Goal: Task Accomplishment & Management: Use online tool/utility

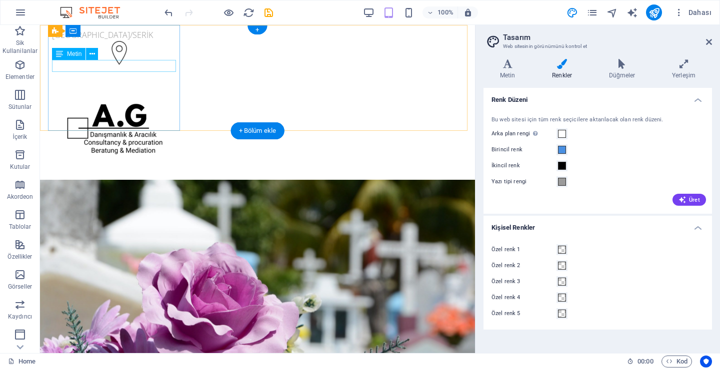
click at [126, 41] on div "[GEOGRAPHIC_DATA]/SERİK" at bounding box center [115, 35] width 126 height 12
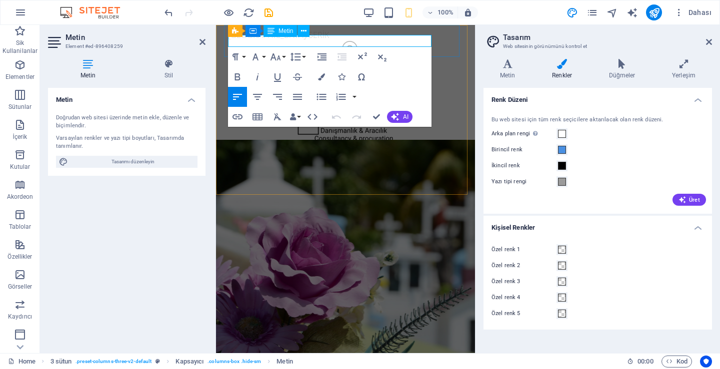
click at [298, 41] on p "[GEOGRAPHIC_DATA]/SERİK" at bounding box center [345, 35] width 235 height 12
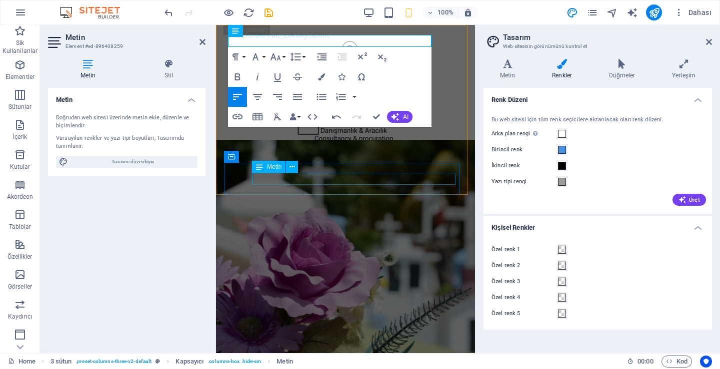
click at [402, 209] on div "[PHONE_NUMBER]" at bounding box center [345, 215] width 235 height 12
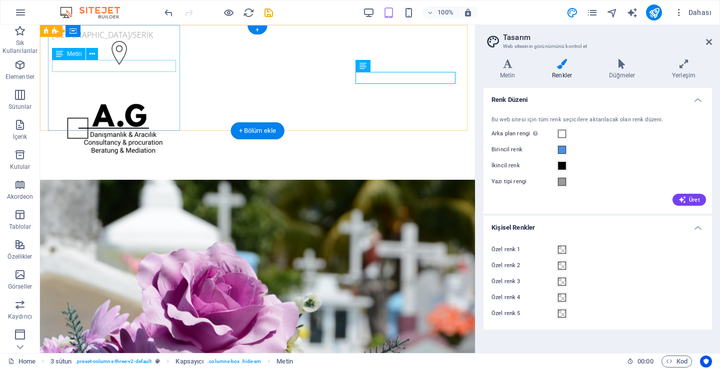
click at [151, 41] on div "[GEOGRAPHIC_DATA]/SERİK" at bounding box center [115, 35] width 126 height 12
click at [104, 41] on div "[GEOGRAPHIC_DATA]/SERİK" at bounding box center [115, 35] width 126 height 12
click at [133, 41] on div "[GEOGRAPHIC_DATA]/SERİK" at bounding box center [115, 35] width 126 height 12
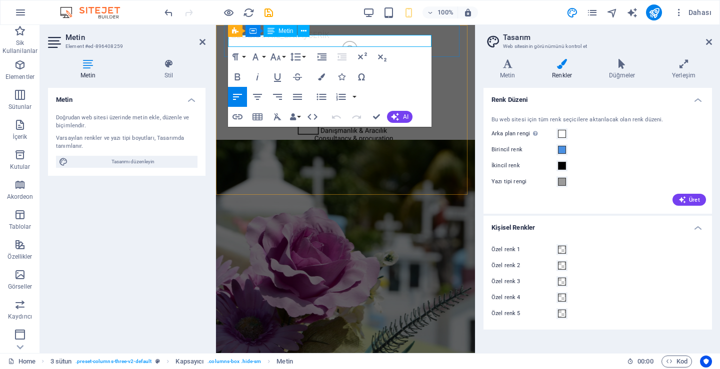
click at [295, 39] on p "[GEOGRAPHIC_DATA]/SERİK" at bounding box center [345, 35] width 235 height 12
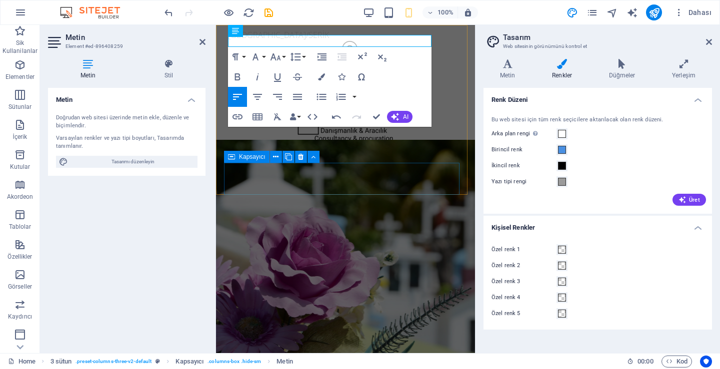
drag, startPoint x: 459, startPoint y: 187, endPoint x: 428, endPoint y: 163, distance: 39.6
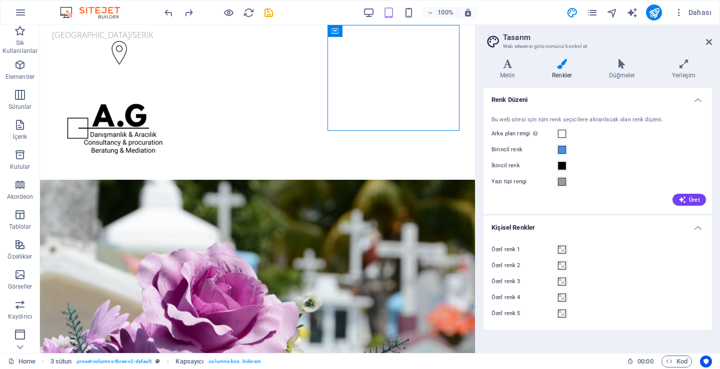
click at [705, 38] on h2 "Tasarım" at bounding box center [607, 37] width 209 height 9
drag, startPoint x: 709, startPoint y: 41, endPoint x: 669, endPoint y: 16, distance: 47.1
click at [709, 41] on icon at bounding box center [709, 42] width 6 height 8
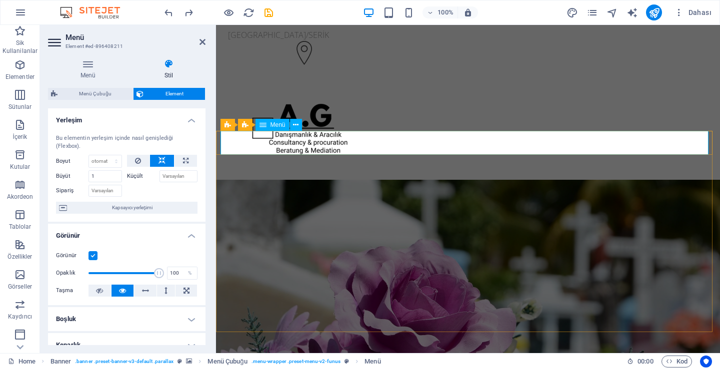
click at [100, 76] on h4 "Menü" at bounding box center [90, 69] width 84 height 21
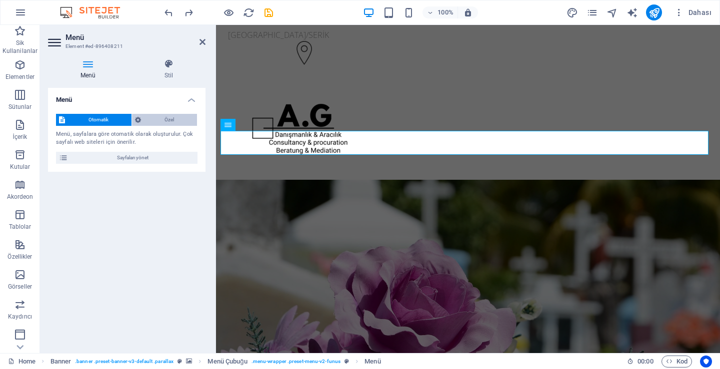
click at [169, 124] on span "Özel" at bounding box center [169, 120] width 50 height 12
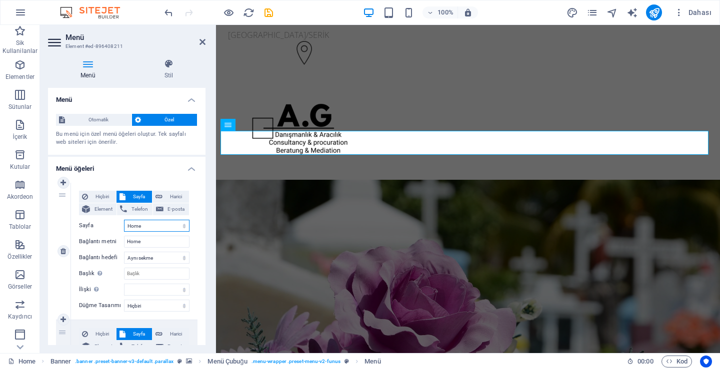
click at [155, 229] on select "Home About us Services Pricing FAQs Contact Legal Notice Privacy" at bounding box center [156, 226] width 65 height 12
click at [152, 227] on select "Home About us Services Pricing FAQs Contact Legal Notice Privacy" at bounding box center [156, 226] width 65 height 12
click at [140, 222] on select "Home About us Services Pricing FAQs Contact Legal Notice Privacy" at bounding box center [156, 226] width 65 height 12
click at [142, 242] on input "Home" at bounding box center [156, 242] width 65 height 12
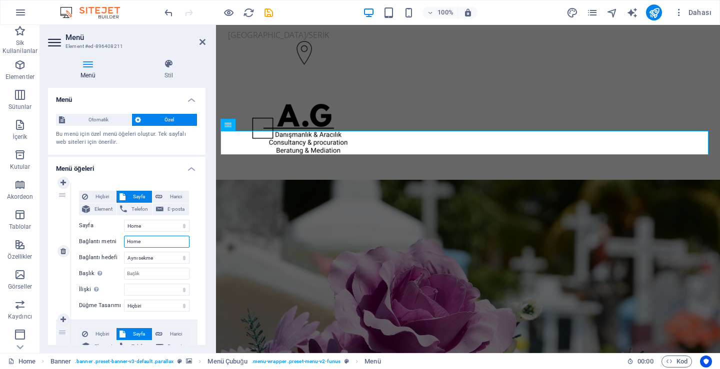
click at [142, 242] on input "Home" at bounding box center [156, 242] width 65 height 12
type input "M"
select select
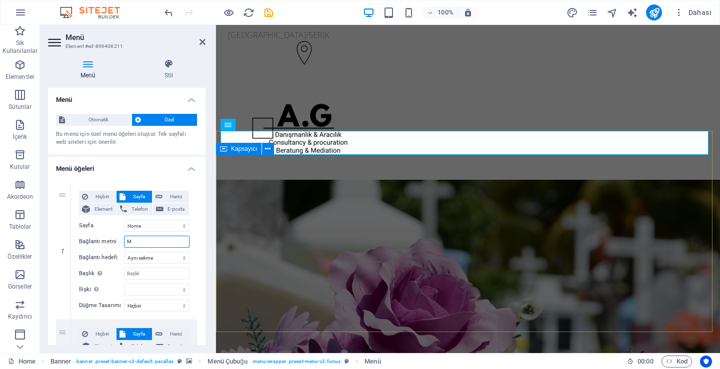
select select
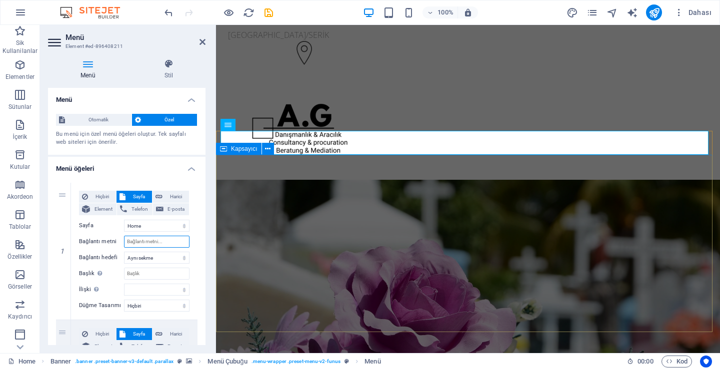
select select
type input "H"
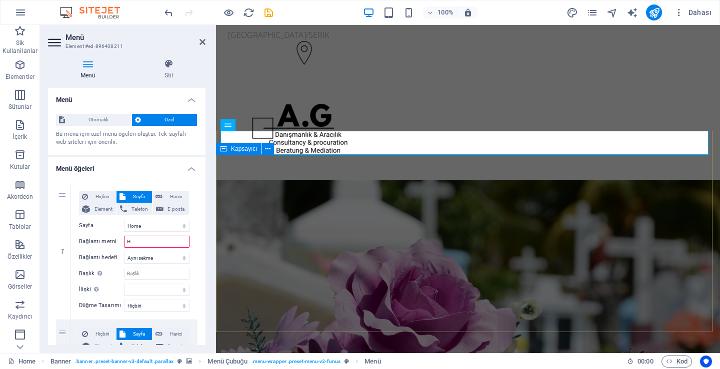
select select
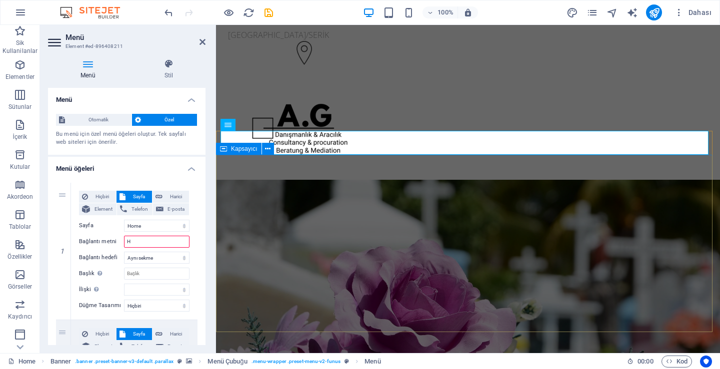
select select
type input "HİZ"
select select
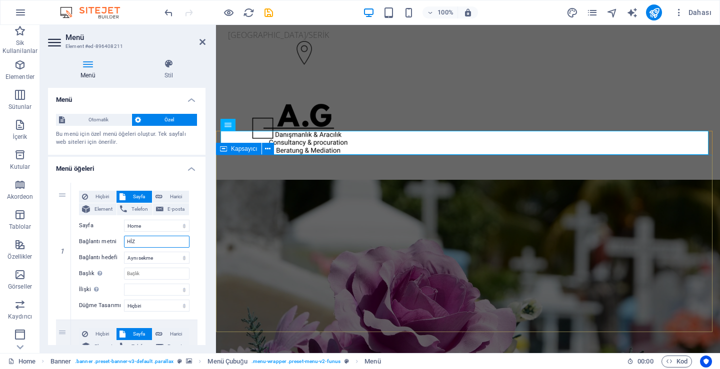
select select
type input "HİZME"
select select
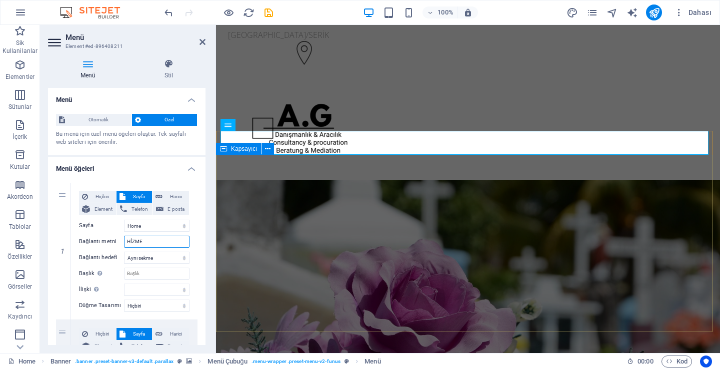
select select
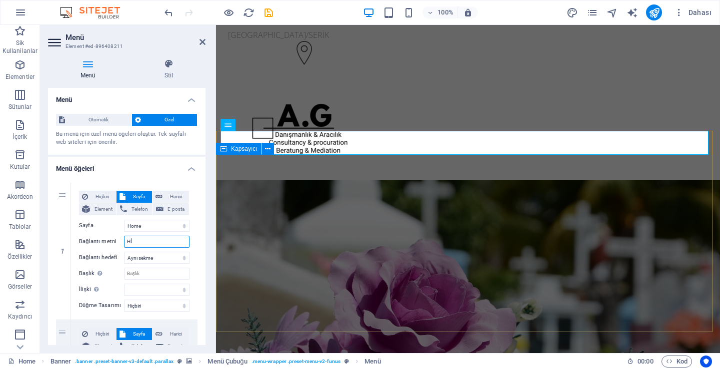
type input "H"
select select
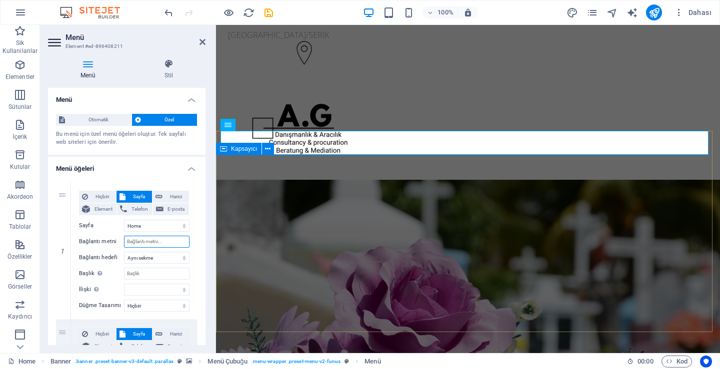
select select
type input "[PERSON_NAME]"
select select
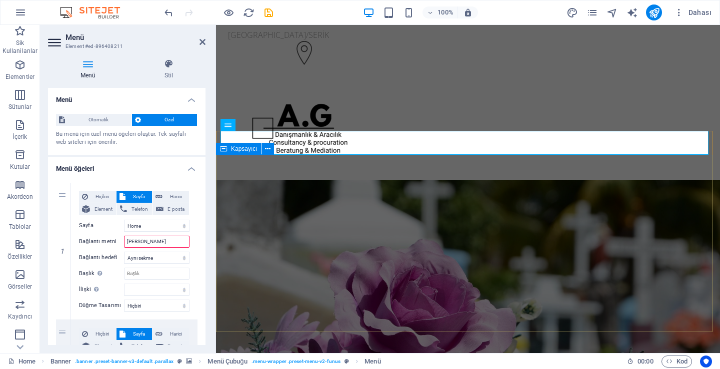
select select
type input "[PERSON_NAME]"
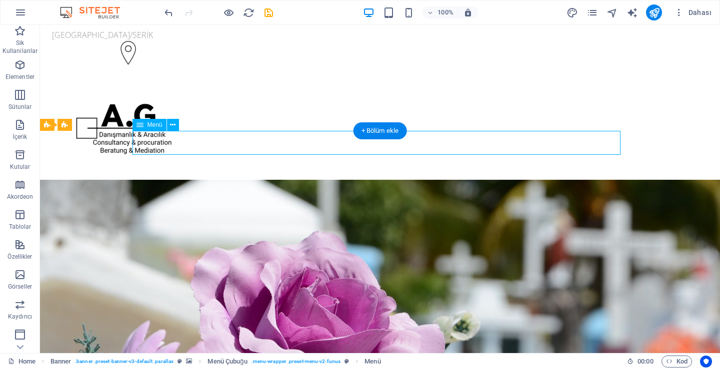
click at [147, 126] on span "Menü" at bounding box center [154, 125] width 15 height 6
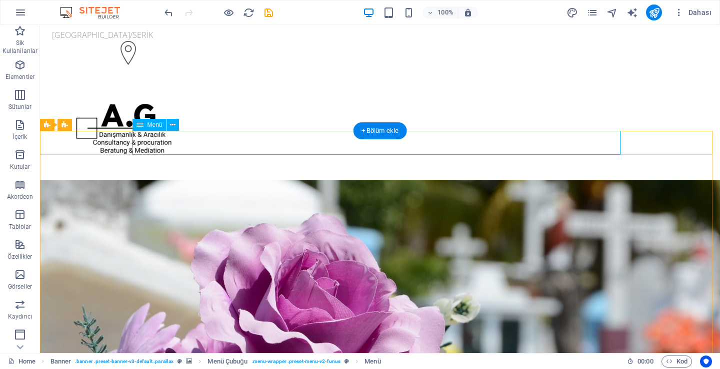
select select
select select "1"
select select
select select "2"
select select
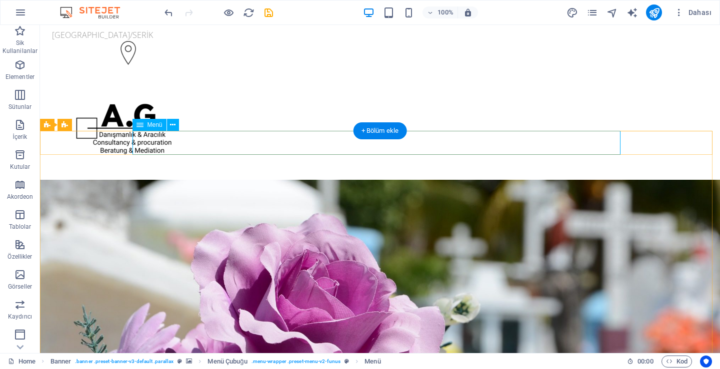
select select "3"
select select
select select "4"
select select
select select "5"
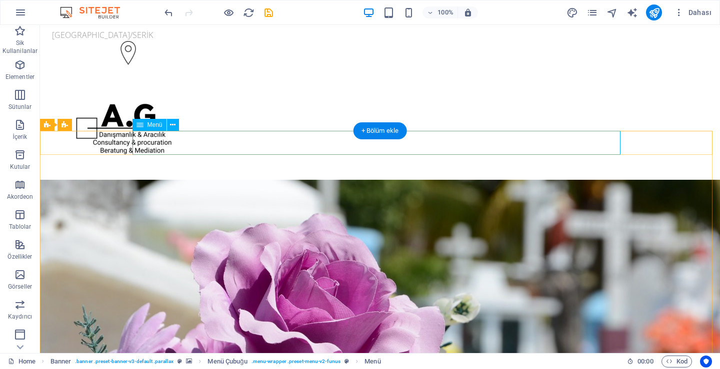
select select
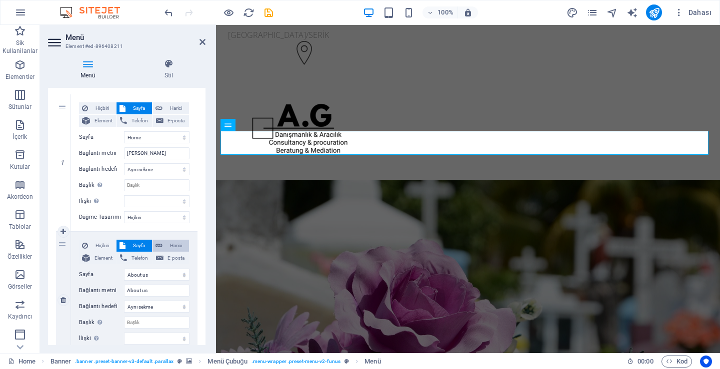
scroll to position [100, 0]
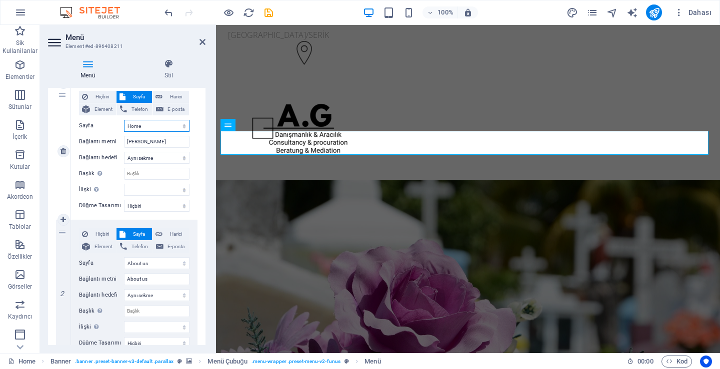
click at [179, 125] on select "Home About us Services Pricing FAQs Contact Legal Notice Privacy" at bounding box center [156, 126] width 65 height 12
click at [124, 120] on select "Home About us Services Pricing FAQs Contact Legal Notice Privacy" at bounding box center [156, 126] width 65 height 12
click at [165, 158] on select "Yeni sekme Aynı sekme Kaplama" at bounding box center [156, 158] width 65 height 12
click at [148, 210] on select "Hiçbiri Varsayılan Birincil İkincil" at bounding box center [156, 206] width 65 height 12
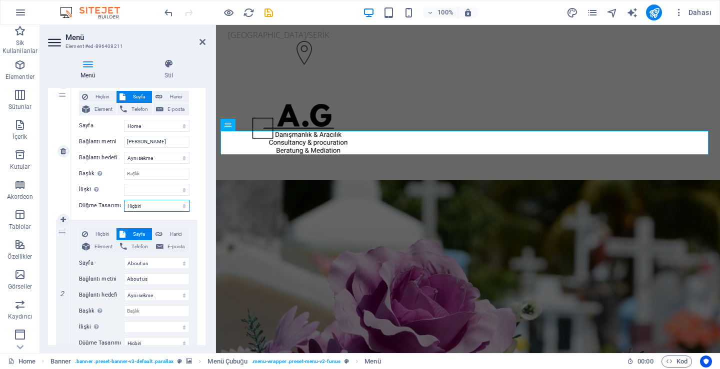
click at [148, 209] on select "Hiçbiri Varsayılan Birincil İkincil" at bounding box center [156, 206] width 65 height 12
click at [149, 176] on input "Başlık Ek bağlantı tanımının bağlantı metniyle aynı olmaması gerekir. Başlık, g…" at bounding box center [156, 174] width 65 height 12
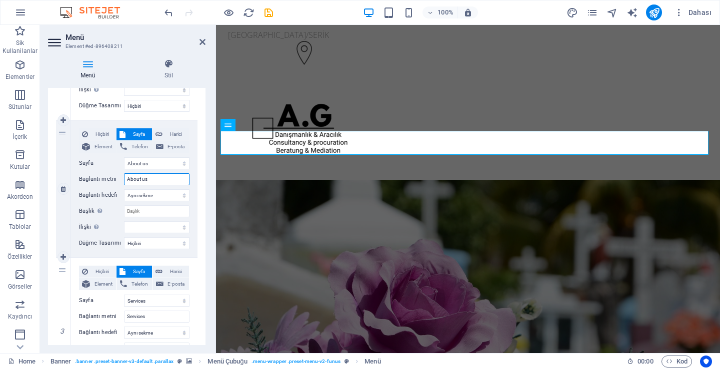
click at [157, 179] on input "About us" at bounding box center [156, 179] width 65 height 12
type input "H"
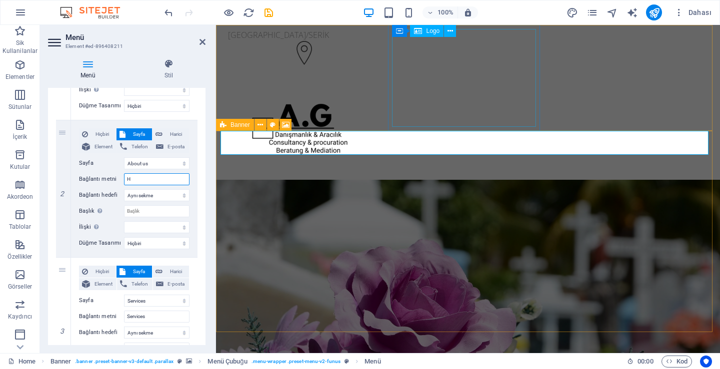
select select
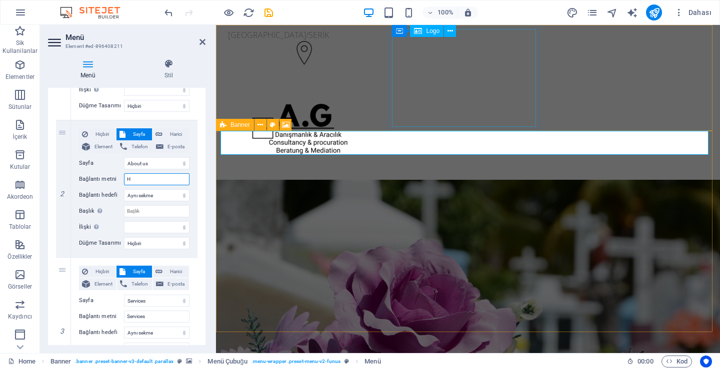
select select
type input "HİZMETL"
select select
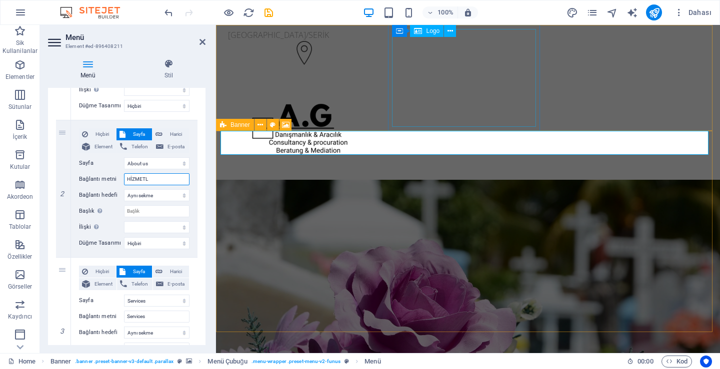
select select
type input "HİZMETLERİMİZ"
select select
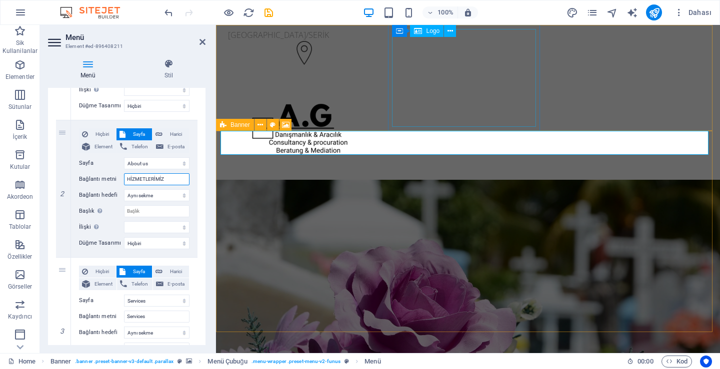
select select
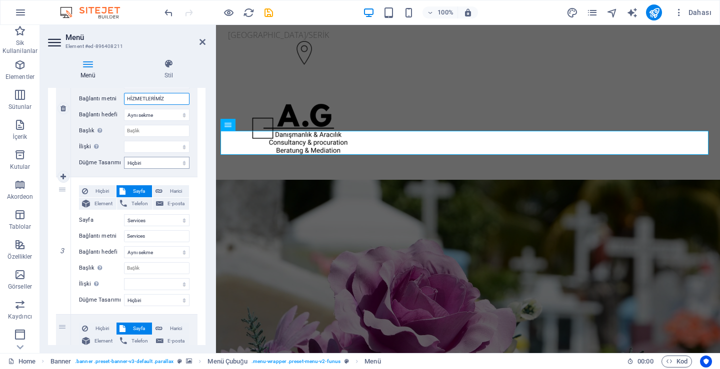
scroll to position [300, 0]
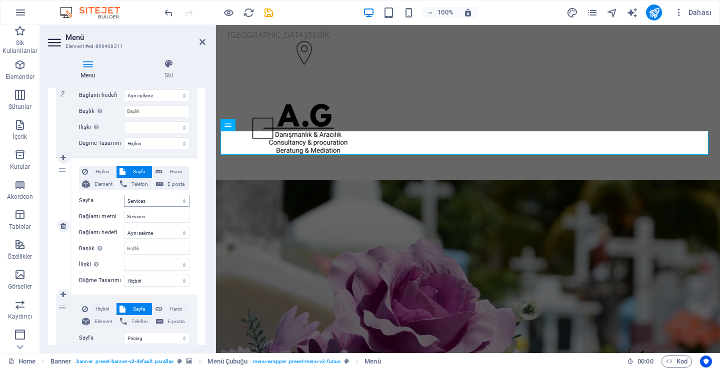
type input "HİZMETLERİMİZ"
click at [154, 199] on select "Home About us Services Pricing FAQs Contact Legal Notice Privacy" at bounding box center [156, 201] width 65 height 12
click at [161, 202] on select "Home About us Services Pricing FAQs Contact Legal Notice Privacy" at bounding box center [156, 201] width 65 height 12
click at [151, 223] on div "Hiçbiri Sayfa Harici Element Telefon E-posta Sayfa Home About us Services Prici…" at bounding box center [134, 218] width 110 height 105
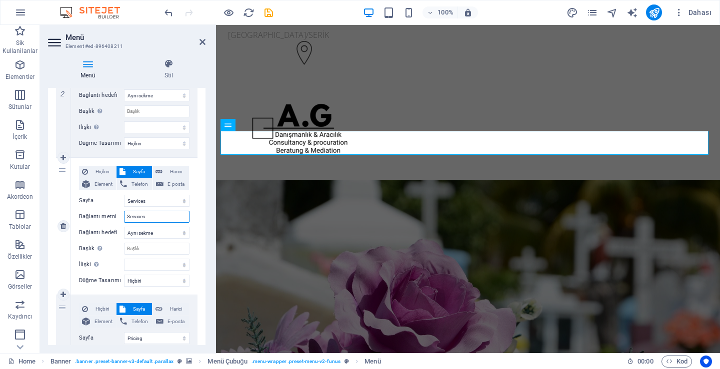
click at [152, 219] on input "Services" at bounding box center [156, 217] width 65 height 12
type input "HA"
select select
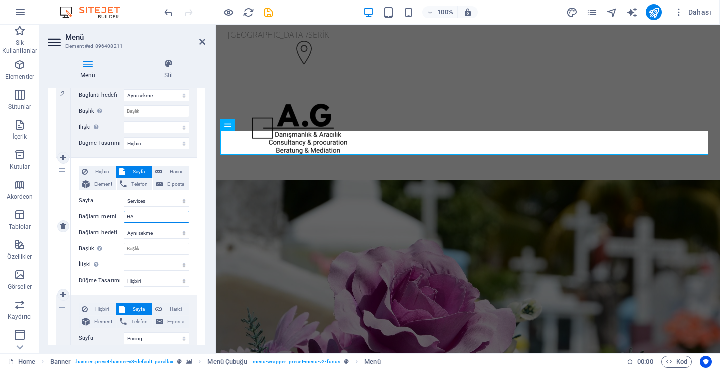
select select
type input "HAKKIMIZ"
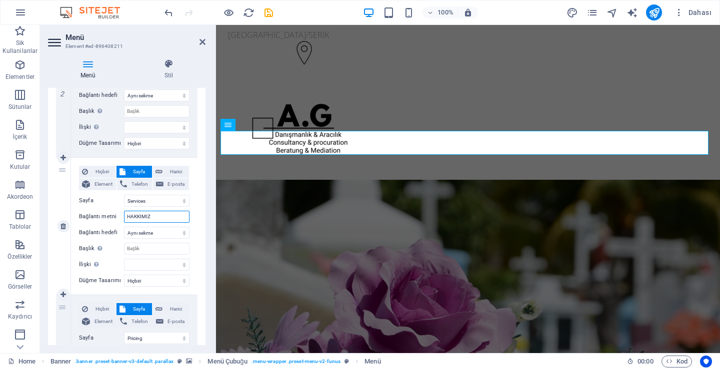
select select
type input "HAKKIMIZD"
select select
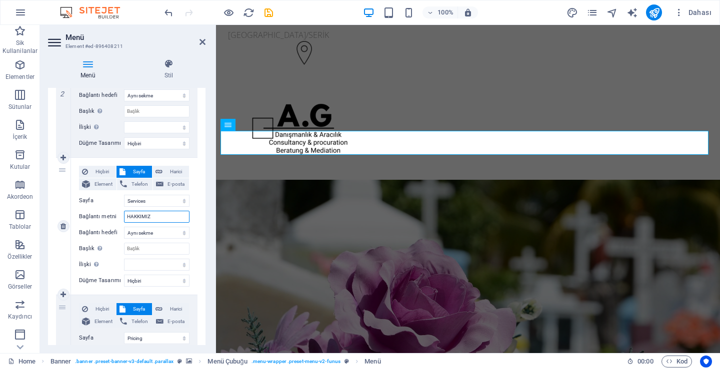
select select
type input "HAKKIMIZDA"
select select
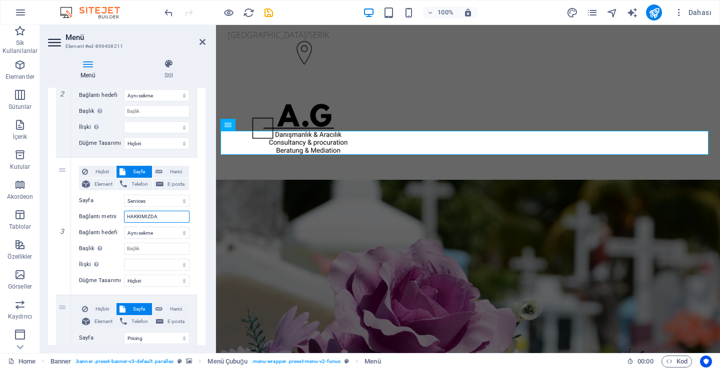
select select
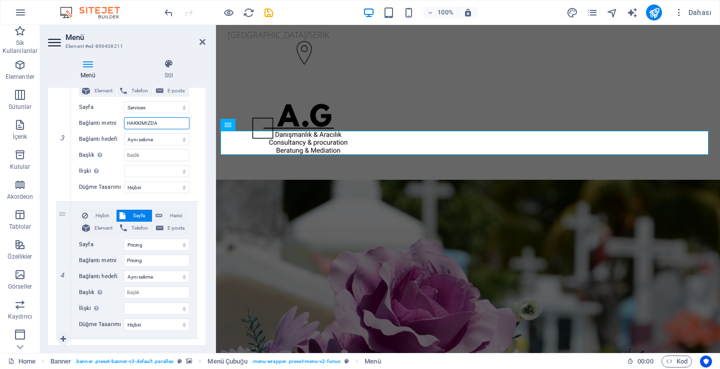
scroll to position [500, 0]
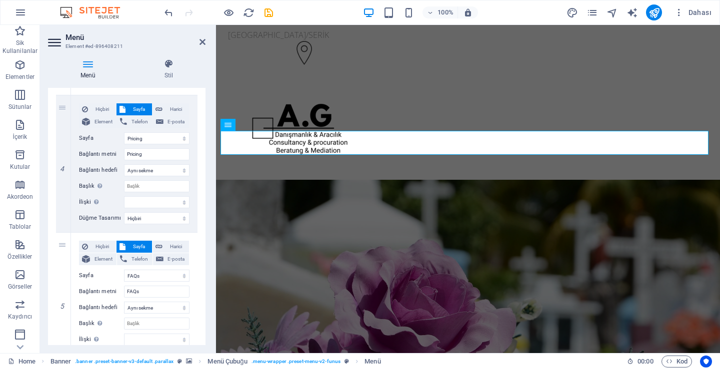
type input "HAKKIMIZDA"
click at [152, 154] on input "Pricing" at bounding box center [156, 154] width 65 height 12
click at [152, 153] on input "Pricing" at bounding box center [156, 154] width 65 height 12
type input "EKİ"
select select
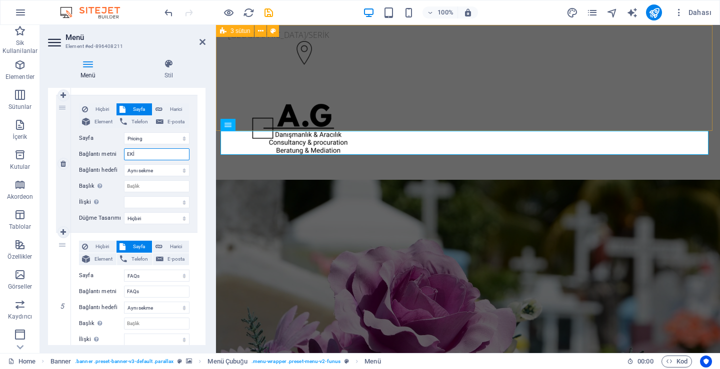
select select
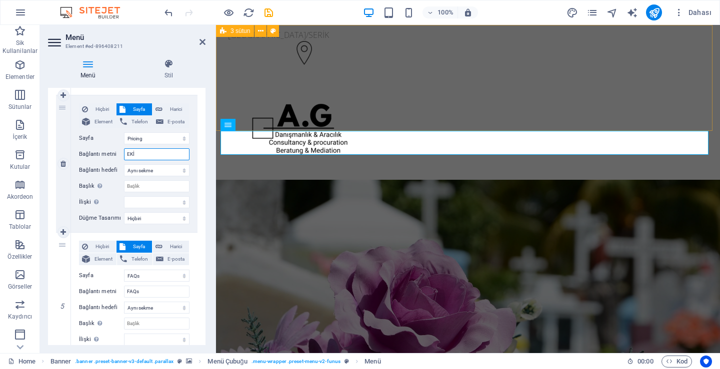
type input "EKİB"
select select
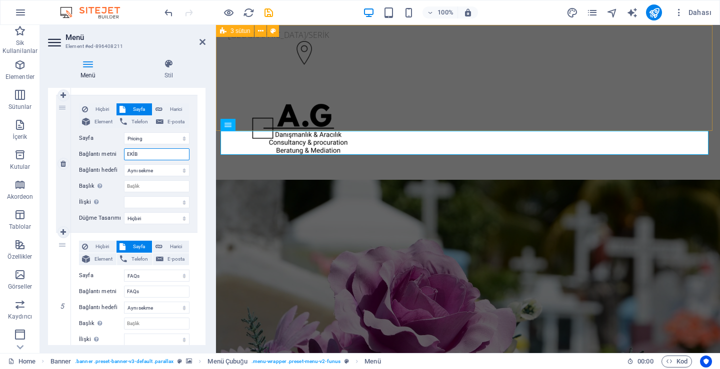
select select
type input "EKİBİ"
select select
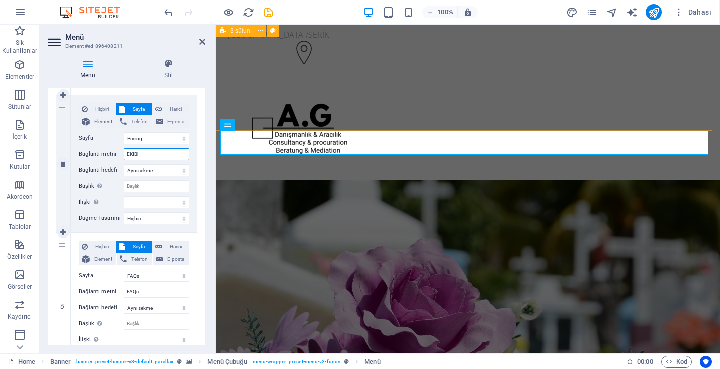
select select
type input "EKİBİM"
select select
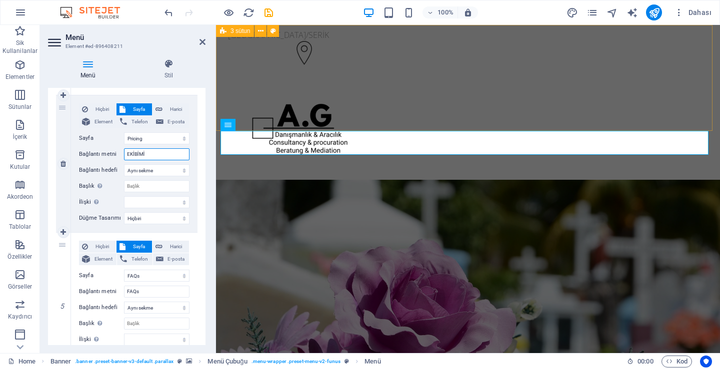
type input "EKİBİMİZ"
select select
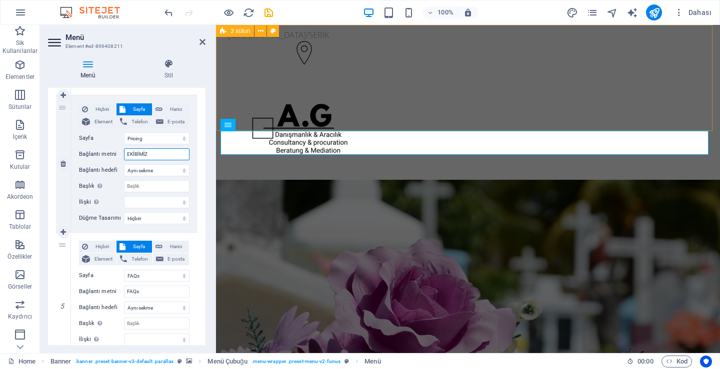
select select
type input "EKİBİMİZ"
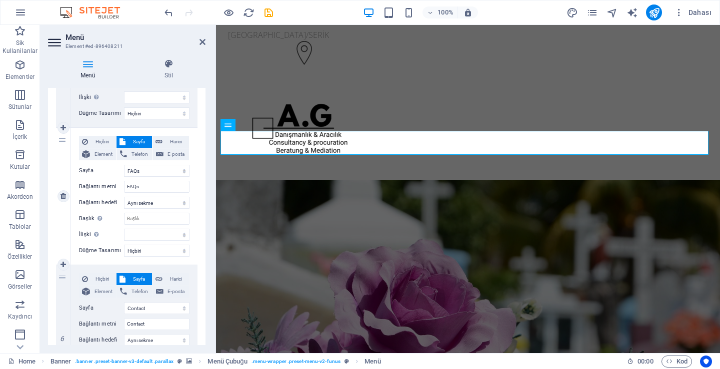
scroll to position [590, 0]
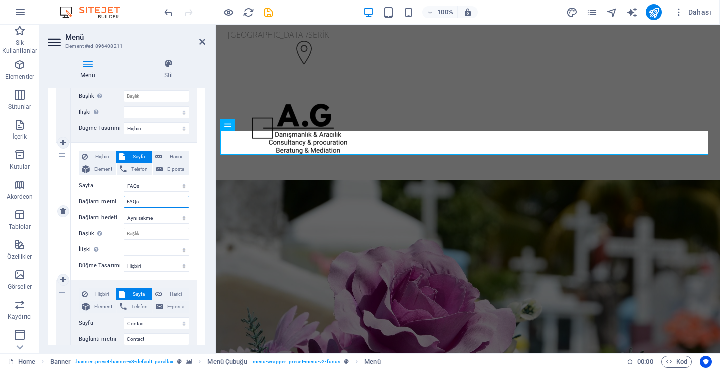
click at [144, 202] on input "FAQs" at bounding box center [156, 202] width 65 height 12
type input "REFERA"
select select
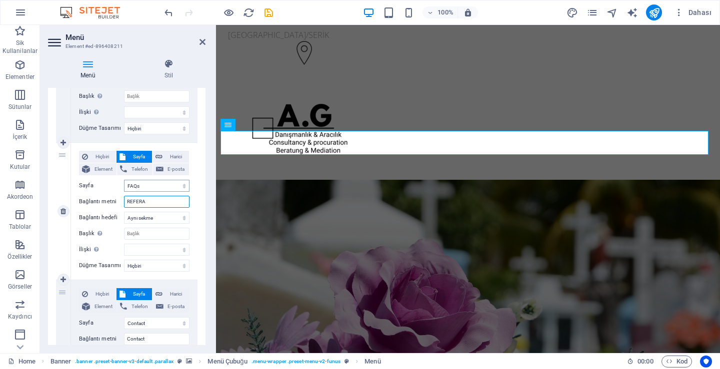
select select
type input "REFERANSLAR"
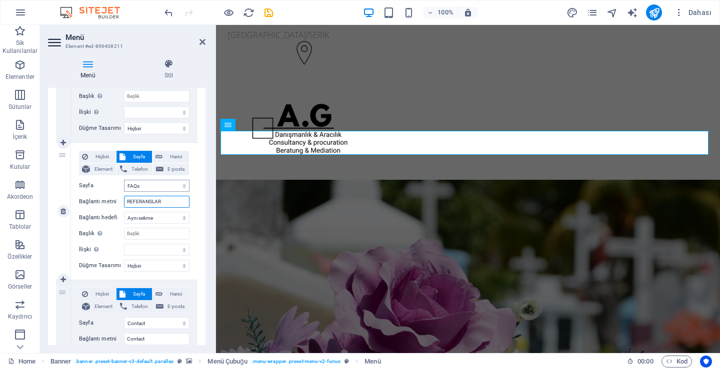
select select
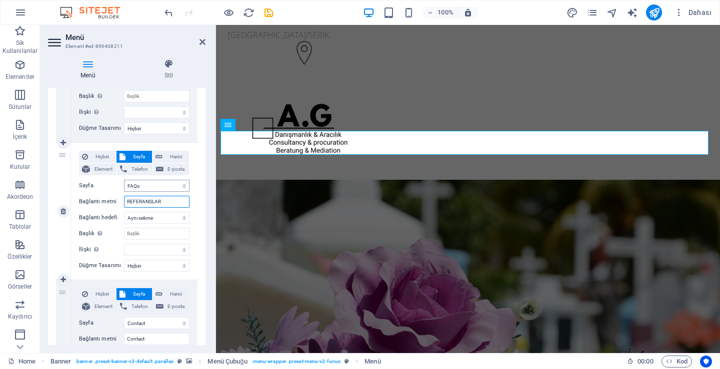
select select
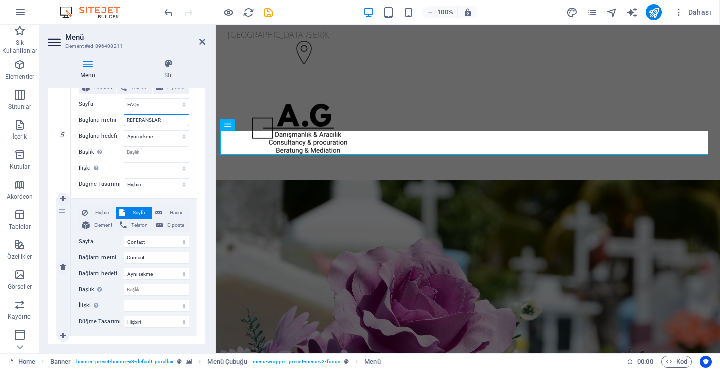
scroll to position [690, 0]
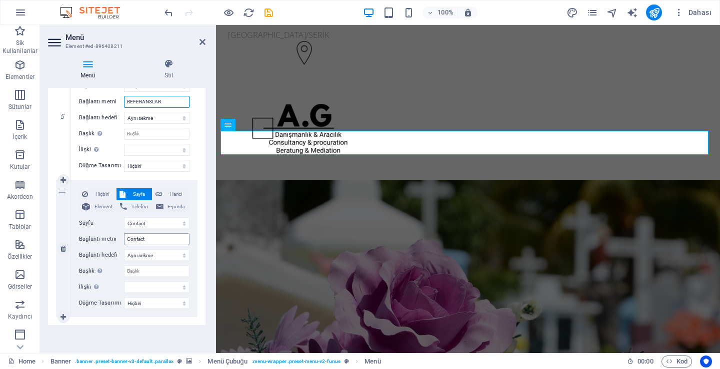
type input "REFERANSLAR"
click at [143, 237] on input "Contact" at bounding box center [156, 239] width 65 height 12
click at [142, 237] on input "Contact" at bounding box center [156, 239] width 65 height 12
type input "BLOG"
select select
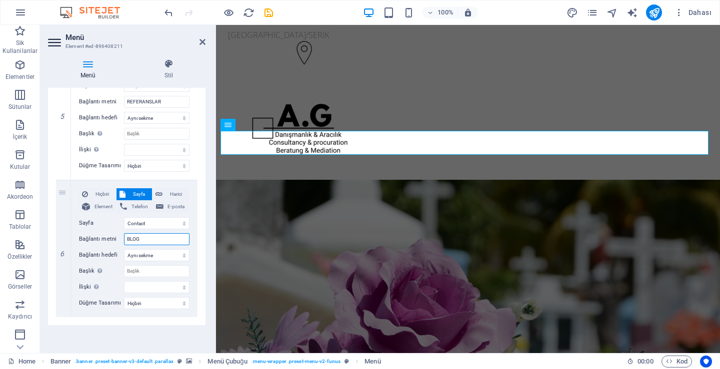
select select
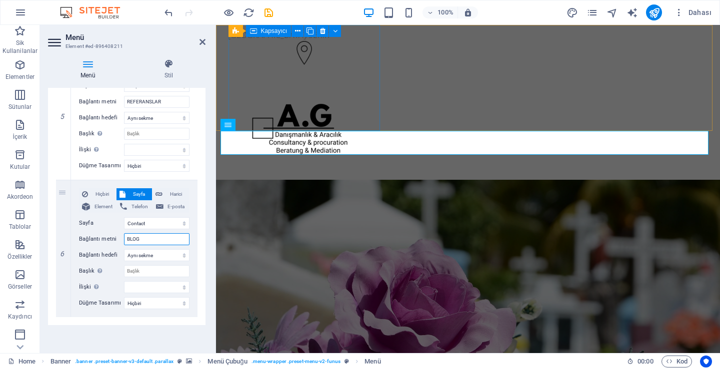
type input "BLOG"
click at [263, 72] on div "[GEOGRAPHIC_DATA]/SERİK" at bounding box center [300, 48] width 152 height 47
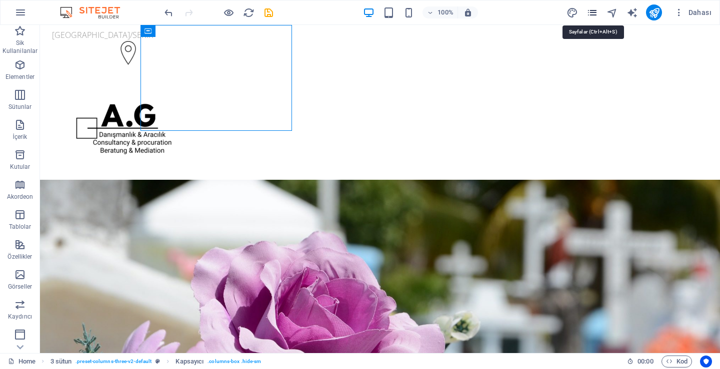
click at [591, 8] on icon "pages" at bounding box center [591, 12] width 11 height 11
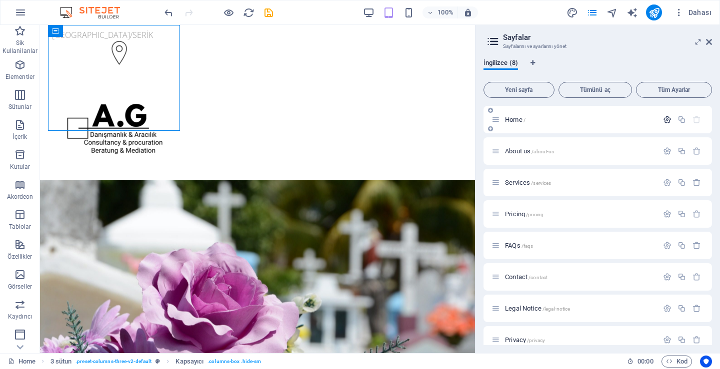
click at [664, 122] on icon "button" at bounding box center [667, 119] width 8 height 8
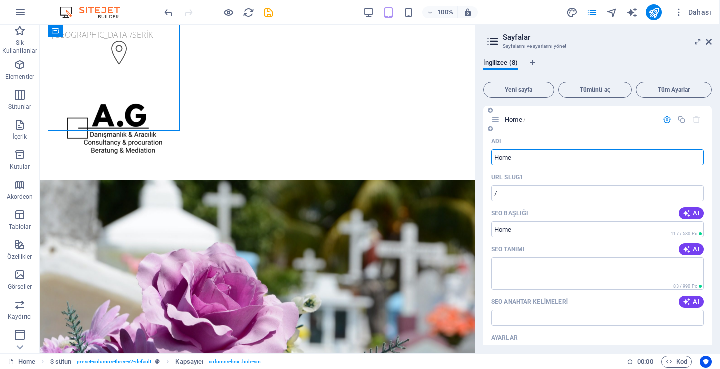
click at [557, 154] on input "Home" at bounding box center [597, 157] width 212 height 16
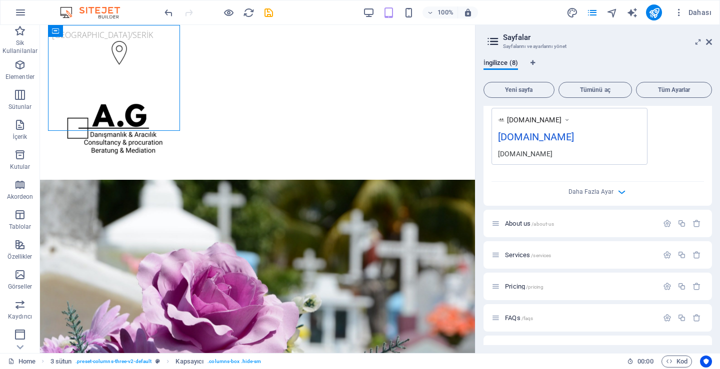
scroll to position [285, 0]
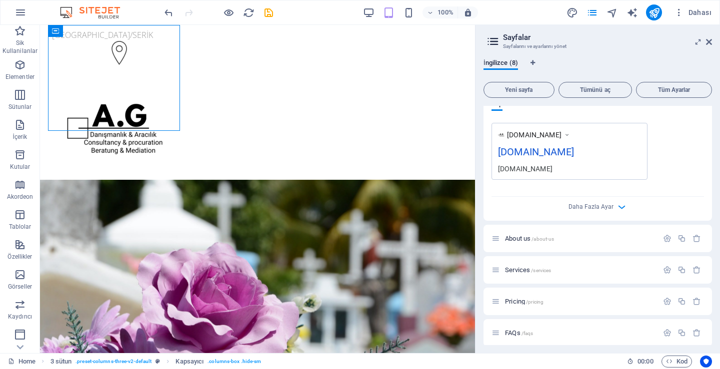
type input "[PERSON_NAME]"
click at [514, 55] on div "İngilizce (8) Yeni sayfa Tümünü aç Tüm Ayarlar ANA SAYFA / Adı ANA SAYFA ​ URL …" at bounding box center [597, 202] width 244 height 302
click at [525, 62] on div "İngilizce (8)" at bounding box center [597, 68] width 228 height 19
click at [532, 62] on icon "Dil Sekmeleri" at bounding box center [532, 63] width 4 height 6
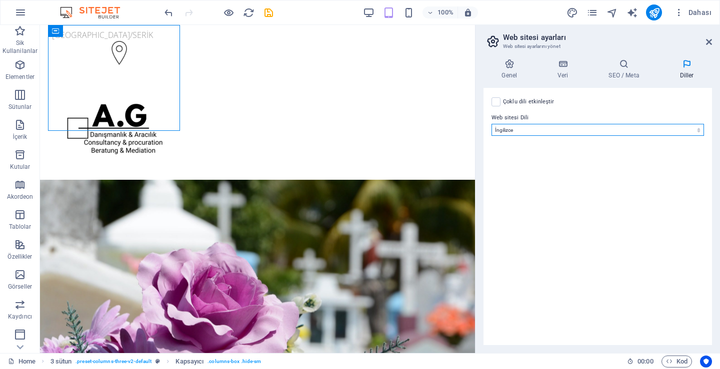
click at [523, 130] on select "Abkhazian Afar Afrikaans Akan Albanian Almanca Amharic Aragonese Arapça Armenia…" at bounding box center [597, 130] width 212 height 12
select select "165"
click at [491, 124] on select "Abkhazian Afar Afrikaans Akan Albanian Almanca Amharic Aragonese Arapça Armenia…" at bounding box center [597, 130] width 212 height 12
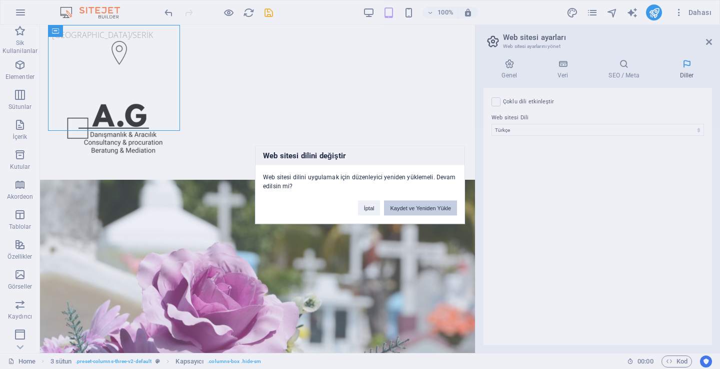
click at [422, 210] on button "Kaydet ve Yeniden Yükle" at bounding box center [420, 207] width 73 height 15
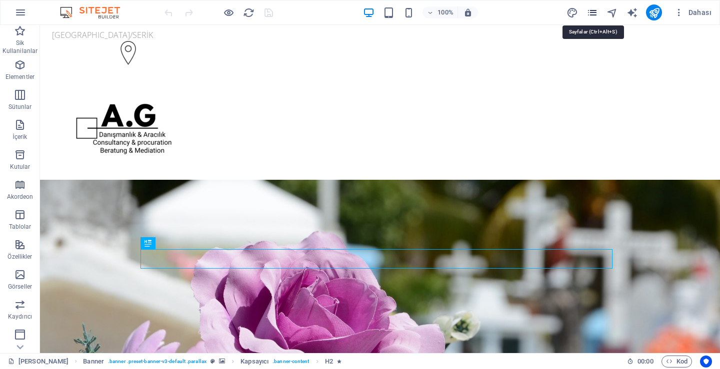
click at [597, 13] on icon "pages" at bounding box center [591, 12] width 11 height 11
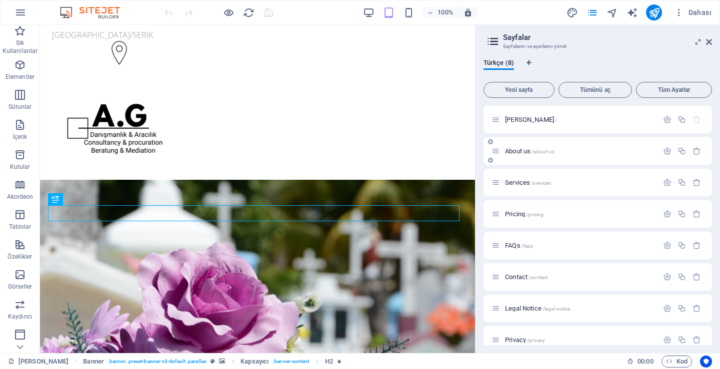
click at [515, 150] on span "About us /about-us" at bounding box center [529, 150] width 49 height 7
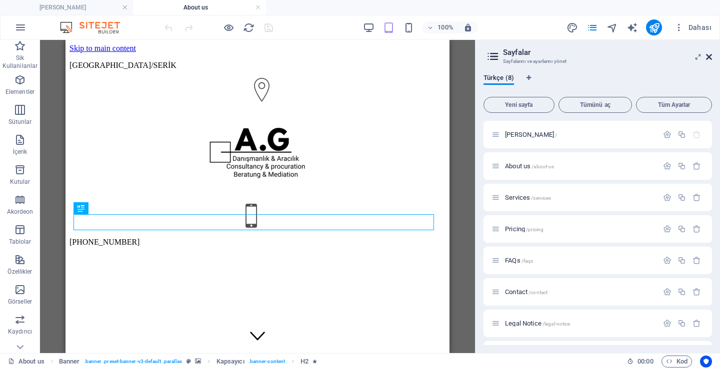
click at [709, 56] on icon at bounding box center [709, 57] width 6 height 8
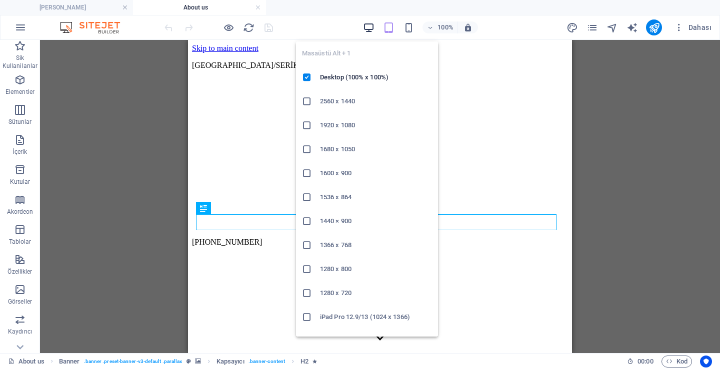
click at [373, 30] on icon "button" at bounding box center [368, 27] width 11 height 11
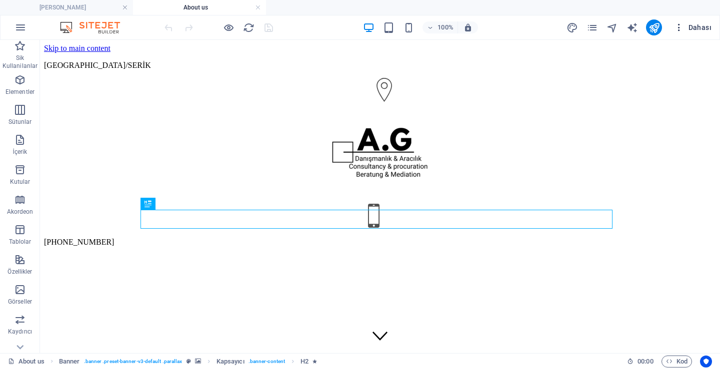
click at [695, 27] on span "Dahası" at bounding box center [692, 27] width 37 height 10
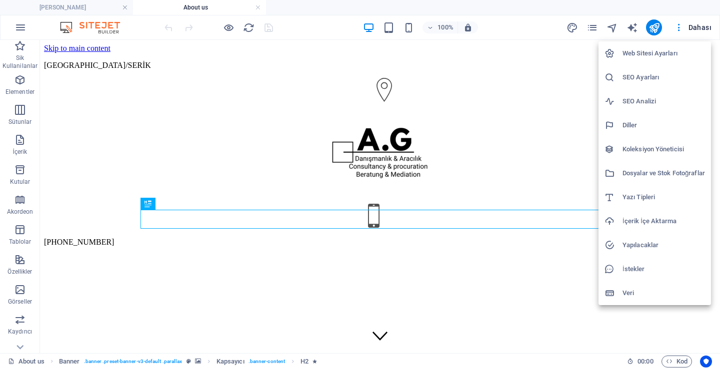
click at [583, 26] on div at bounding box center [360, 184] width 720 height 369
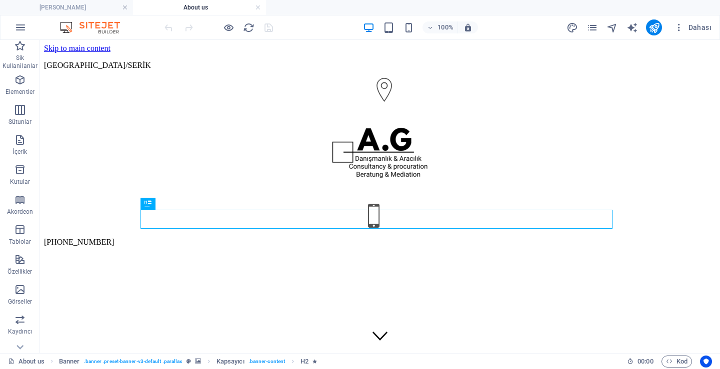
click at [589, 26] on div "Web Sitesi Ayarları SEO Ayarları SEO Analizi Diller Koleksiyon Yöneticisi Dosya…" at bounding box center [360, 187] width 720 height 363
click at [589, 28] on icon "pages" at bounding box center [591, 27] width 11 height 11
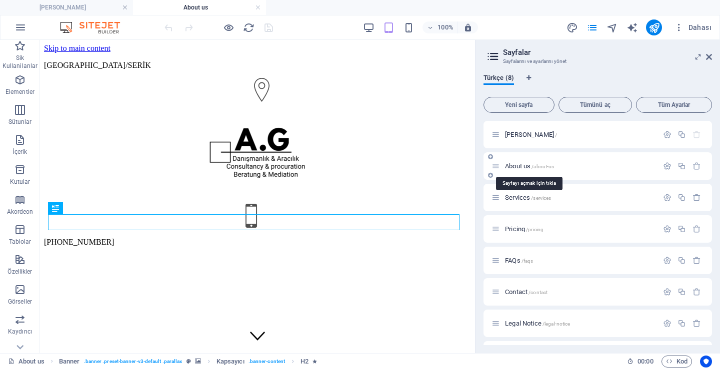
click at [515, 165] on span "About us /about-us" at bounding box center [529, 165] width 49 height 7
click at [493, 169] on icon at bounding box center [495, 166] width 8 height 8
click at [663, 166] on icon "button" at bounding box center [667, 166] width 8 height 8
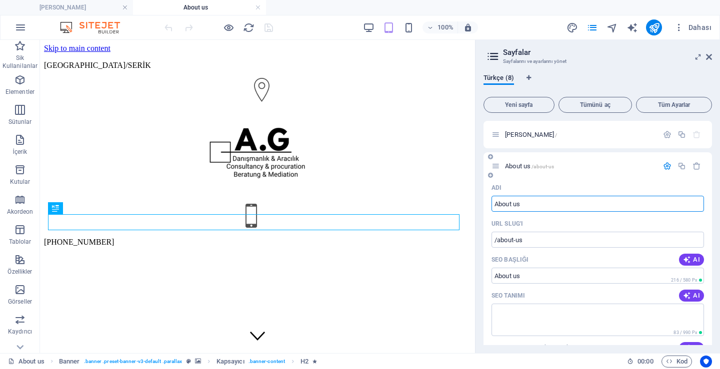
click at [532, 206] on input "About us" at bounding box center [597, 204] width 212 height 16
type input "Hİ"
type input "/h"
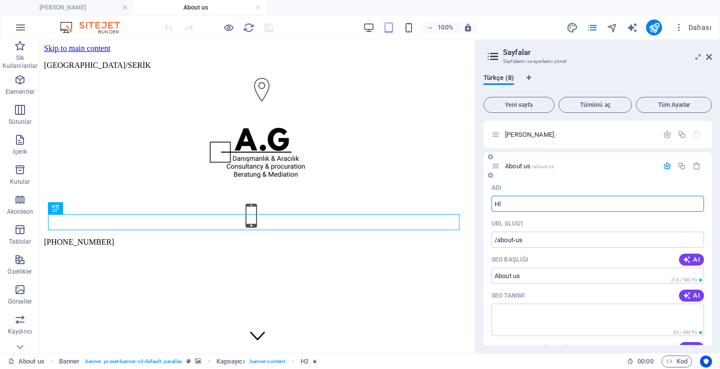
type input "H"
type input "HİZMETLE"
type input "/hizmet"
type input "HİZMET"
type input "HİZMETLERİMİZ"
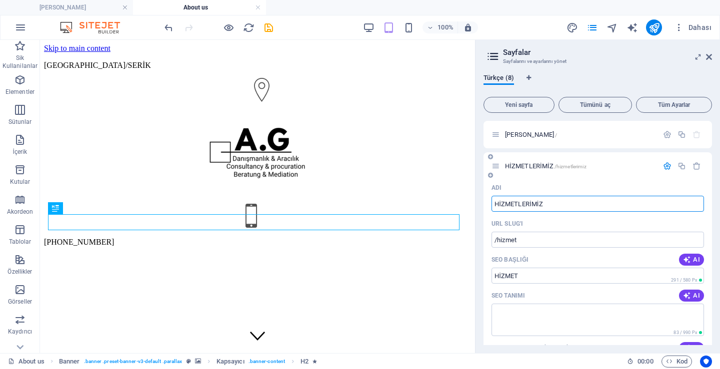
type input "/hizmetlerimiz"
type input "HİZMETLERİMİZ"
click at [663, 133] on icon "button" at bounding box center [667, 134] width 8 height 8
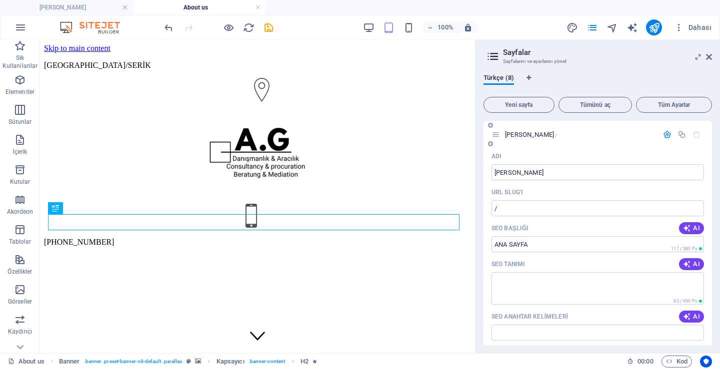
click at [663, 139] on div at bounding box center [682, 134] width 44 height 11
click at [663, 135] on icon "button" at bounding box center [667, 134] width 8 height 8
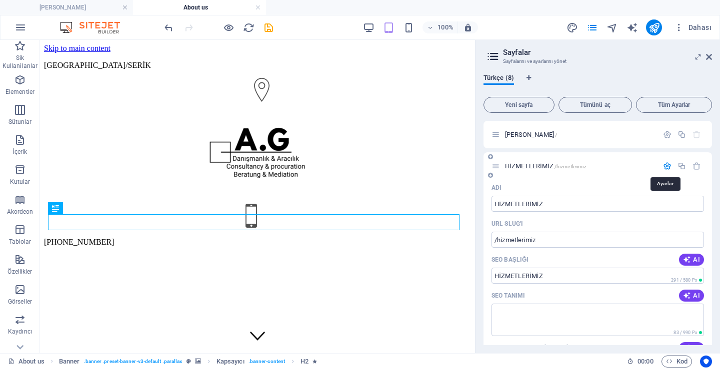
click at [664, 166] on icon "button" at bounding box center [667, 166] width 8 height 8
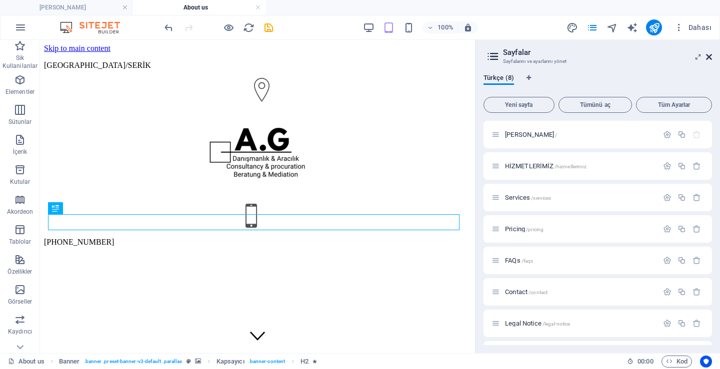
click at [709, 57] on icon at bounding box center [709, 57] width 6 height 8
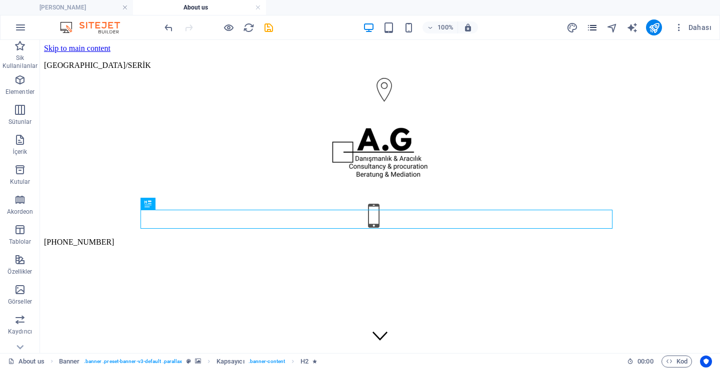
click at [590, 30] on icon "pages" at bounding box center [591, 27] width 11 height 11
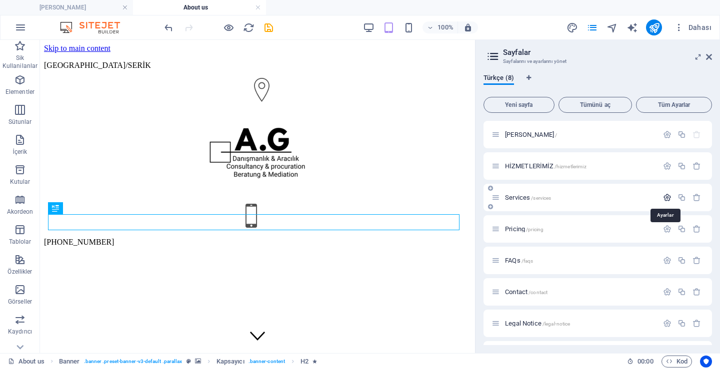
click at [668, 199] on icon "button" at bounding box center [667, 197] width 8 height 8
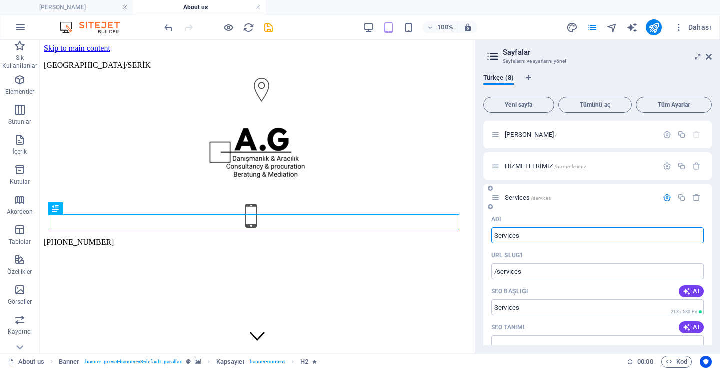
click at [549, 229] on input "Services" at bounding box center [597, 235] width 212 height 16
click at [548, 229] on input "Services" at bounding box center [597, 235] width 212 height 16
type input "HAKKIMIZDA"
type input "/hakkimiz"
type input "HAKKIMIZ"
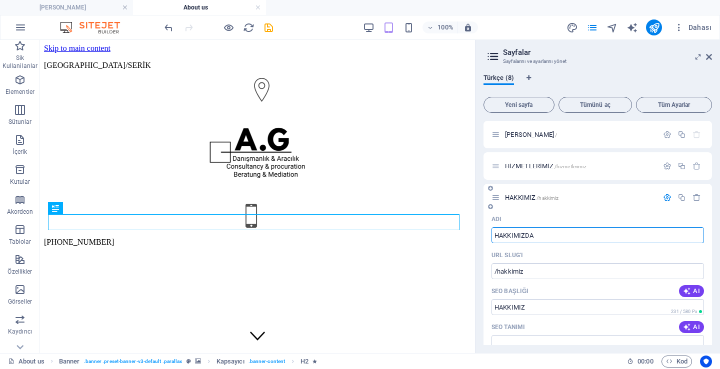
type input "HAKKIMIZDA"
type input "/hakkimizda"
type input "HAKKIMIZDA"
click at [663, 198] on icon "button" at bounding box center [667, 197] width 8 height 8
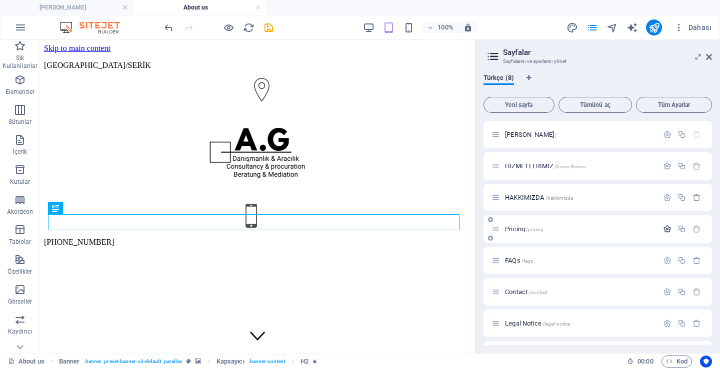
click at [663, 225] on icon "button" at bounding box center [667, 229] width 8 height 8
click at [536, 269] on input "Pricing" at bounding box center [597, 267] width 212 height 16
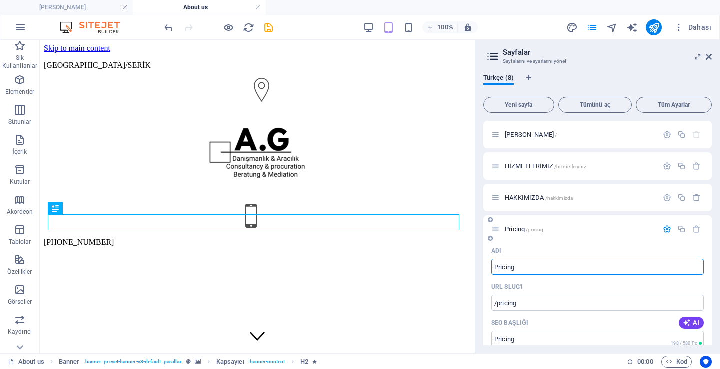
click at [535, 268] on input "Pricing" at bounding box center [597, 267] width 212 height 16
type input "EKİBİMİZ"
type input "/ekibimiz"
type input "EKİBİMİZ"
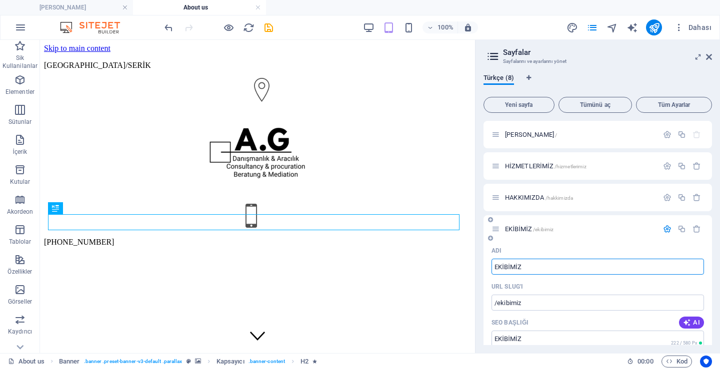
type input "EKİBİMİZ"
click at [663, 233] on icon "button" at bounding box center [667, 229] width 8 height 8
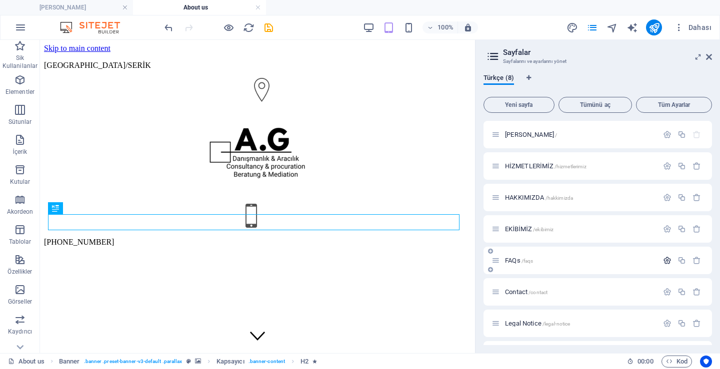
click at [660, 261] on button "button" at bounding box center [667, 260] width 14 height 8
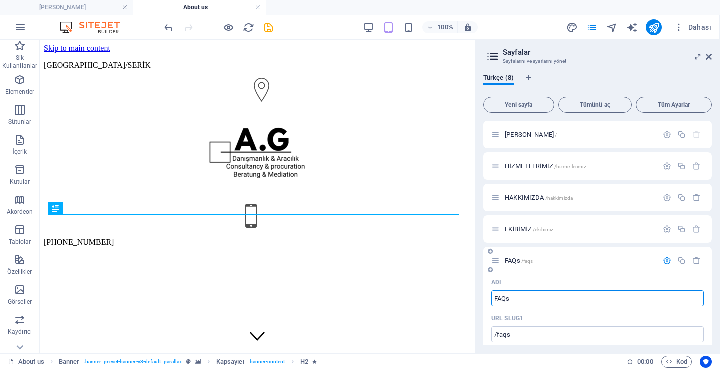
click at [607, 298] on input "FAQs" at bounding box center [597, 298] width 212 height 16
type input "REFERANSLAR"
type input "/referanslar"
type input "REFERANSLAR"
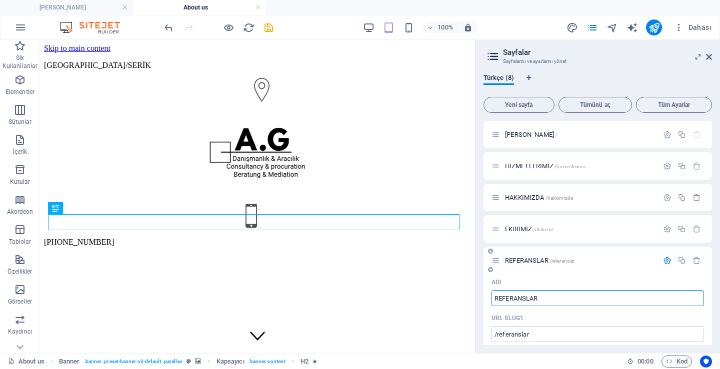
type input "REFERANSLAR"
click at [665, 260] on icon "button" at bounding box center [667, 260] width 8 height 8
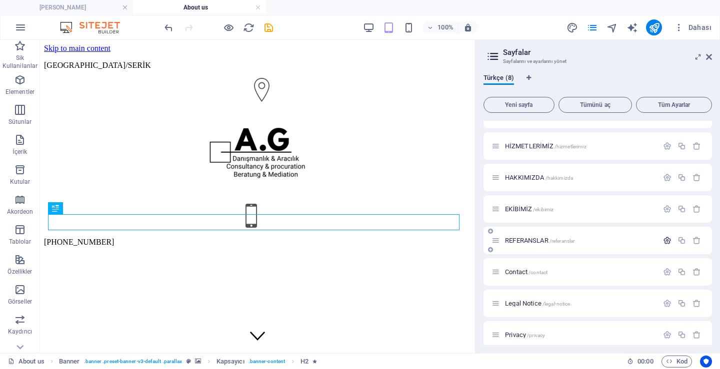
scroll to position [27, 0]
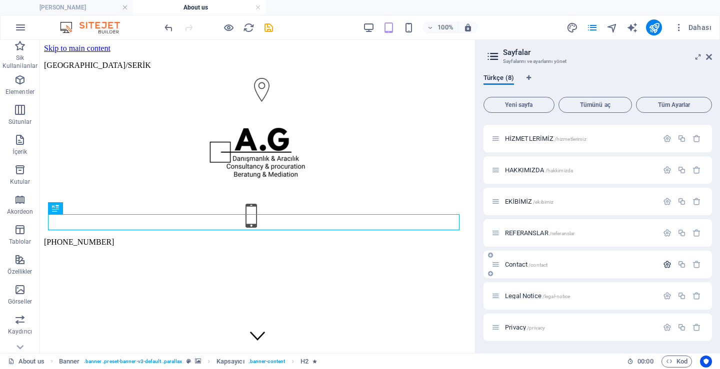
click at [660, 263] on button "button" at bounding box center [667, 264] width 14 height 8
type input "C"
type input "/contac"
type input "Contac"
type input "B"
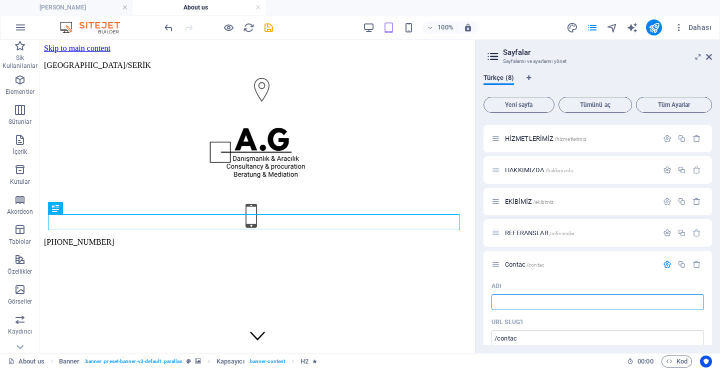
type input "/"
type input "BLOG"
type input "/blog"
type input "BLOG"
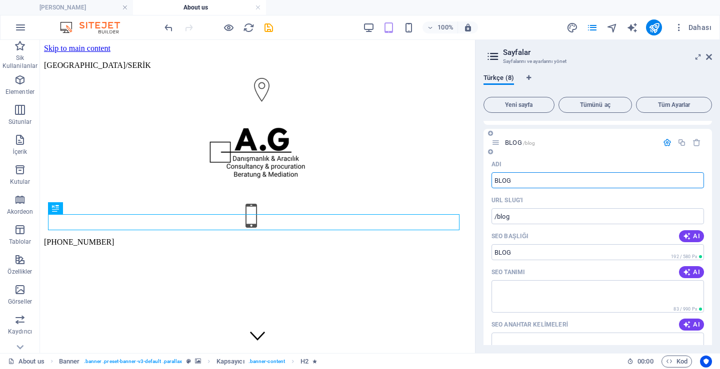
scroll to position [127, 0]
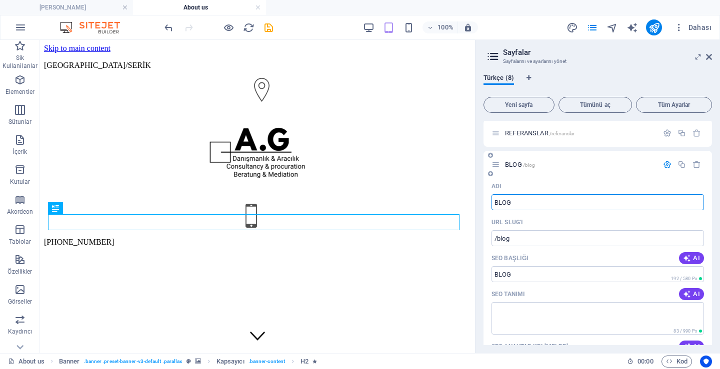
type input "BLOG"
click at [666, 165] on icon "button" at bounding box center [667, 164] width 8 height 8
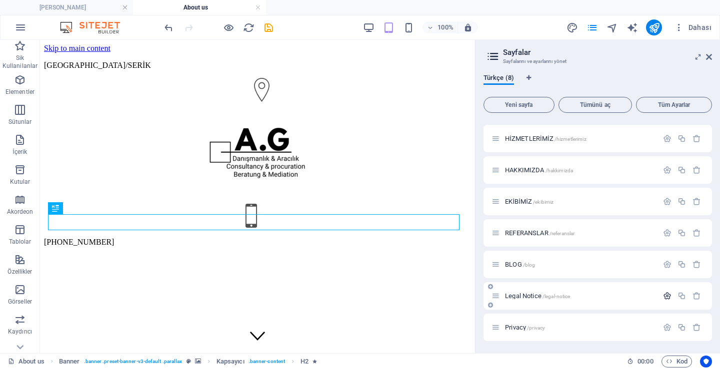
click at [663, 300] on icon "button" at bounding box center [667, 296] width 8 height 8
click at [600, 331] on input "Legal Notice" at bounding box center [597, 334] width 212 height 16
click at [596, 333] on input "Legal Notice" at bounding box center [597, 334] width 212 height 16
click at [596, 334] on input "Legal Notice" at bounding box center [597, 334] width 212 height 16
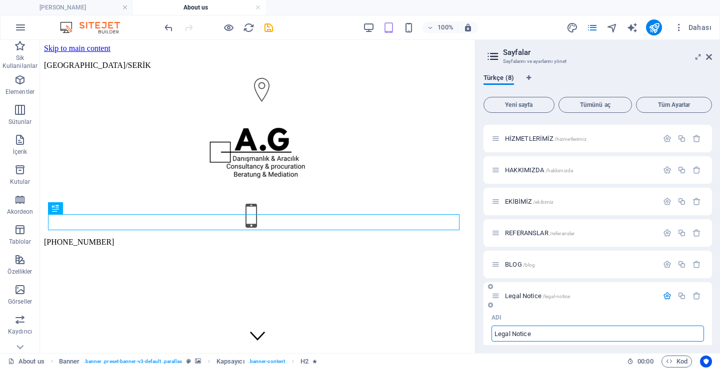
click at [596, 334] on input "Legal Notice" at bounding box center [597, 334] width 212 height 16
type input "BİZ"
type input "/b"
type input "B"
type input "BİZE ULAŞIN"
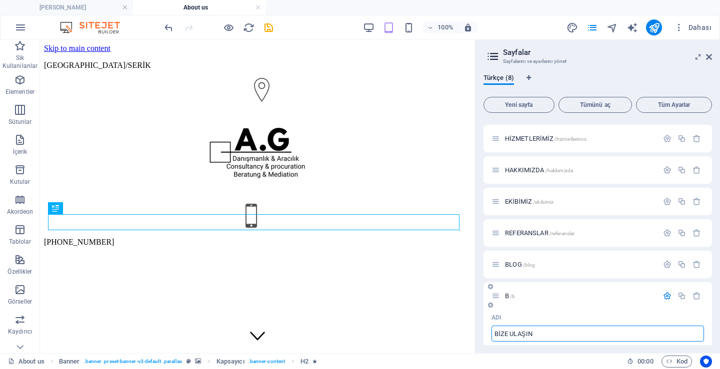
type input "/bize-ulasin"
type input "BİZE ULAŞIN"
click at [663, 294] on icon "button" at bounding box center [667, 296] width 8 height 8
click at [663, 331] on icon "button" at bounding box center [667, 327] width 8 height 8
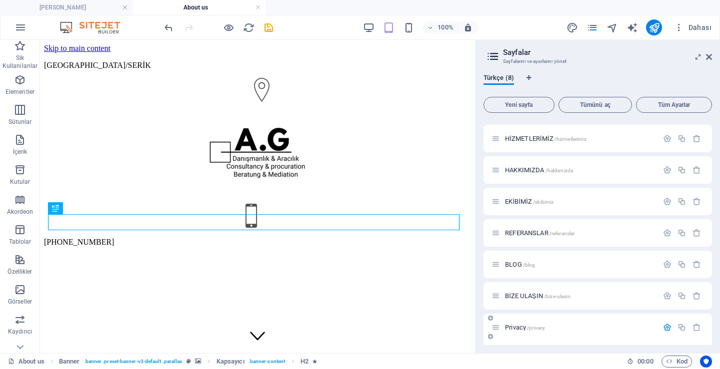
scroll to position [160, 0]
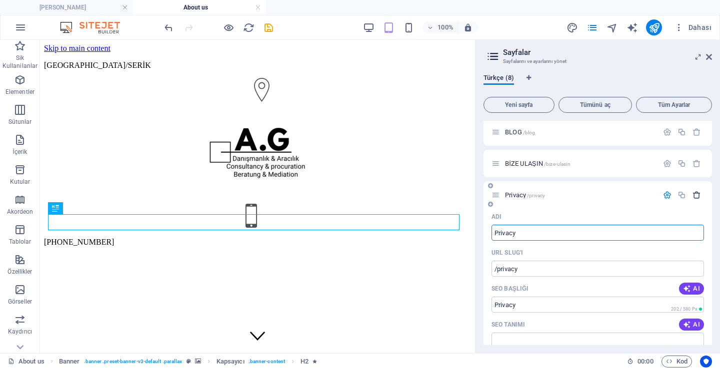
click at [698, 198] on icon "button" at bounding box center [696, 195] width 8 height 8
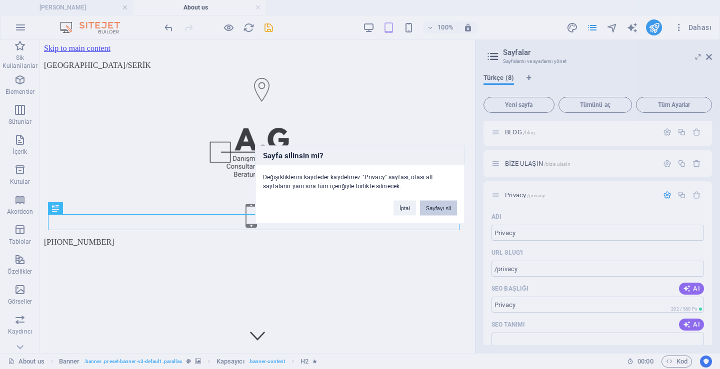
click at [425, 207] on button "Sayfayı sil" at bounding box center [438, 207] width 37 height 15
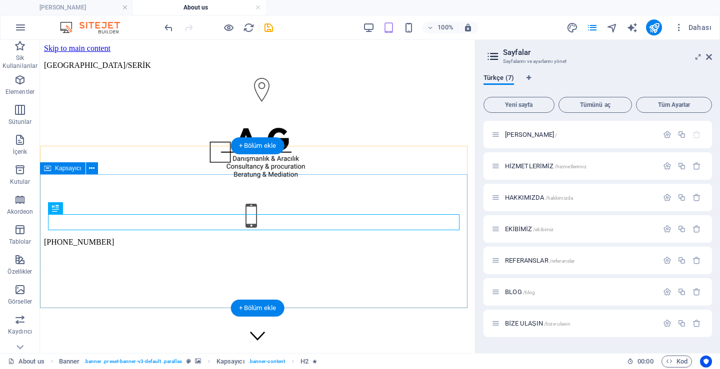
scroll to position [0, 0]
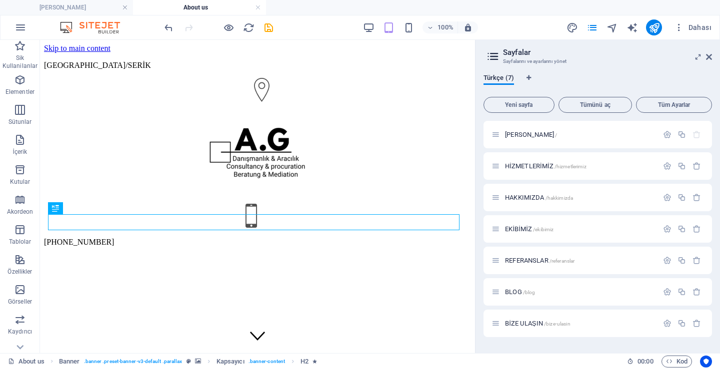
click at [699, 62] on header "Sayfalar Sayfalarını ve ayarlarını yönet" at bounding box center [598, 53] width 226 height 26
click at [709, 59] on icon at bounding box center [709, 57] width 6 height 8
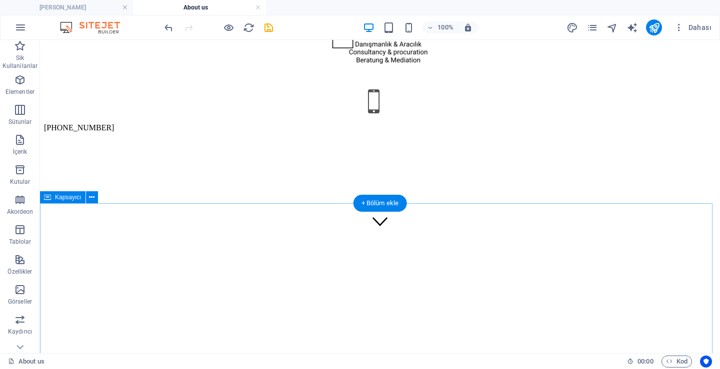
scroll to position [100, 0]
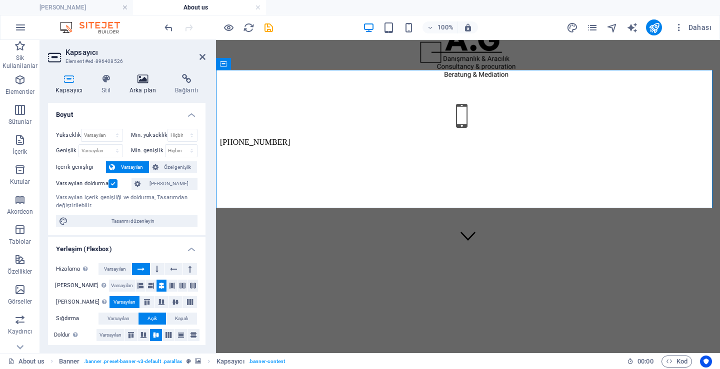
click at [140, 83] on icon at bounding box center [142, 79] width 41 height 10
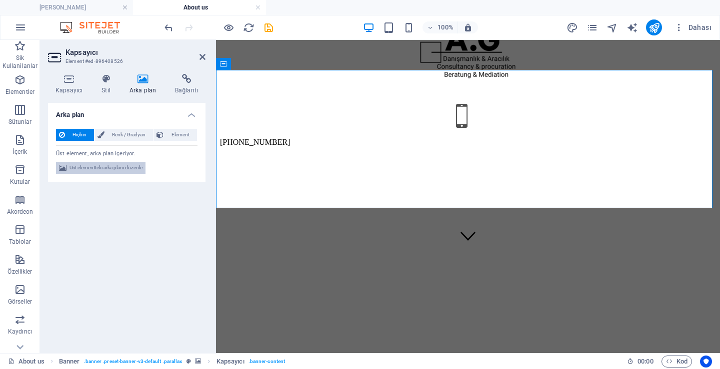
click at [113, 164] on span "Üst elementteki arka planı düzenle" at bounding box center [105, 168] width 73 height 12
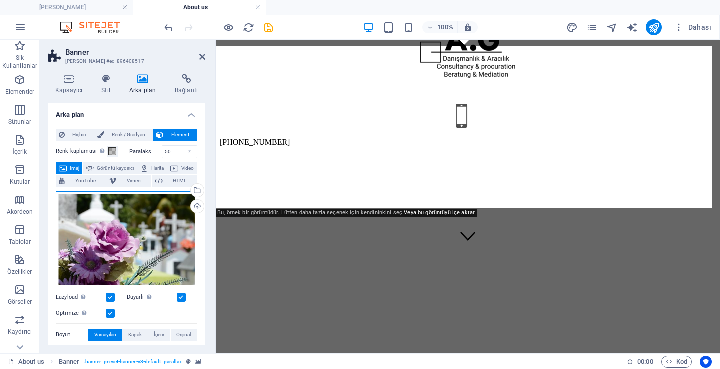
click at [160, 210] on div "Dosyaları buraya sürükleyin, dosyaları seçmek için tıklayın veya Dosyalardan ya…" at bounding box center [126, 239] width 141 height 96
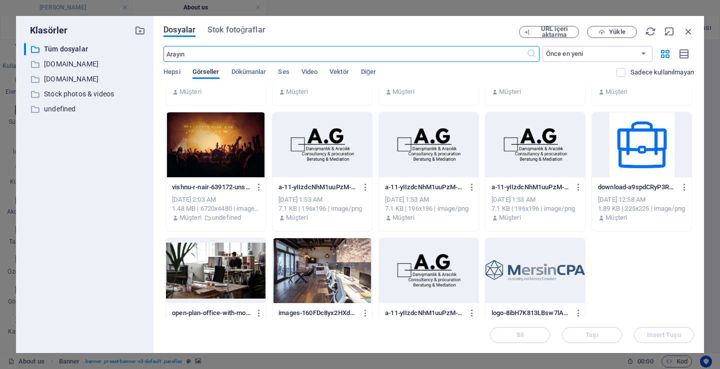
scroll to position [141, 0]
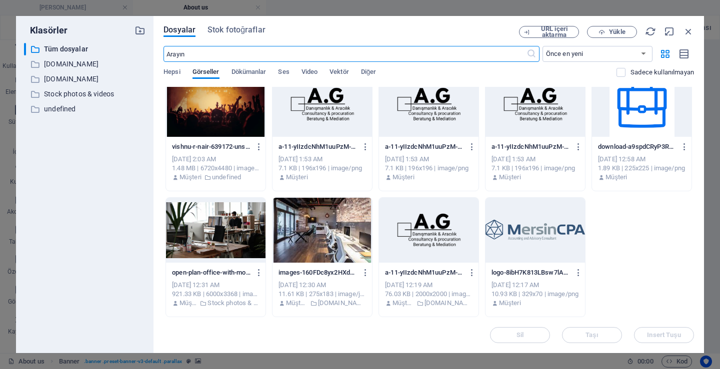
click at [228, 242] on div at bounding box center [215, 230] width 99 height 65
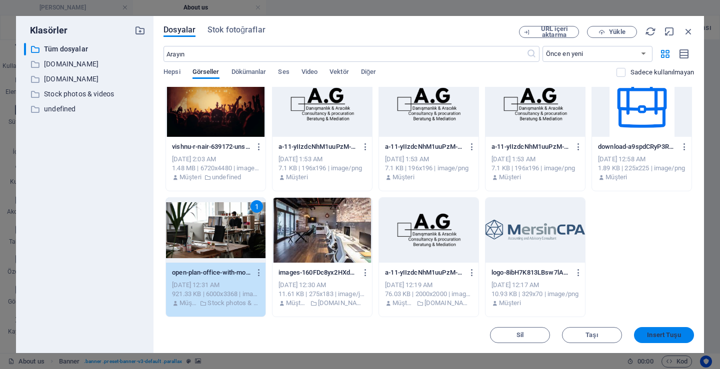
click at [680, 335] on span "Insert Tuşu" at bounding box center [664, 335] width 52 height 6
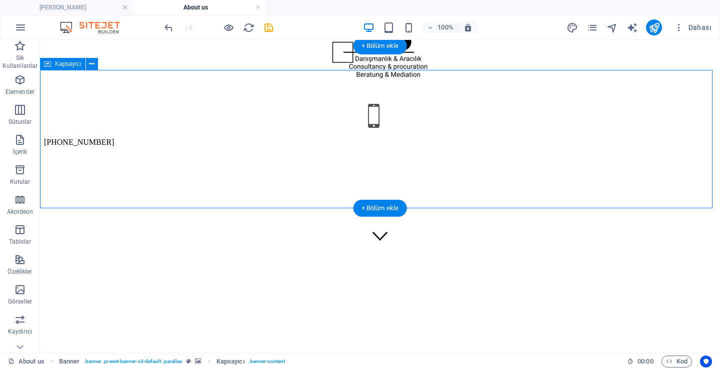
drag, startPoint x: 186, startPoint y: 193, endPoint x: 350, endPoint y: 155, distance: 168.3
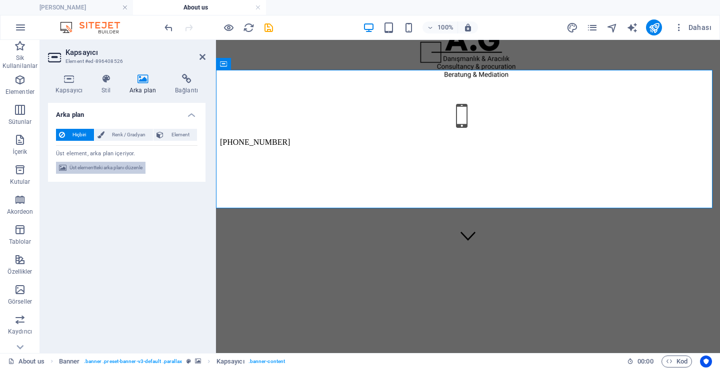
click at [112, 165] on span "Üst elementteki arka planı düzenle" at bounding box center [105, 168] width 73 height 12
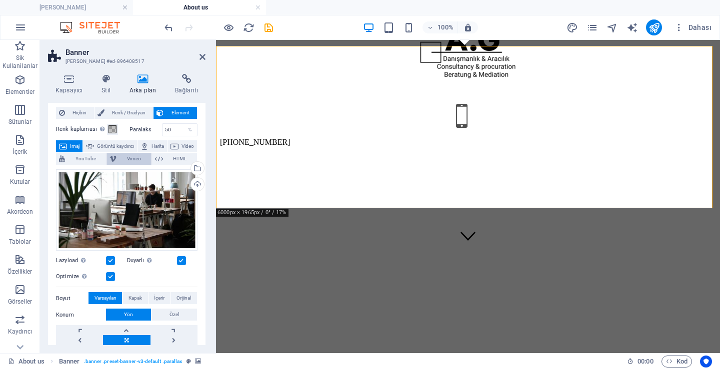
scroll to position [0, 0]
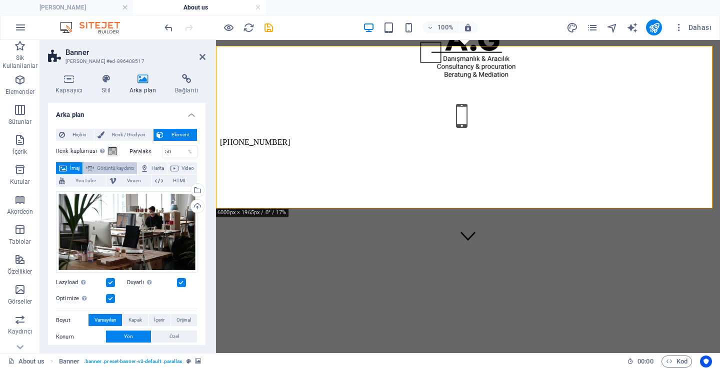
click at [116, 166] on span "Görüntü kaydırıcı" at bounding box center [115, 168] width 37 height 12
select select "ms"
select select "s"
select select "progressive"
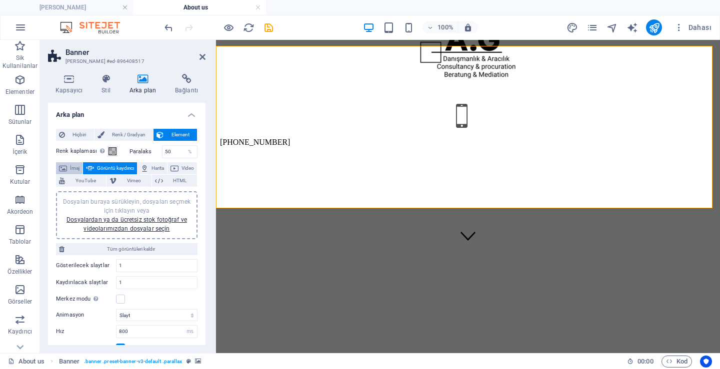
click at [78, 172] on span "İmaj" at bounding box center [74, 168] width 9 height 12
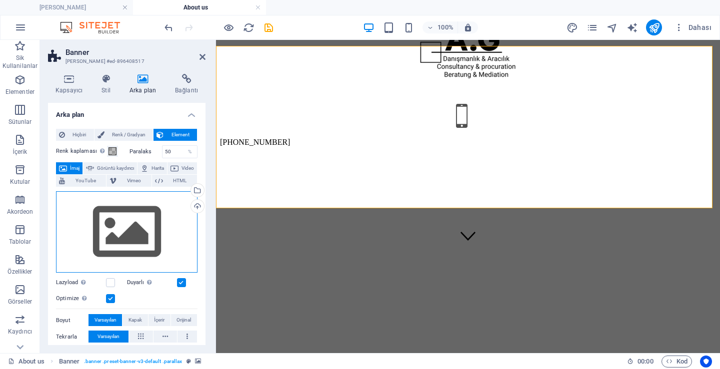
click at [136, 208] on div "Dosyaları buraya sürükleyin, dosyaları seçmek için tıklayın veya Dosyalardan ya…" at bounding box center [126, 232] width 141 height 82
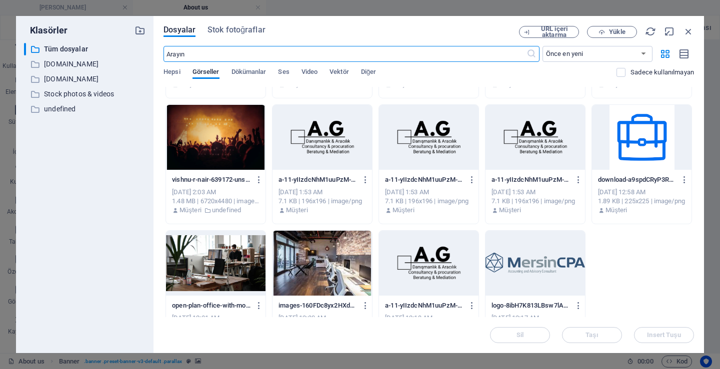
scroll to position [141, 0]
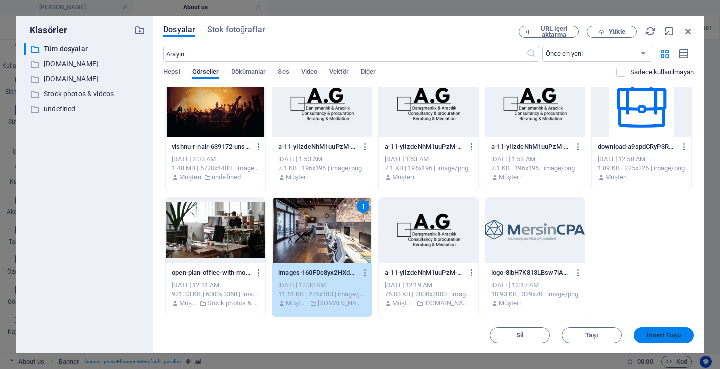
click at [635, 330] on button "Insert Tuşu" at bounding box center [664, 335] width 60 height 16
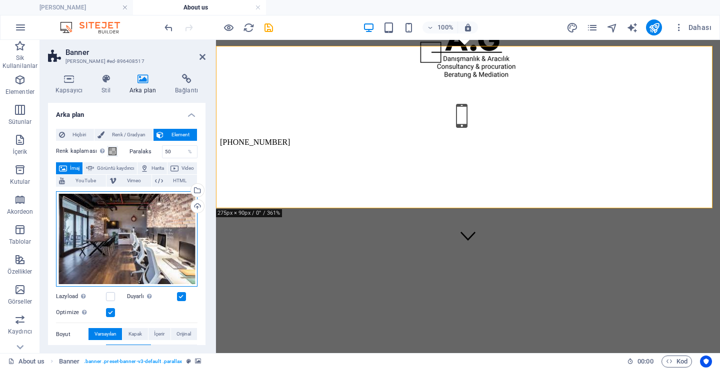
click at [139, 214] on div "Dosyaları buraya sürükleyin, dosyaları seçmek için tıklayın veya Dosyalardan ya…" at bounding box center [126, 239] width 141 height 96
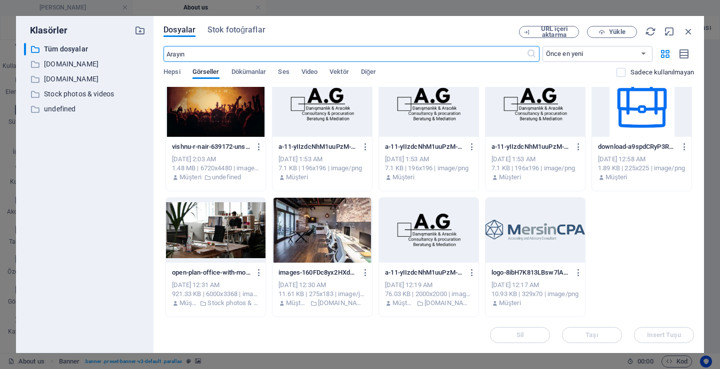
click at [202, 242] on div at bounding box center [215, 230] width 99 height 65
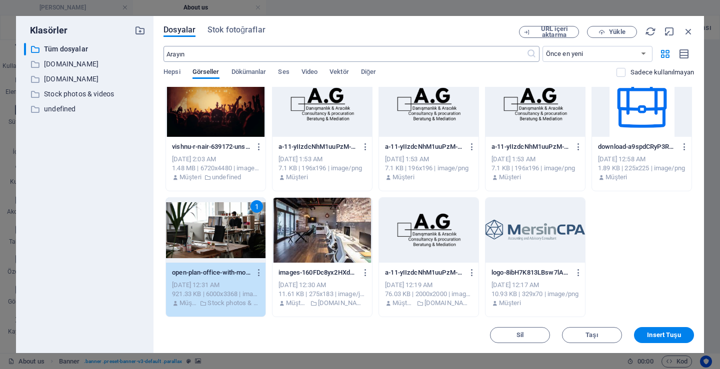
click at [253, 56] on input "text" at bounding box center [344, 54] width 362 height 16
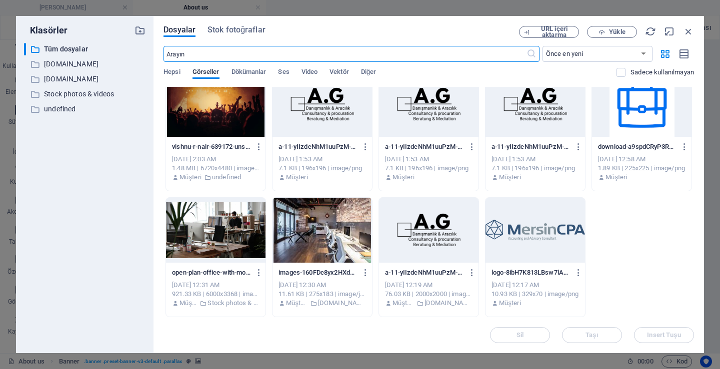
click at [254, 25] on div "Dosyalar Stok fotoğraflar URL içeri aktarma Yükle ​ Önce en yeni Önce en eski A…" at bounding box center [428, 184] width 550 height 337
click at [254, 30] on span "Stok fotoğraflar" at bounding box center [236, 30] width 58 height 12
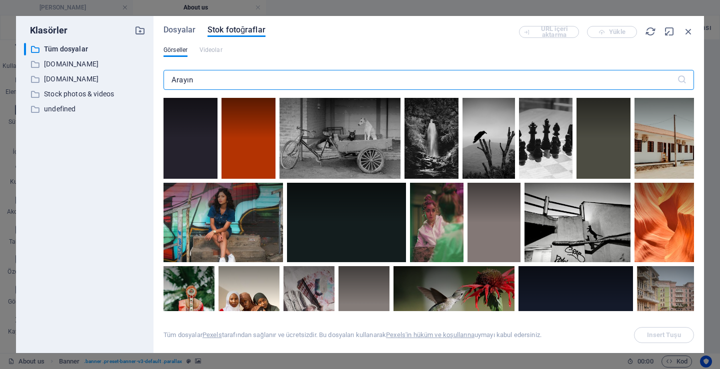
click at [277, 72] on input "text" at bounding box center [419, 80] width 513 height 20
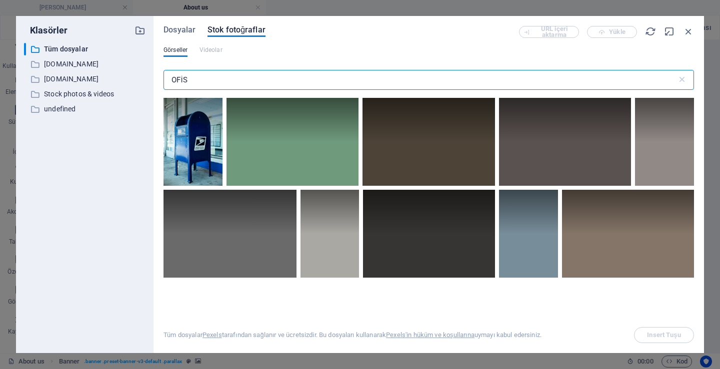
type input "OFİS"
drag, startPoint x: 668, startPoint y: 326, endPoint x: 650, endPoint y: 338, distance: 21.2
click at [663, 329] on div "Tüm dosyalar Pexels tarafından sağlanır ve ücretsizdir. Bu dosyaları kullanarak…" at bounding box center [428, 327] width 530 height 32
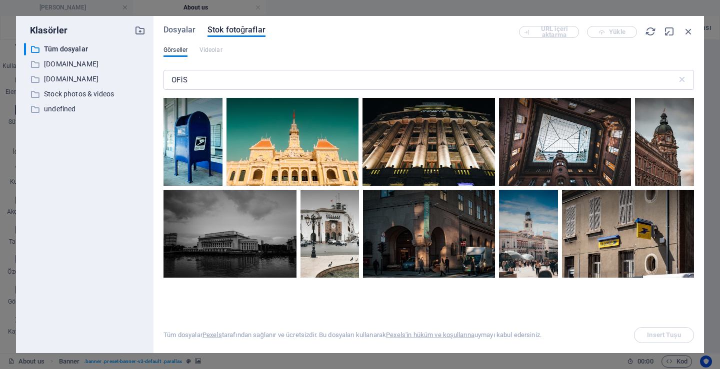
click at [336, 46] on div "Görseller Videolar" at bounding box center [428, 55] width 530 height 19
click at [189, 28] on span "Dosyalar" at bounding box center [179, 30] width 32 height 12
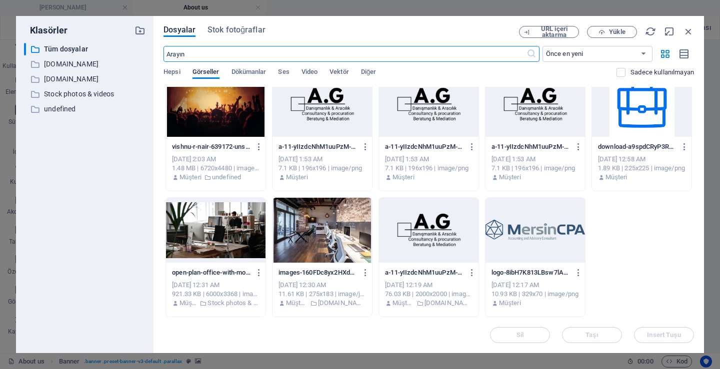
click at [235, 228] on div at bounding box center [215, 230] width 99 height 65
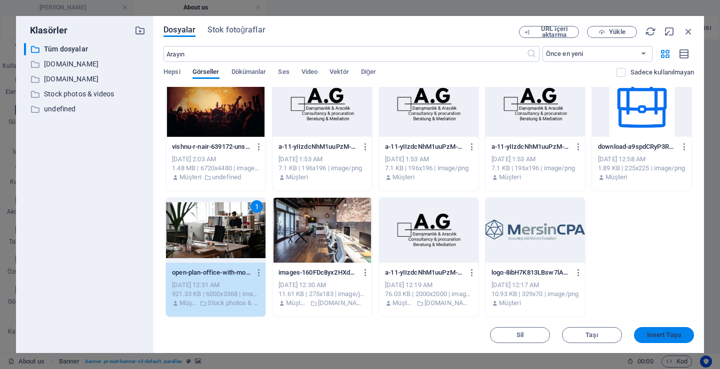
click at [665, 334] on span "Insert Tuşu" at bounding box center [663, 335] width 33 height 6
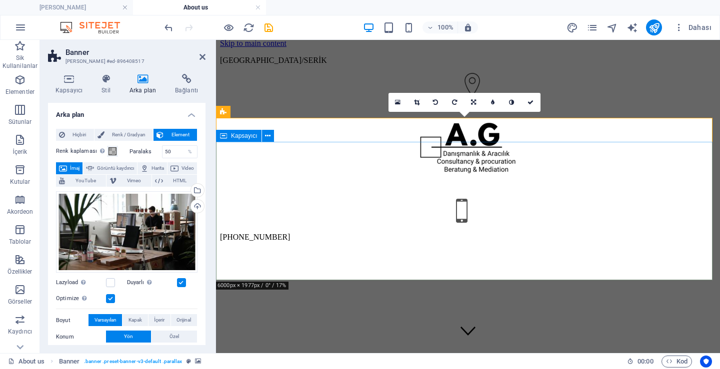
scroll to position [0, 0]
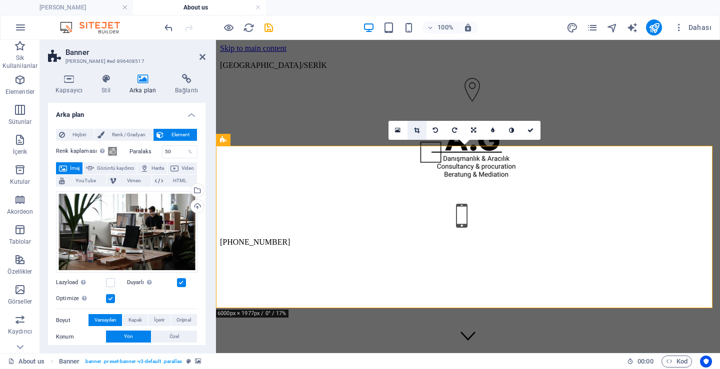
click at [420, 126] on link at bounding box center [416, 130] width 19 height 19
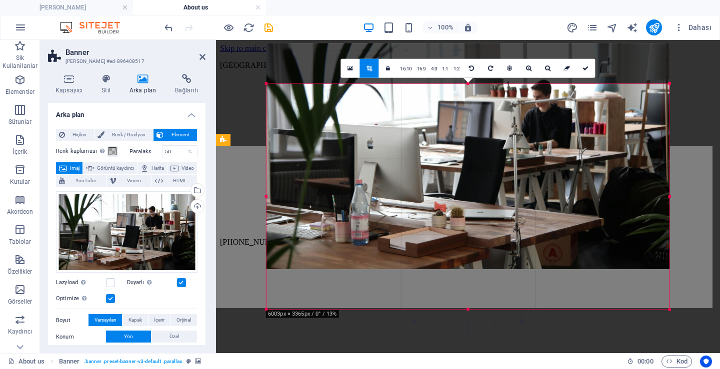
drag, startPoint x: 434, startPoint y: 192, endPoint x: 434, endPoint y: 157, distance: 35.5
click at [434, 157] on div at bounding box center [467, 156] width 403 height 226
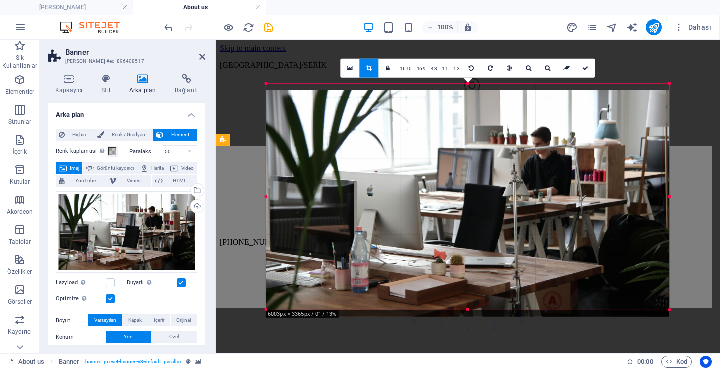
drag, startPoint x: 432, startPoint y: 178, endPoint x: 432, endPoint y: 185, distance: 7.5
click at [432, 185] on div at bounding box center [467, 203] width 403 height 226
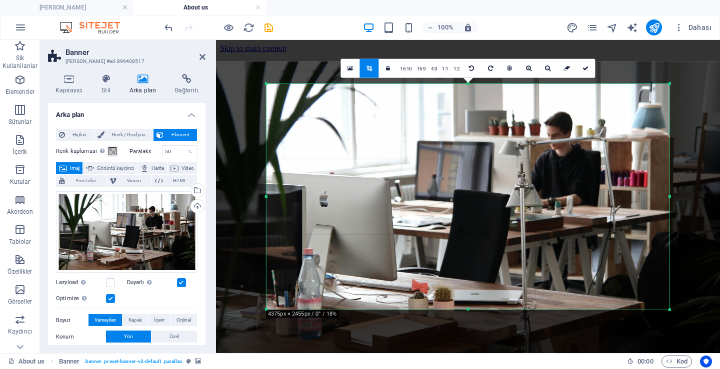
drag, startPoint x: 451, startPoint y: 184, endPoint x: 410, endPoint y: 199, distance: 43.6
click at [410, 198] on div at bounding box center [457, 217] width 553 height 310
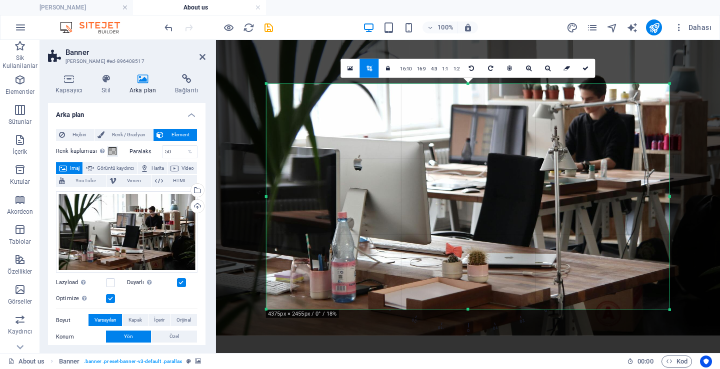
drag, startPoint x: 426, startPoint y: 199, endPoint x: 464, endPoint y: 164, distance: 51.6
click at [464, 164] on div at bounding box center [491, 180] width 553 height 310
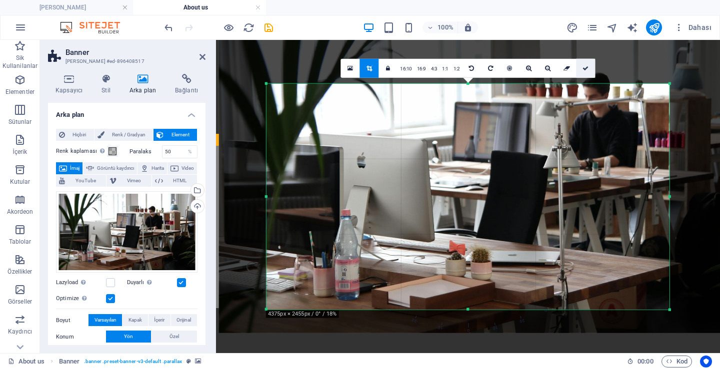
drag, startPoint x: 585, startPoint y: 75, endPoint x: 369, endPoint y: 35, distance: 219.6
click at [585, 75] on link at bounding box center [585, 67] width 19 height 19
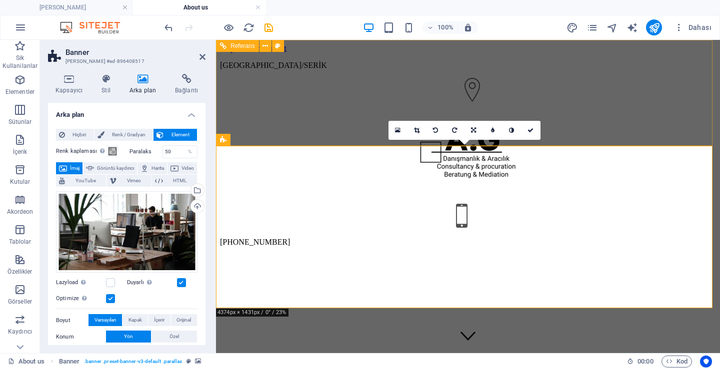
click at [302, 104] on div "[GEOGRAPHIC_DATA]/SERİK" at bounding box center [468, 78] width 496 height 51
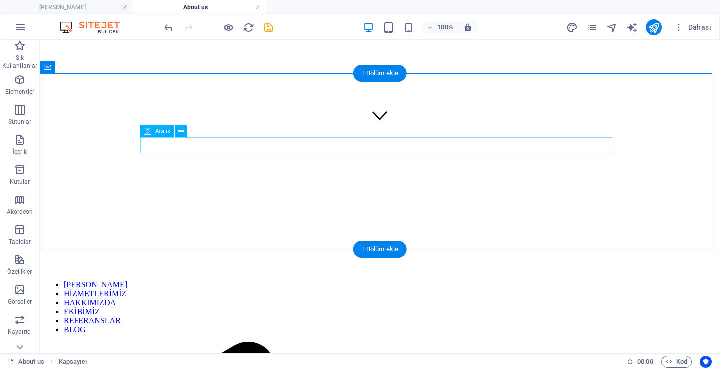
scroll to position [200, 0]
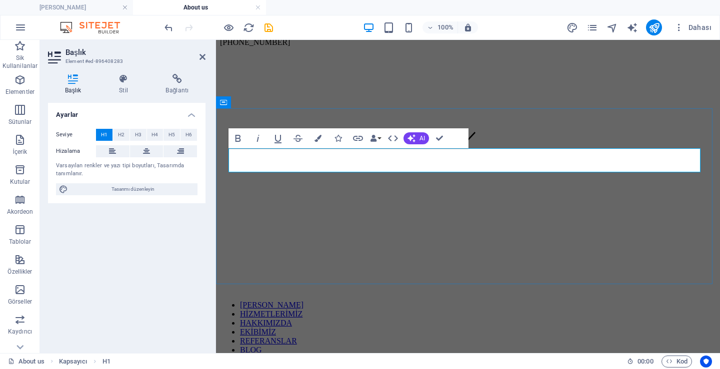
drag, startPoint x: 601, startPoint y: 162, endPoint x: 302, endPoint y: 156, distance: 299.4
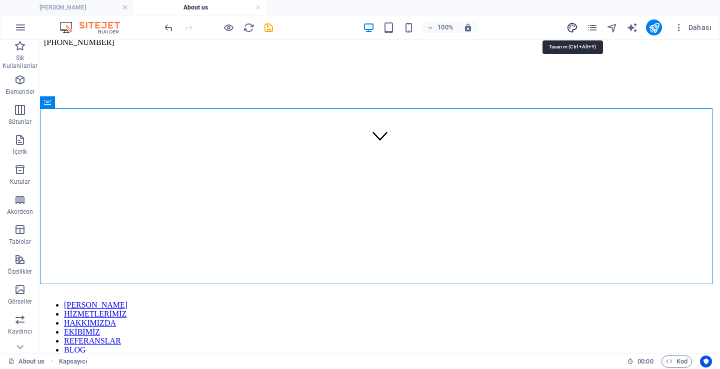
click at [569, 28] on icon "design" at bounding box center [571, 27] width 11 height 11
select select "px"
select select "300"
select select "px"
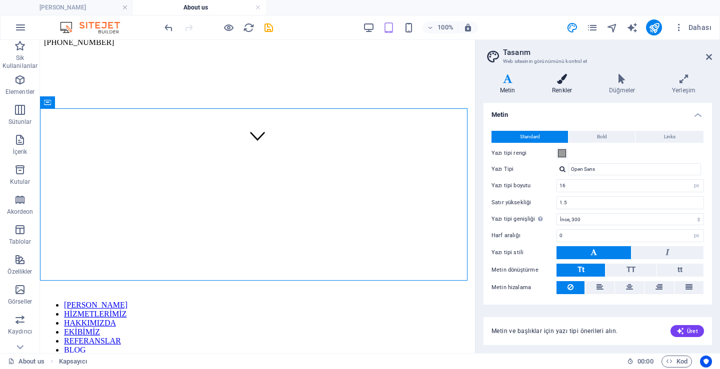
click at [571, 79] on icon at bounding box center [561, 79] width 53 height 10
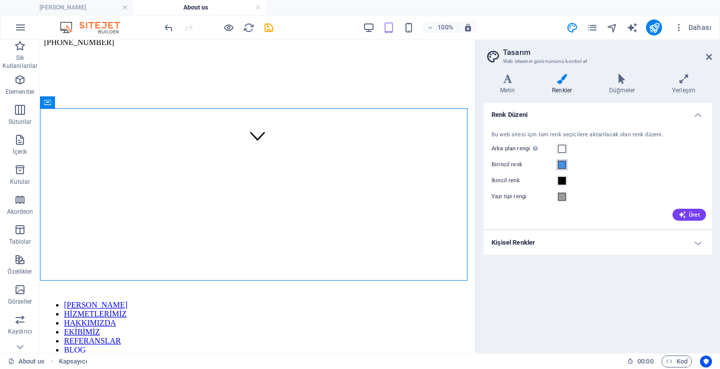
click at [564, 166] on span at bounding box center [562, 165] width 8 height 8
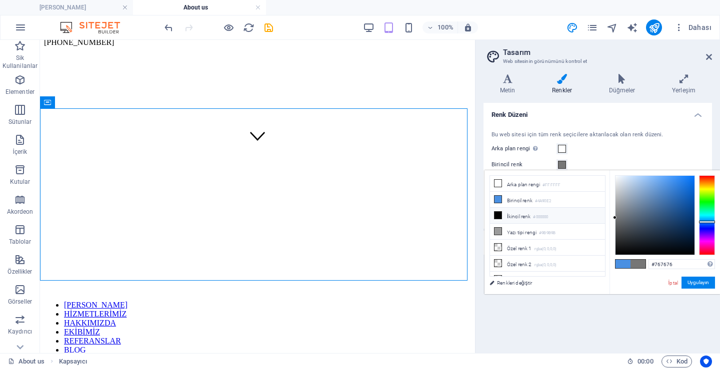
type input "#747474"
drag, startPoint x: 651, startPoint y: 207, endPoint x: 593, endPoint y: 219, distance: 59.2
click at [592, 218] on div "less Arka plan rengi #FFFFFF Birincil [PERSON_NAME] #4A90E2 İkincil [PERSON_NAM…" at bounding box center [601, 232] width 235 height 124
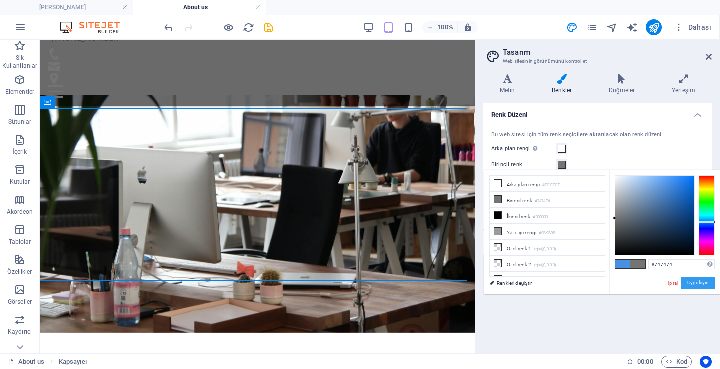
click at [693, 283] on button "Uygulayın" at bounding box center [697, 283] width 33 height 12
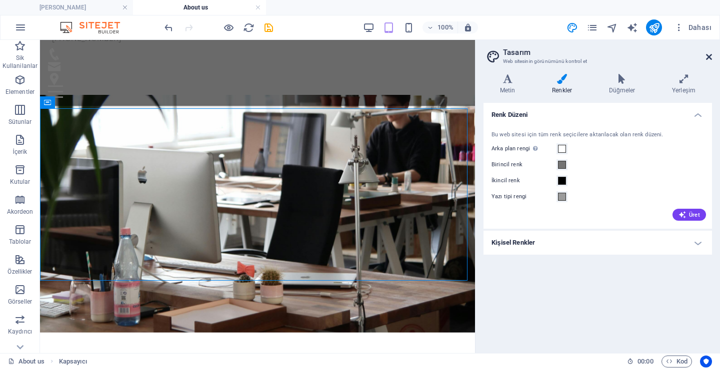
drag, startPoint x: 709, startPoint y: 58, endPoint x: 499, endPoint y: 128, distance: 221.3
click at [709, 58] on icon at bounding box center [709, 57] width 6 height 8
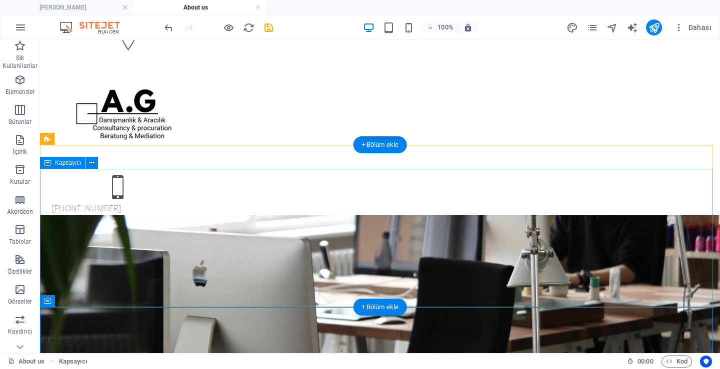
scroll to position [0, 0]
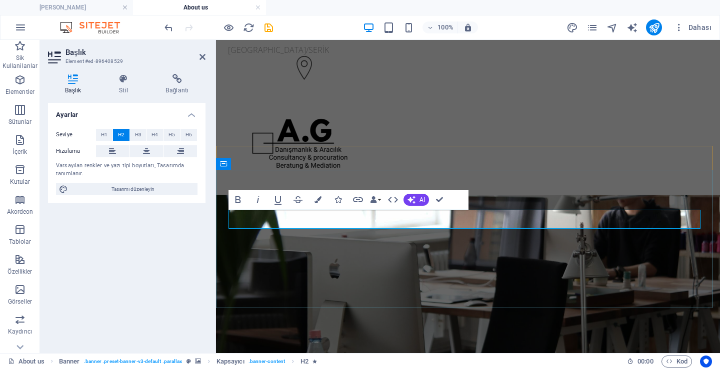
scroll to position [157, 4]
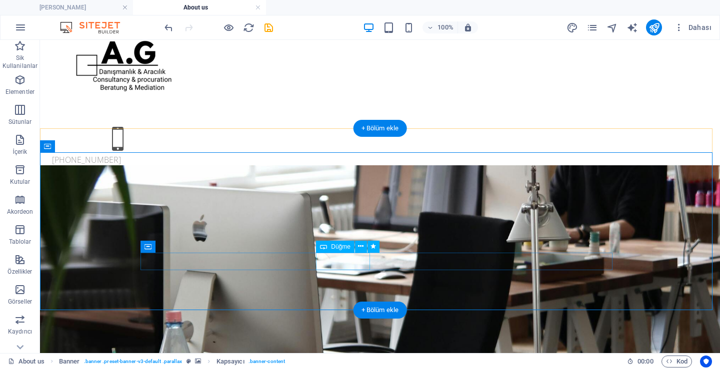
scroll to position [100, 0]
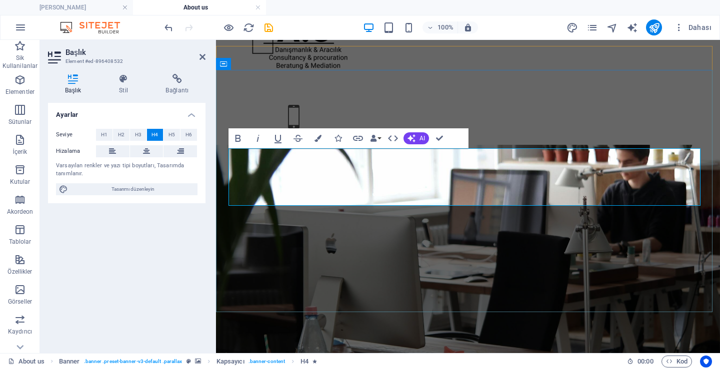
scroll to position [2452, 1]
click at [390, 141] on icon "button" at bounding box center [393, 138] width 12 height 12
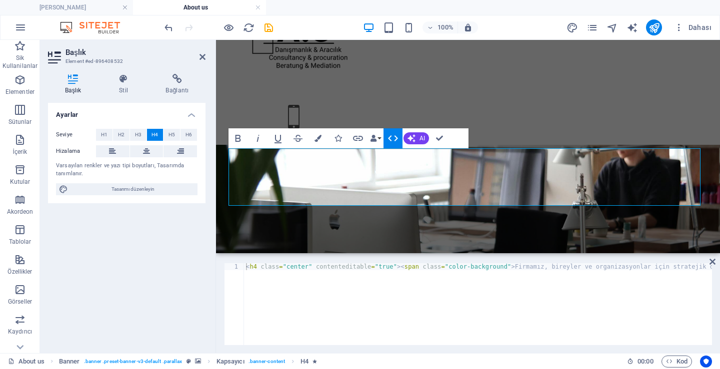
click at [390, 141] on icon "button" at bounding box center [393, 138] width 12 height 12
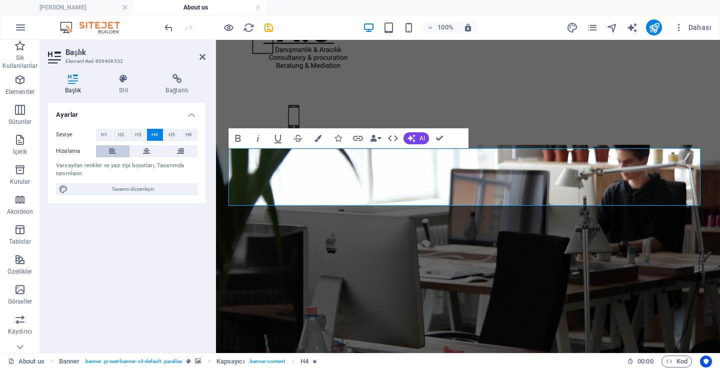
click at [113, 152] on icon at bounding box center [112, 151] width 7 height 12
click at [172, 132] on span "H5" at bounding box center [171, 135] width 6 height 12
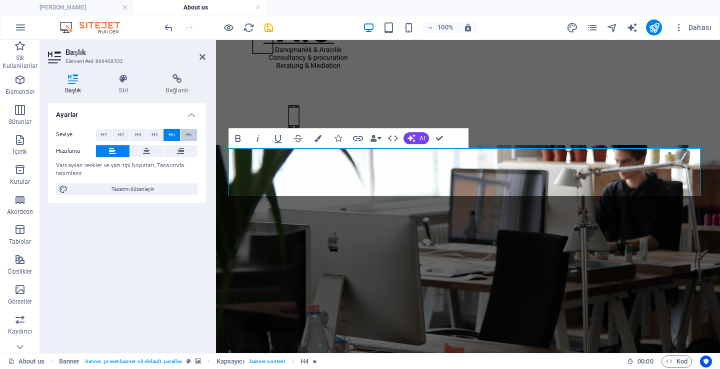
click at [190, 135] on span "H6" at bounding box center [188, 135] width 6 height 12
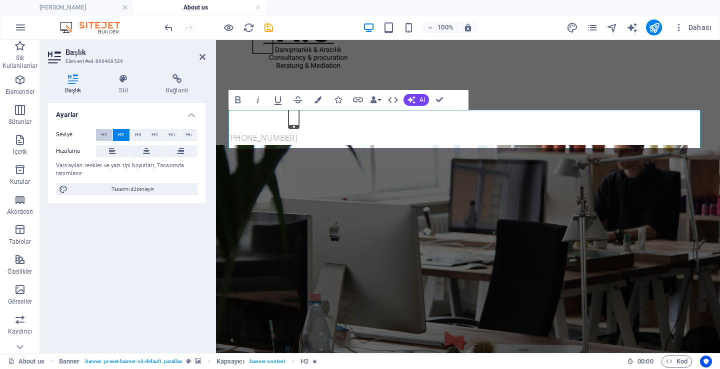
click at [103, 133] on span "H1" at bounding box center [104, 135] width 6 height 12
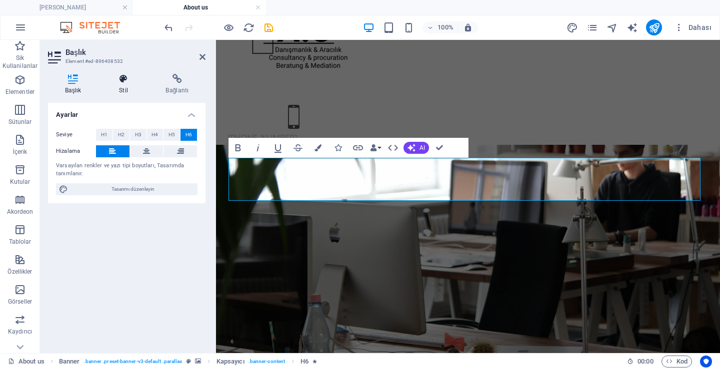
click at [107, 82] on icon at bounding box center [123, 79] width 42 height 10
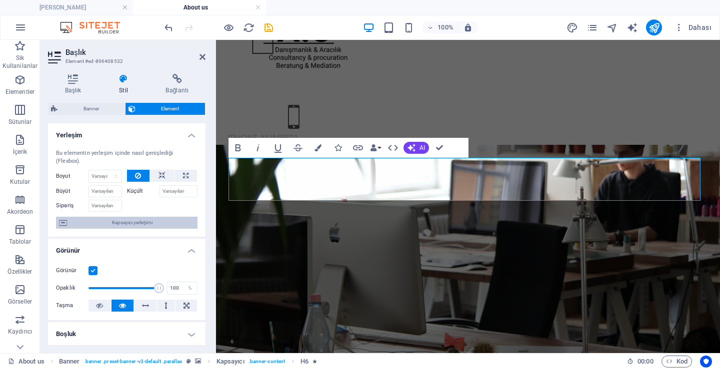
click at [148, 217] on span "Kapsayıcı yerleşimi" at bounding box center [132, 223] width 124 height 12
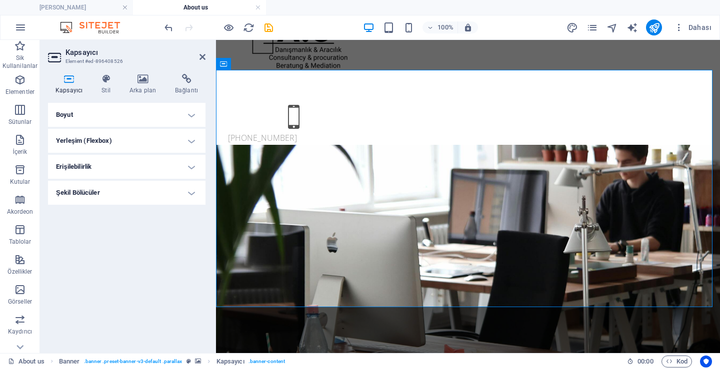
click at [169, 136] on h4 "Yerleşim (Flexbox)" at bounding box center [126, 141] width 157 height 24
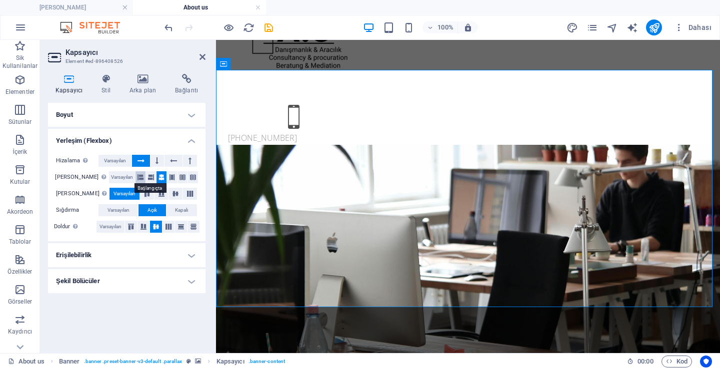
click at [137, 179] on icon at bounding box center [140, 177] width 6 height 12
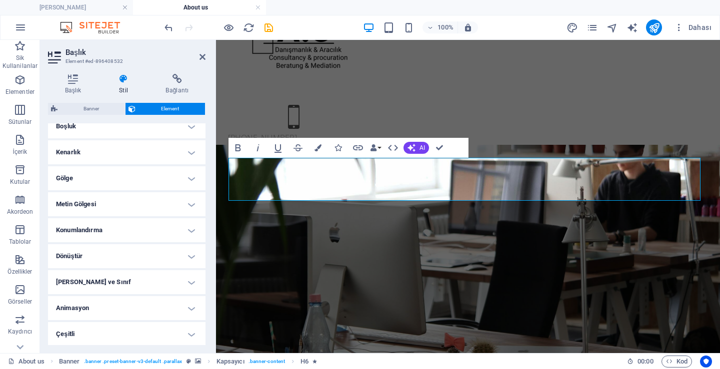
scroll to position [209, 0]
click at [115, 231] on h4 "Konumlandırma" at bounding box center [126, 229] width 157 height 24
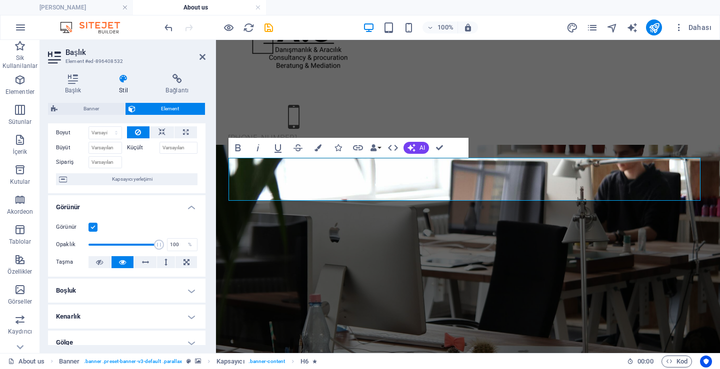
scroll to position [0, 0]
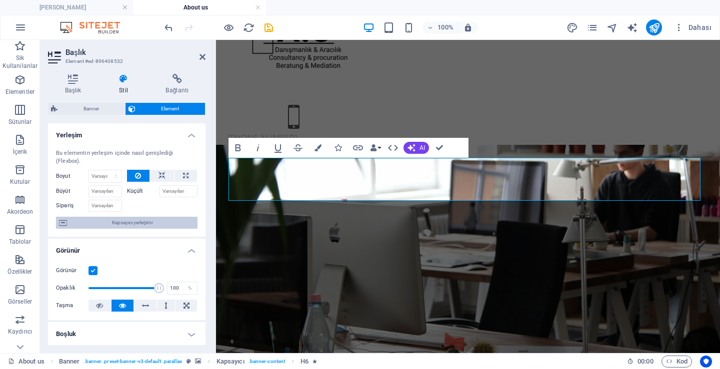
click at [128, 223] on span "Kapsayıcı yerleşimi" at bounding box center [132, 223] width 124 height 12
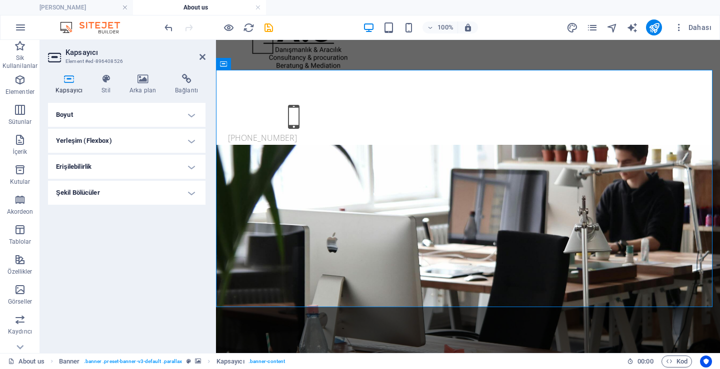
click at [135, 162] on h4 "Erişilebilirlik" at bounding box center [126, 167] width 157 height 24
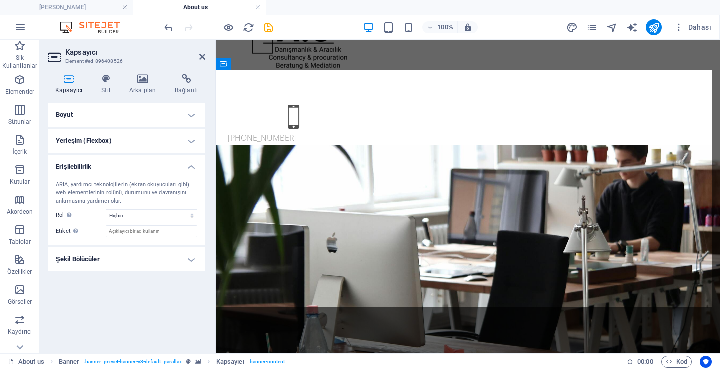
click at [144, 115] on h4 "Boyut" at bounding box center [126, 115] width 157 height 24
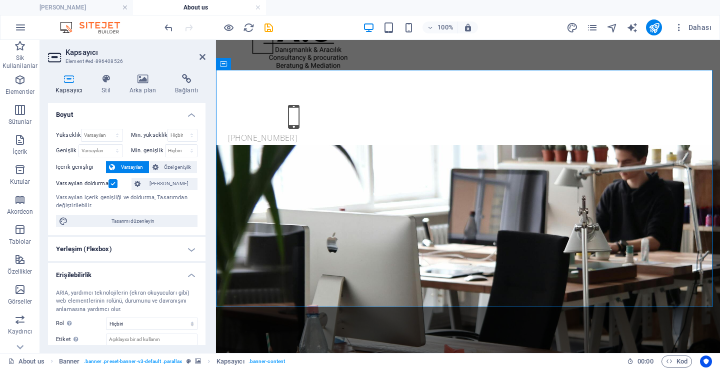
click at [142, 113] on h4 "Boyut" at bounding box center [126, 112] width 157 height 18
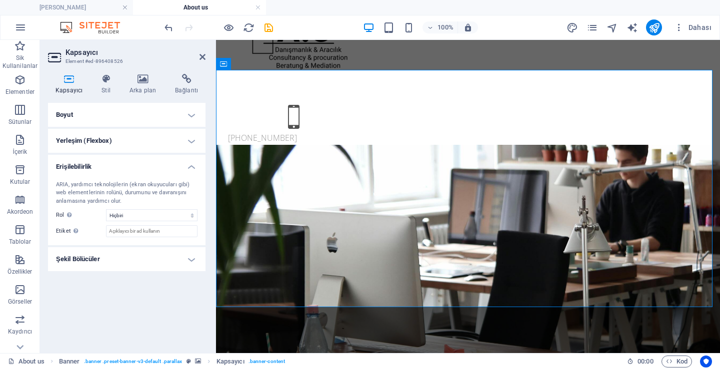
click at [140, 134] on h4 "Yerleşim (Flexbox)" at bounding box center [126, 141] width 157 height 24
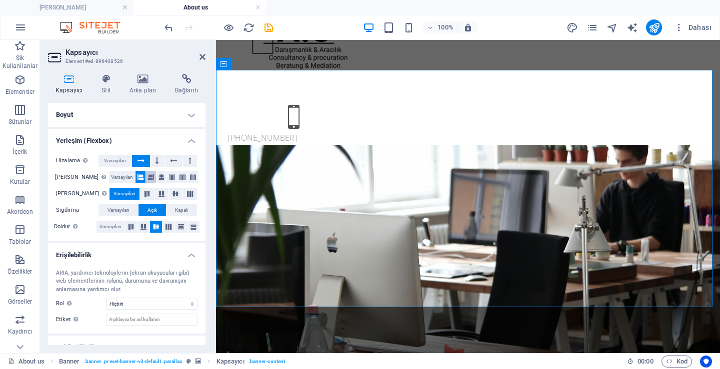
click at [148, 179] on icon at bounding box center [151, 177] width 6 height 12
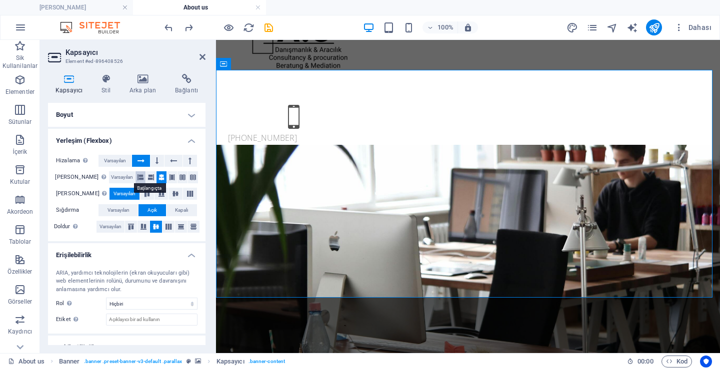
click at [137, 172] on icon at bounding box center [140, 177] width 6 height 12
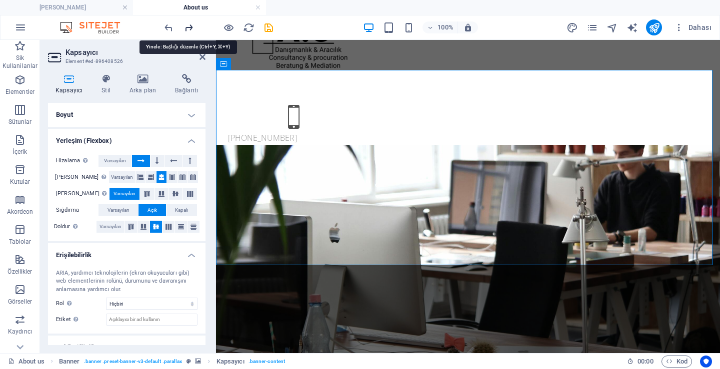
click at [187, 27] on icon "redo" at bounding box center [188, 27] width 11 height 11
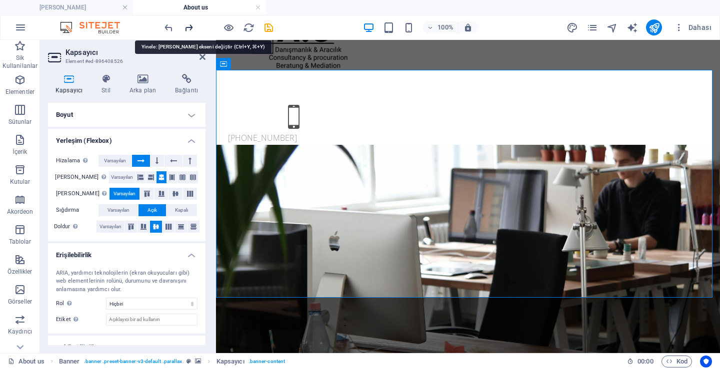
click at [186, 28] on icon "redo" at bounding box center [188, 27] width 11 height 11
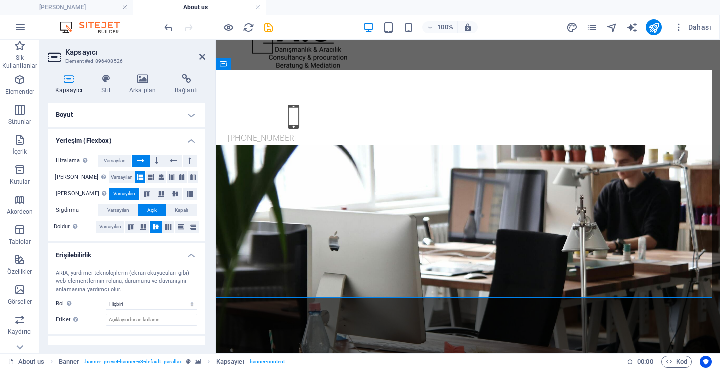
click at [186, 31] on div at bounding box center [218, 27] width 112 height 16
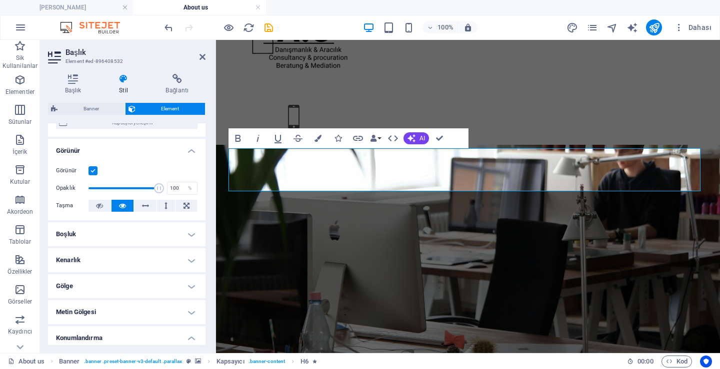
scroll to position [200, 0]
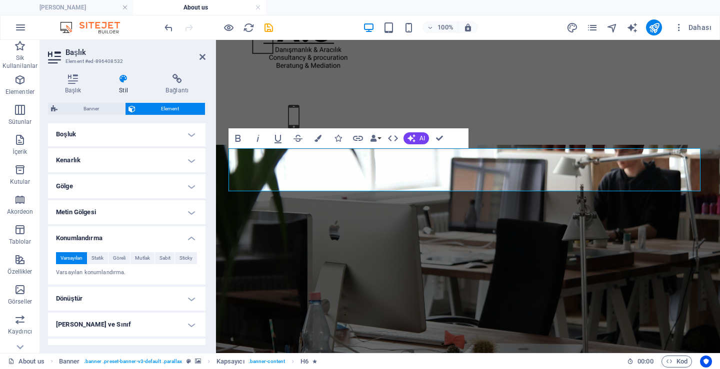
click at [137, 158] on h4 "Kenarlık" at bounding box center [126, 160] width 157 height 24
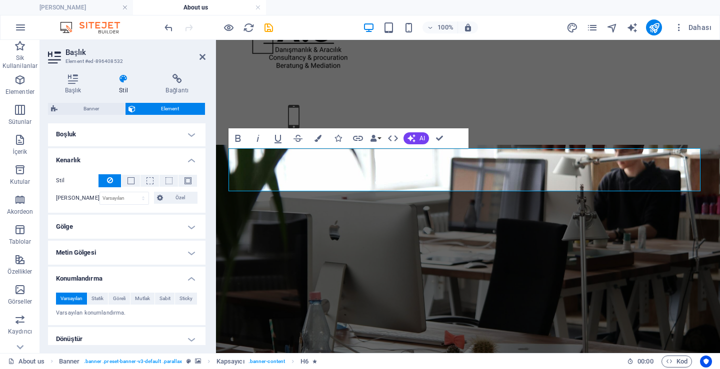
click at [125, 222] on h4 "Gölge" at bounding box center [126, 227] width 157 height 24
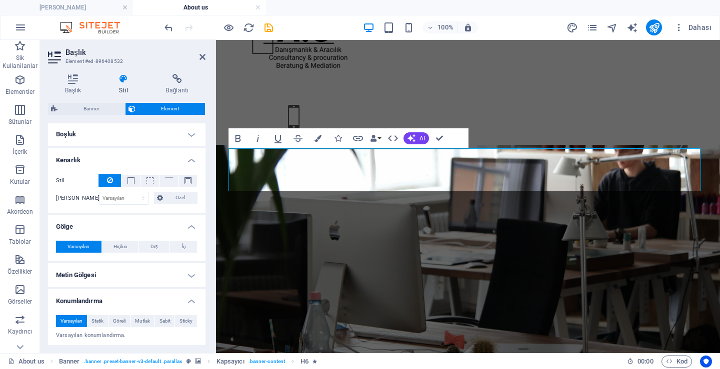
click at [127, 136] on h4 "Boşluk" at bounding box center [126, 134] width 157 height 24
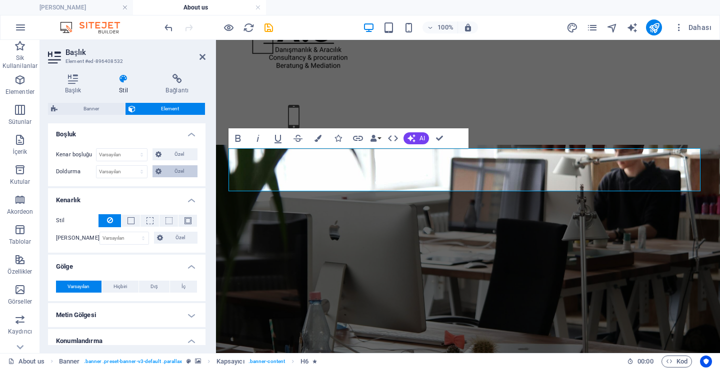
click at [164, 172] on span "Özel" at bounding box center [179, 171] width 30 height 12
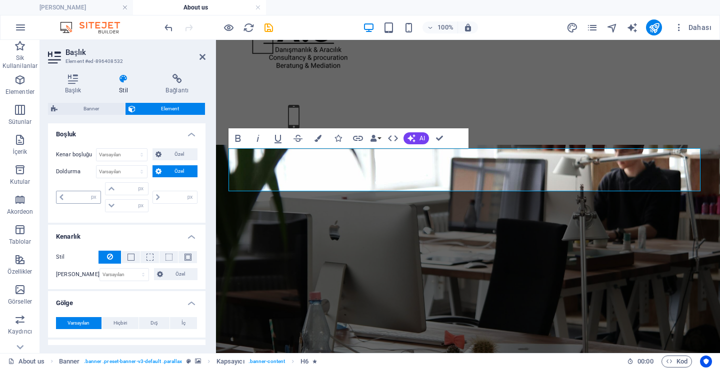
click at [65, 200] on span at bounding box center [61, 197] width 10 height 12
click at [61, 198] on icon at bounding box center [61, 197] width 4 height 6
click at [84, 197] on input "number" at bounding box center [83, 197] width 34 height 12
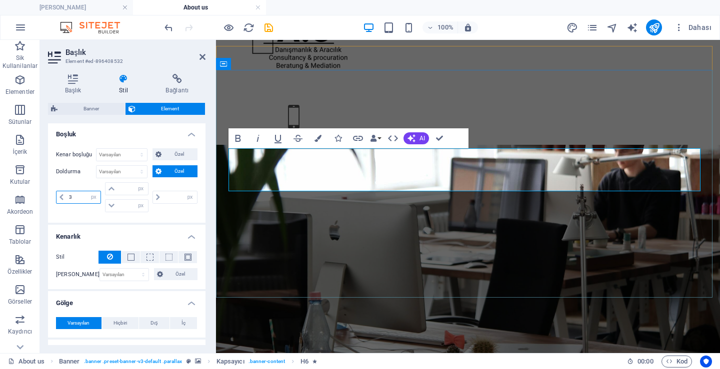
type input "30"
type input "0"
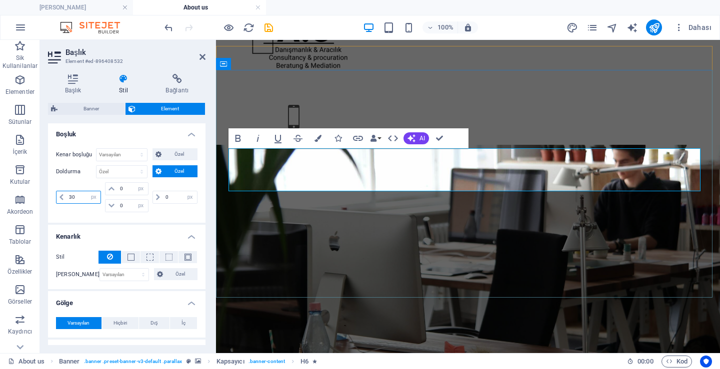
type input "30"
click at [86, 198] on select "px rem % vh vw" at bounding box center [93, 197] width 14 height 12
click at [80, 198] on input "30" at bounding box center [83, 197] width 34 height 12
type input "0"
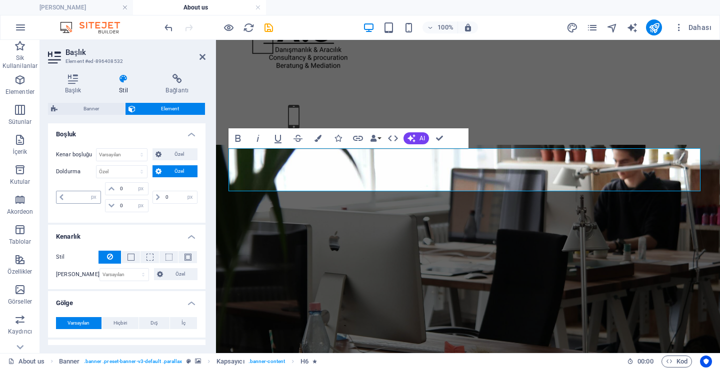
select select "px"
type input "0"
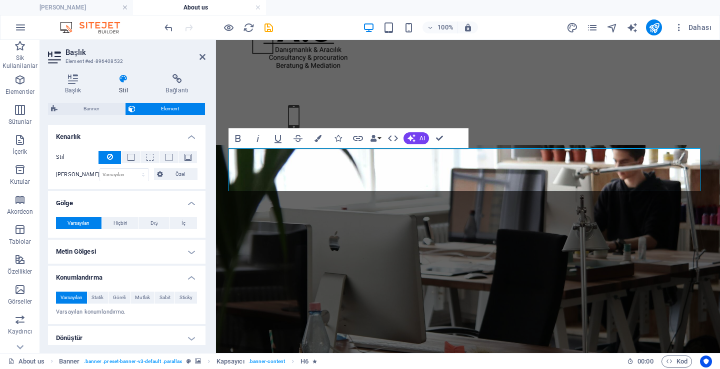
scroll to position [383, 0]
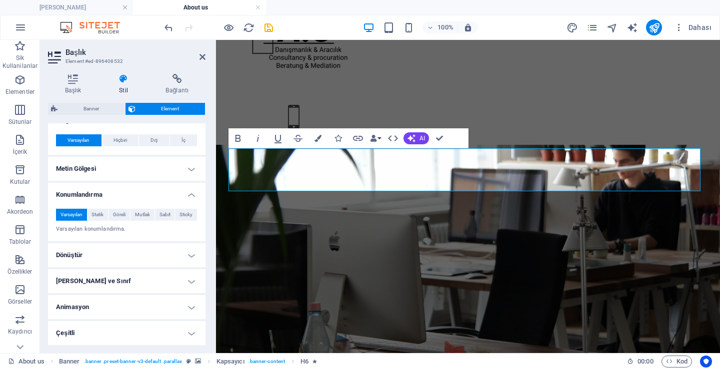
click at [113, 247] on h4 "Dönüştür" at bounding box center [126, 255] width 157 height 24
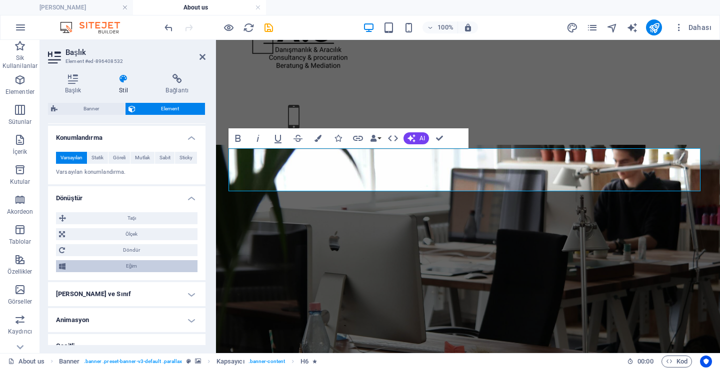
scroll to position [453, 0]
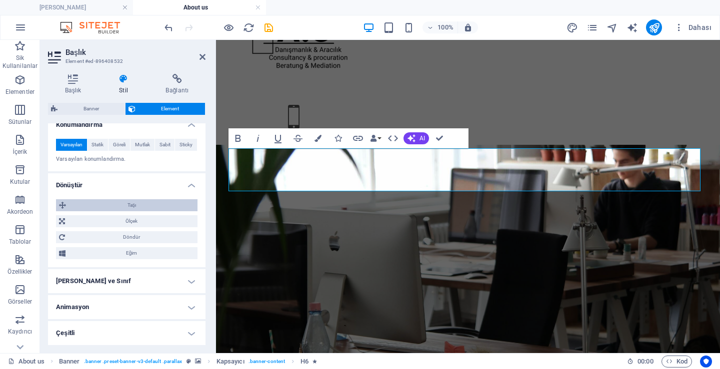
click at [152, 209] on span "Taşı" at bounding box center [131, 205] width 125 height 12
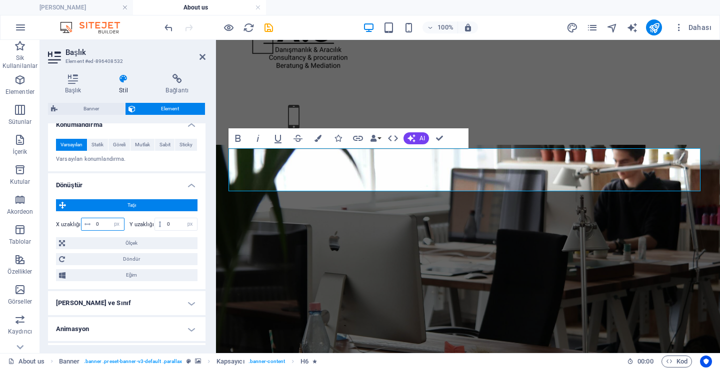
click at [105, 224] on input "0" at bounding box center [108, 224] width 30 height 12
click at [108, 226] on input "0" at bounding box center [108, 224] width 30 height 12
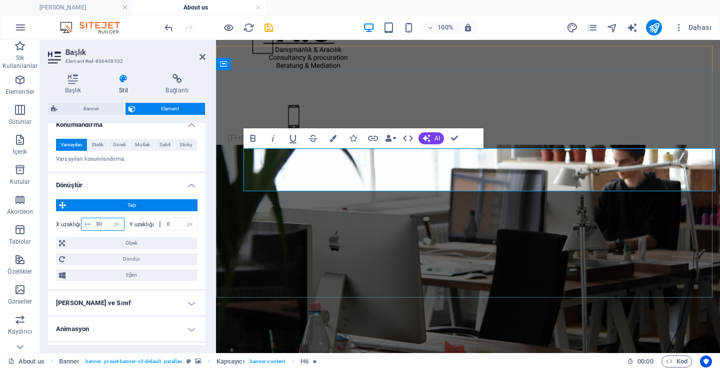
type input "3"
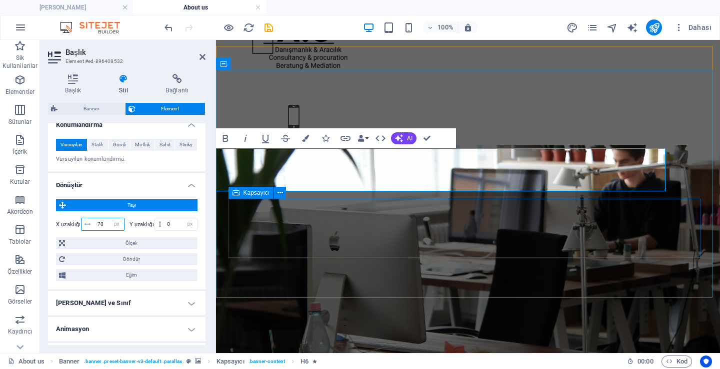
type input "-70"
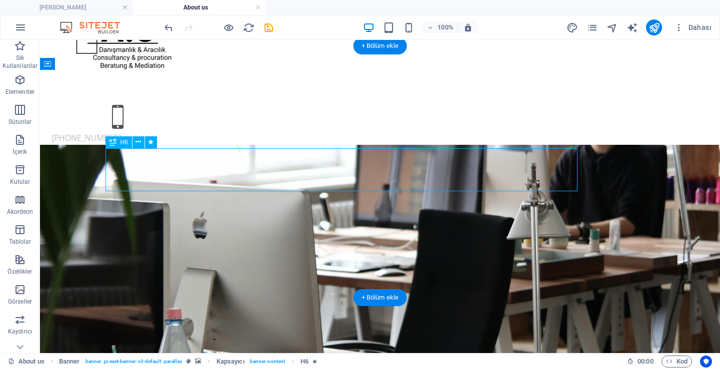
select select "px"
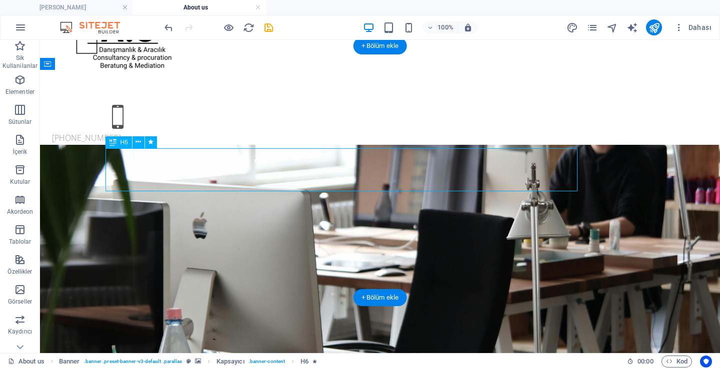
select select "px"
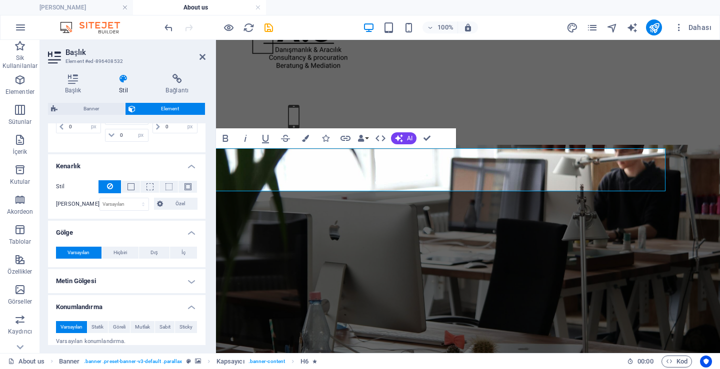
scroll to position [400, 0]
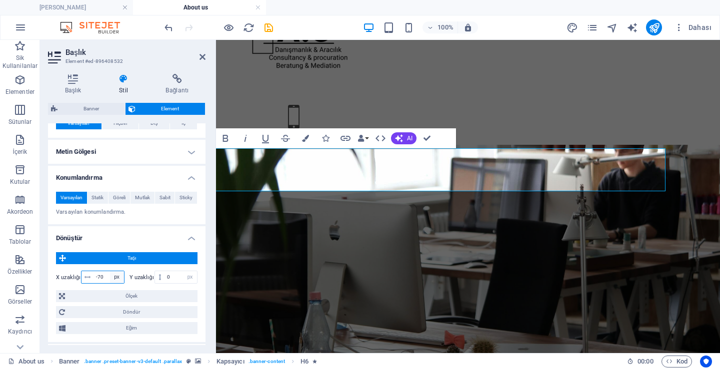
click at [110, 277] on select "px rem % em vh vw" at bounding box center [117, 277] width 14 height 12
click at [106, 276] on input "-70" at bounding box center [108, 277] width 30 height 12
type input "-7"
type input "-90"
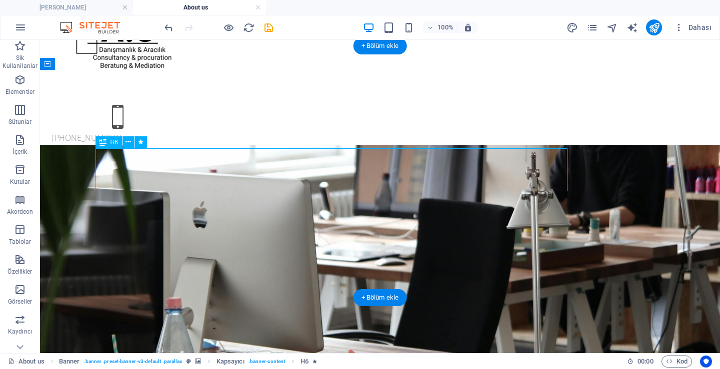
select select "px"
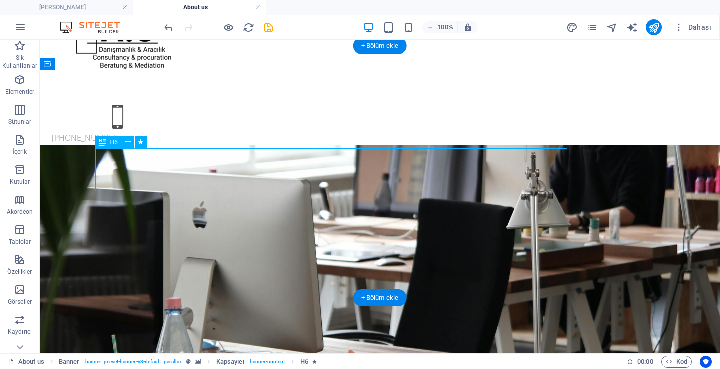
select select "px"
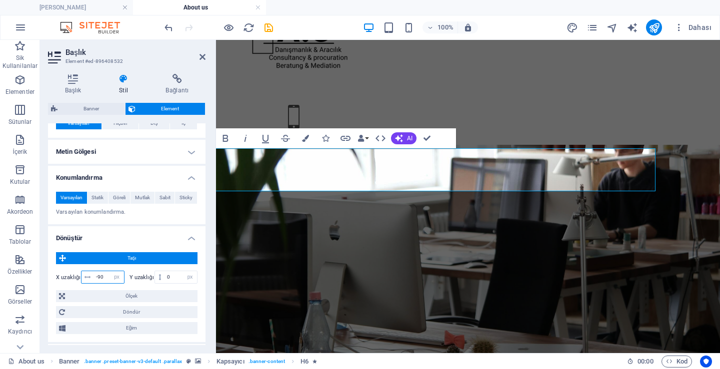
click at [107, 275] on input "-90" at bounding box center [108, 277] width 30 height 12
type input "-9"
type input "-120"
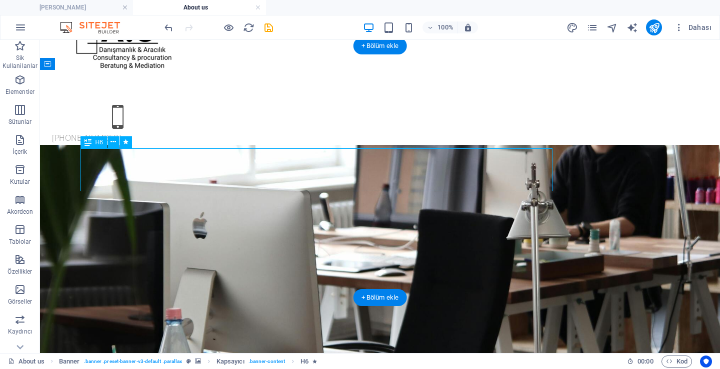
select select "px"
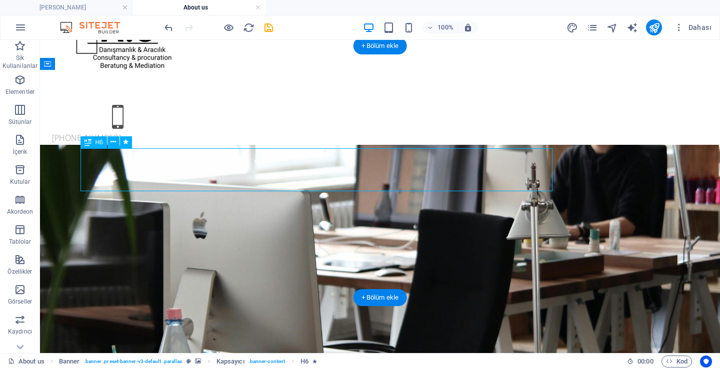
select select "px"
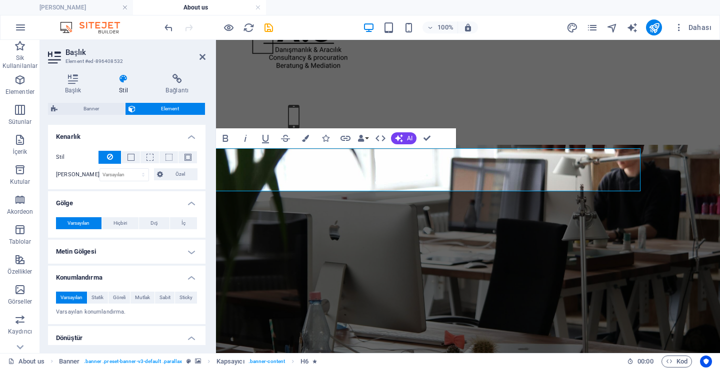
scroll to position [475, 0]
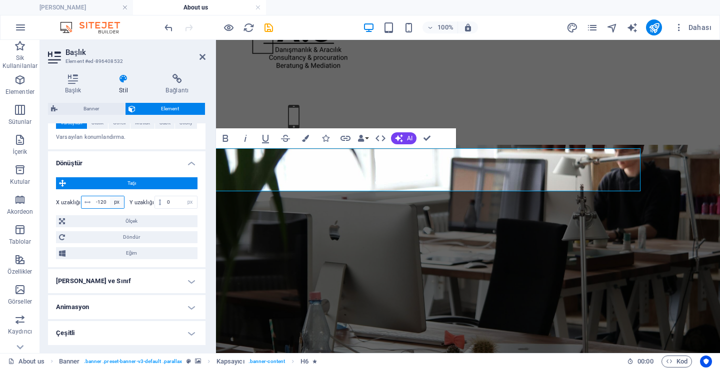
click at [113, 201] on select "px rem % em vh vw" at bounding box center [117, 202] width 14 height 12
click at [110, 203] on select "px rem % em vh vw" at bounding box center [117, 202] width 14 height 12
click at [106, 203] on input "-120" at bounding box center [108, 202] width 30 height 12
click at [104, 202] on input "-120" at bounding box center [108, 202] width 30 height 12
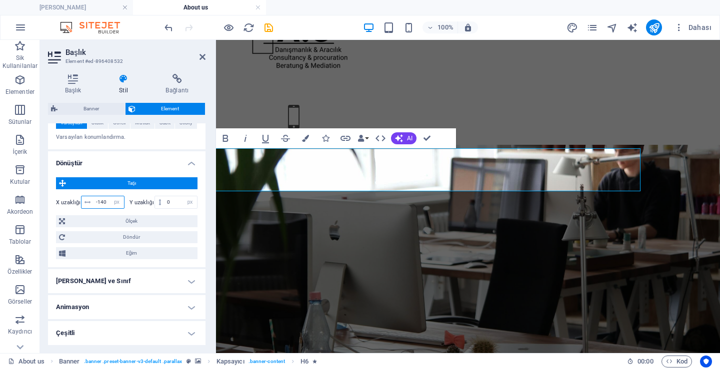
type input "-140"
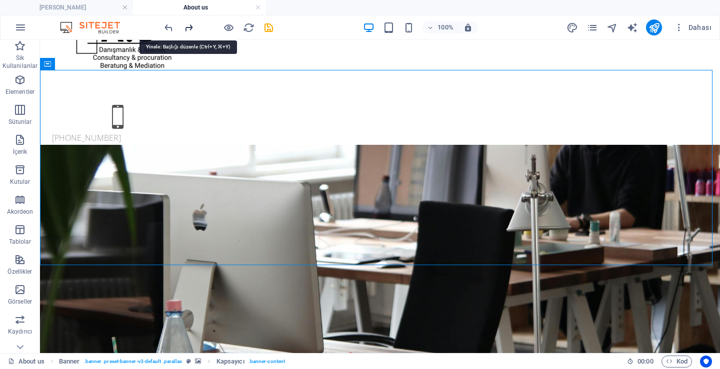
click at [193, 25] on icon "redo" at bounding box center [188, 27] width 11 height 11
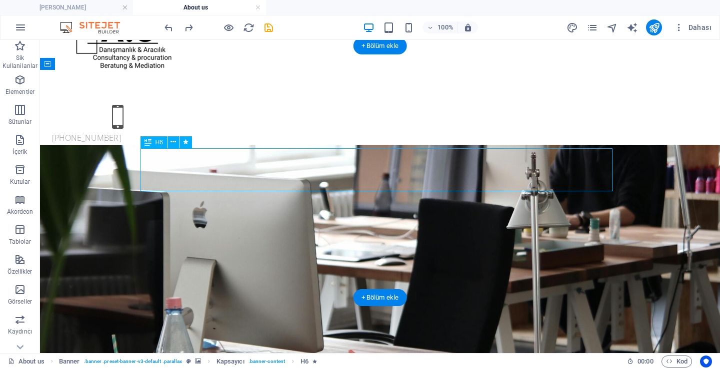
select select "px"
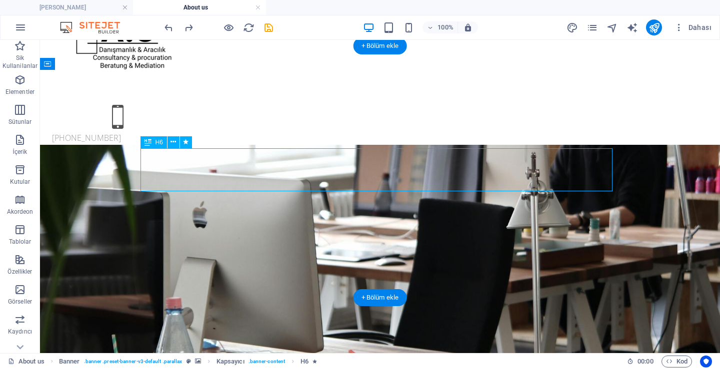
select select "px"
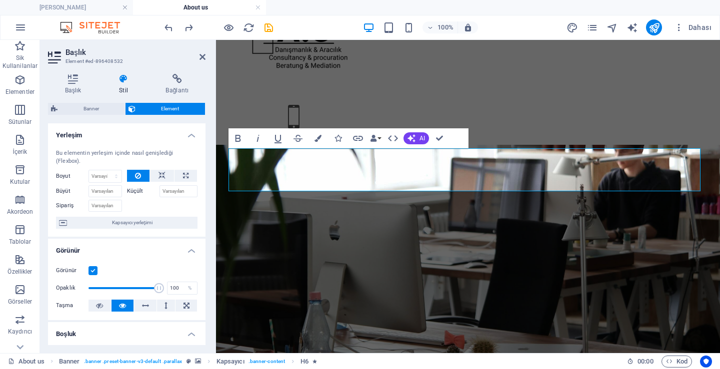
click at [104, 100] on div "Başlık Stil Bağlantı Ayarlar Seviye H1 H2 H3 H4 H5 H6 Hizalama Varsayılan renkl…" at bounding box center [126, 209] width 157 height 271
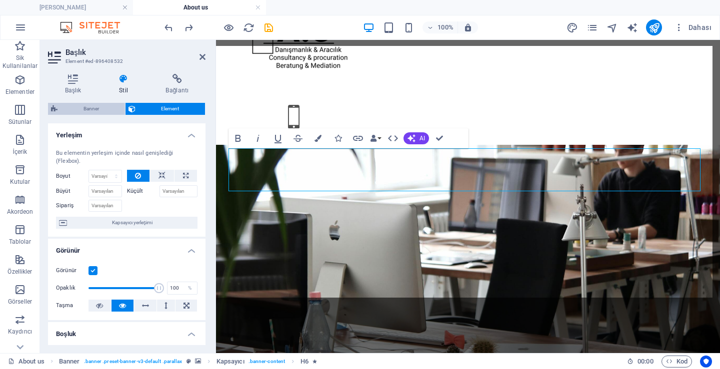
click at [110, 107] on span "Banner" at bounding box center [90, 109] width 61 height 12
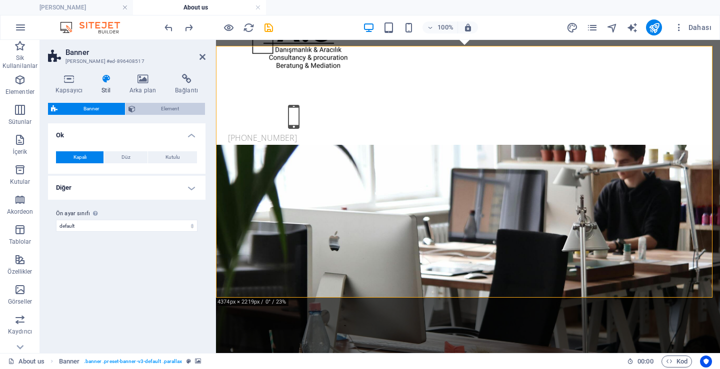
click at [153, 109] on span "Element" at bounding box center [170, 109] width 64 height 12
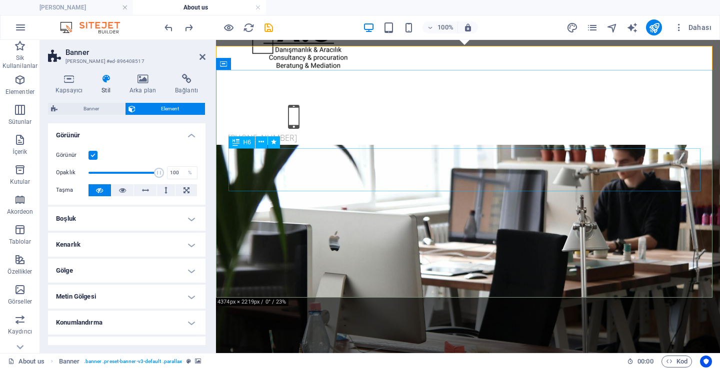
select select "px"
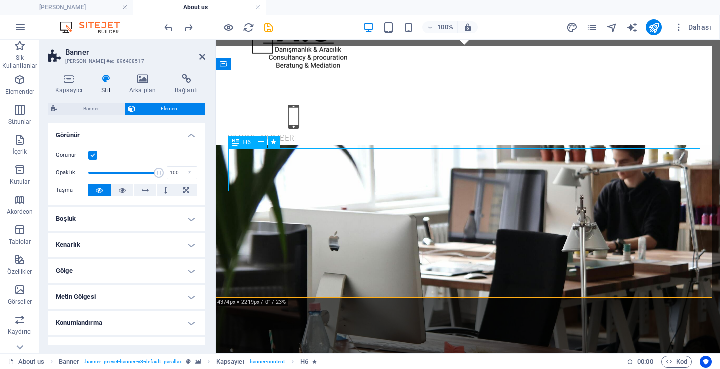
select select "px"
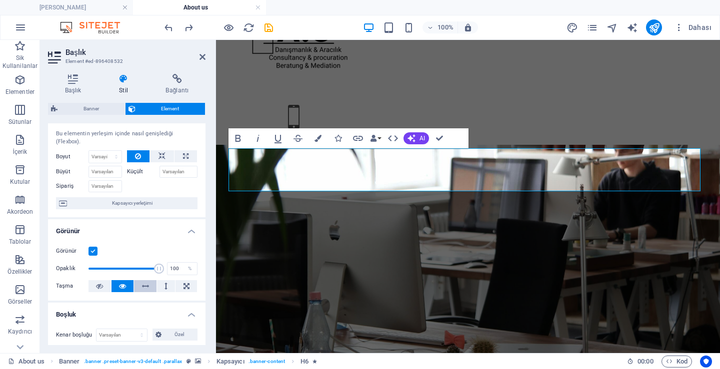
scroll to position [0, 0]
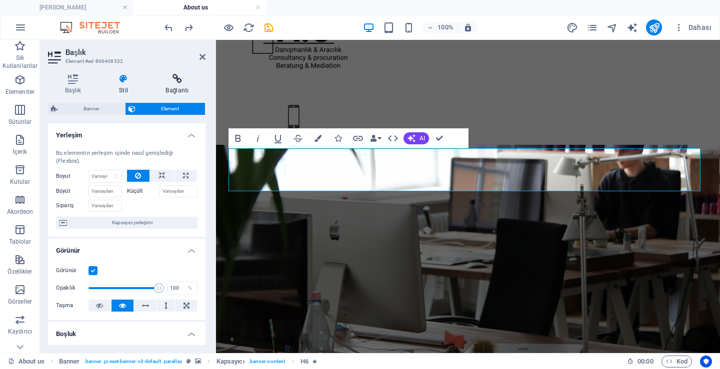
click at [159, 81] on icon at bounding box center [177, 79] width 56 height 10
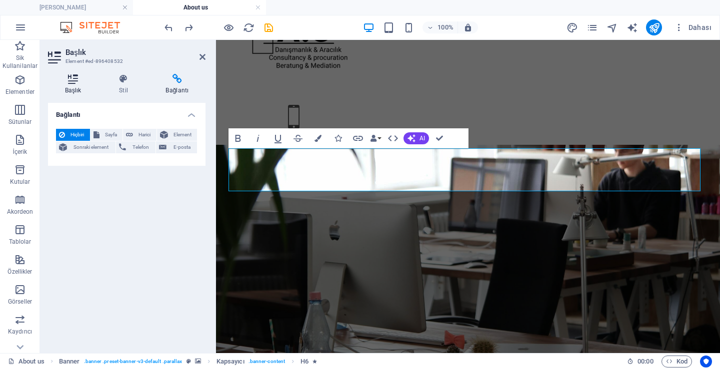
click at [68, 83] on icon at bounding box center [73, 79] width 50 height 10
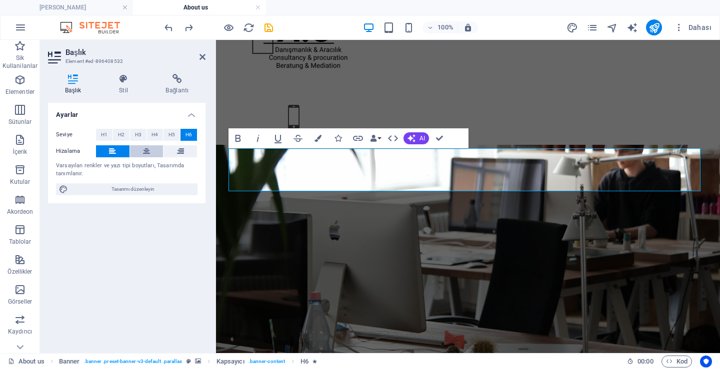
click at [151, 150] on button at bounding box center [146, 151] width 33 height 12
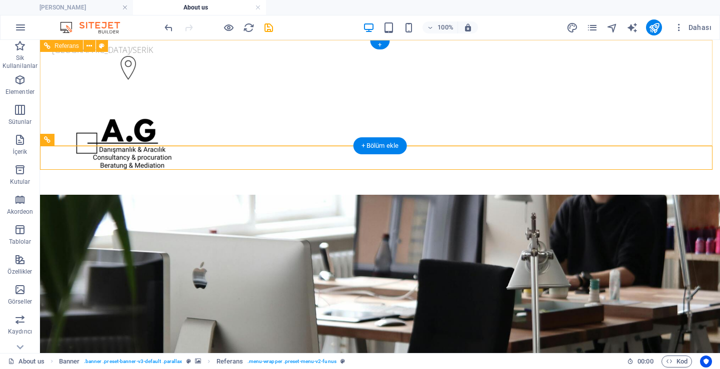
click at [200, 201] on div "[PHONE_NUMBER]" at bounding box center [124, 224] width 152 height 47
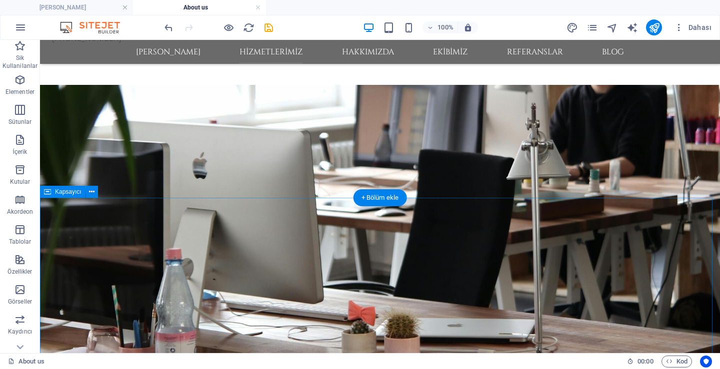
scroll to position [100, 0]
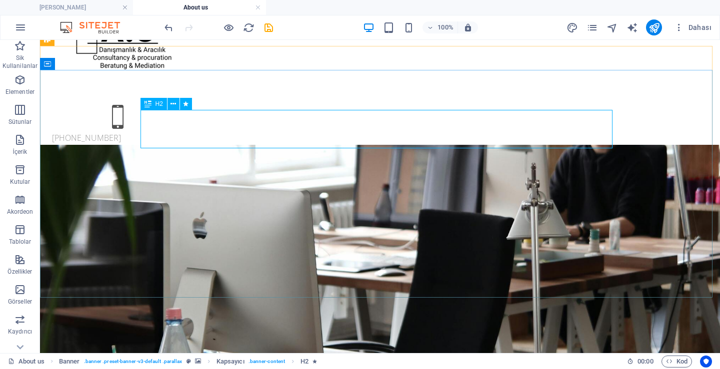
click at [154, 106] on div "H2" at bounding box center [153, 104] width 26 height 12
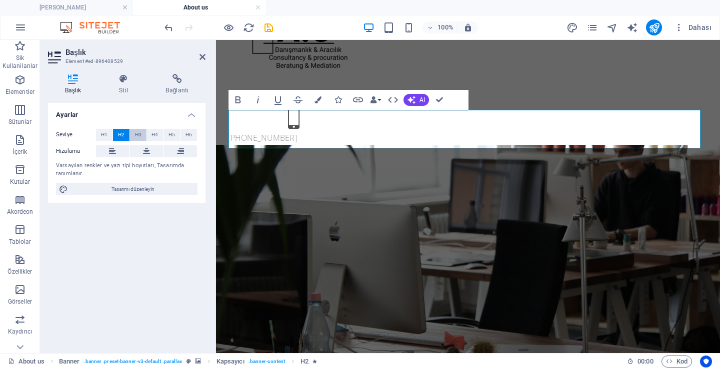
click at [136, 134] on span "H3" at bounding box center [138, 135] width 6 height 12
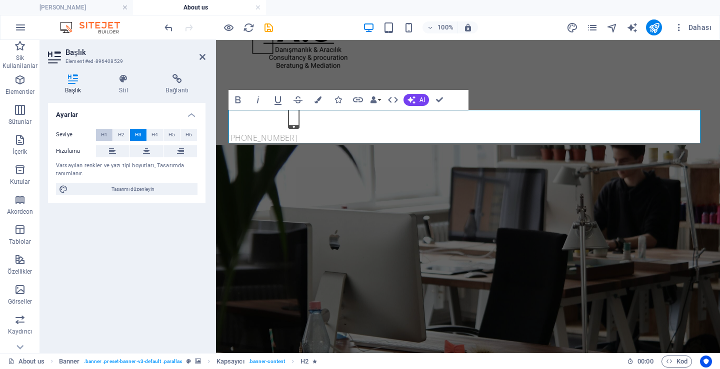
click at [99, 137] on button "H1" at bounding box center [104, 135] width 16 height 12
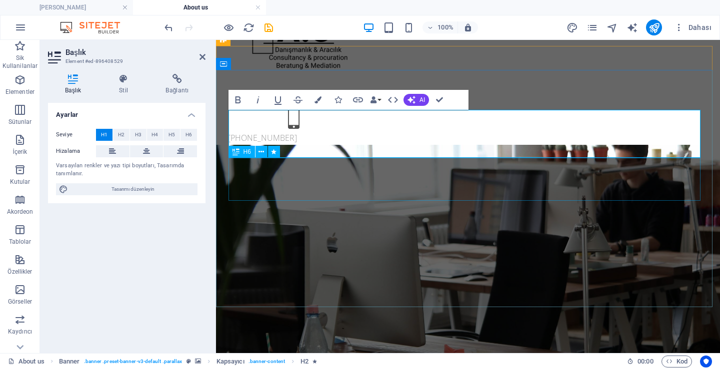
click at [0, 0] on icon at bounding box center [0, 0] width 0 height 0
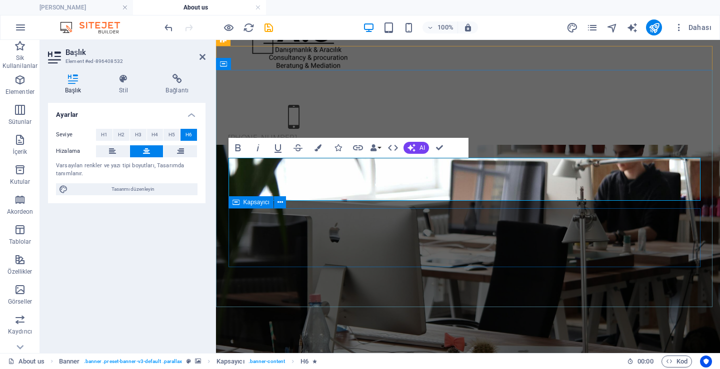
drag, startPoint x: 447, startPoint y: 179, endPoint x: 438, endPoint y: 245, distance: 66.5
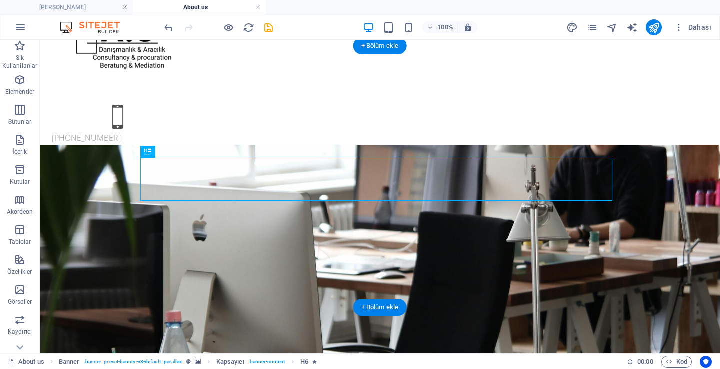
drag, startPoint x: 428, startPoint y: 174, endPoint x: 415, endPoint y: 239, distance: 66.7
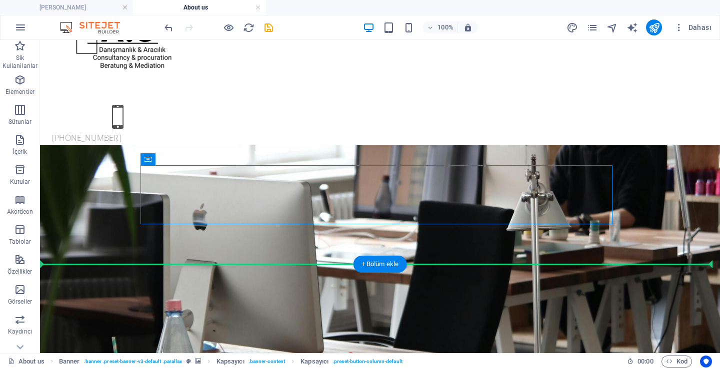
drag, startPoint x: 293, startPoint y: 206, endPoint x: 318, endPoint y: 299, distance: 96.3
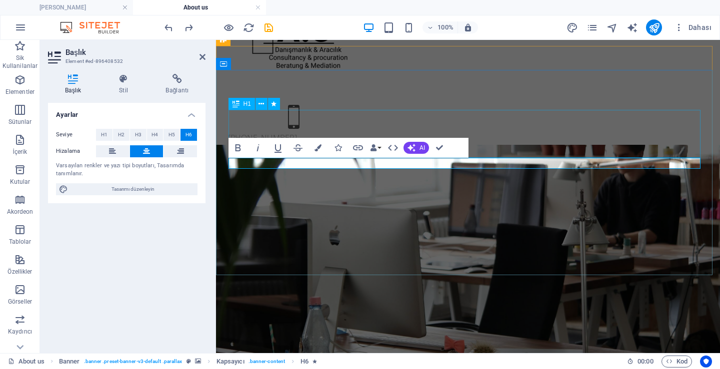
drag, startPoint x: 579, startPoint y: 129, endPoint x: 756, endPoint y: 129, distance: 177.4
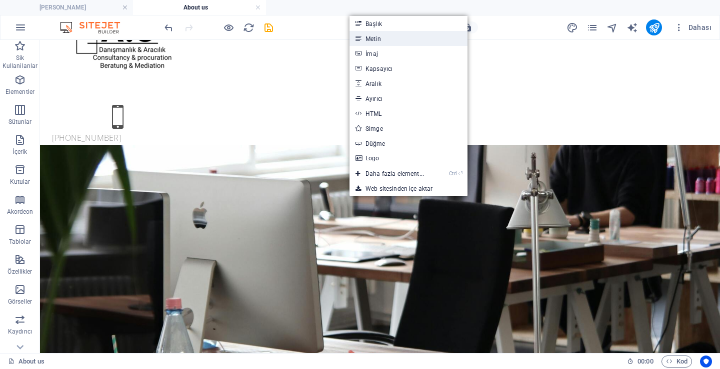
click at [384, 34] on link "Metin" at bounding box center [408, 38] width 118 height 15
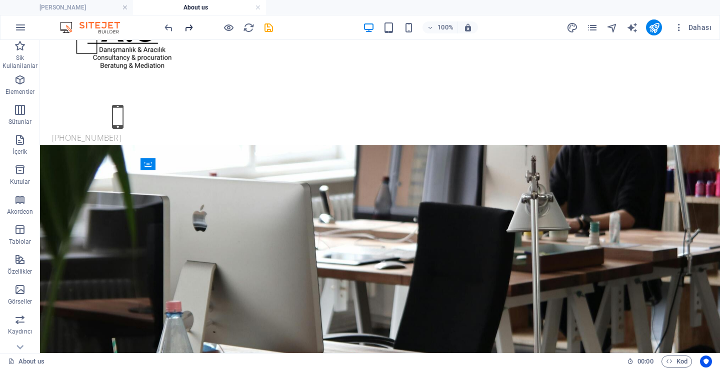
click at [189, 22] on icon "redo" at bounding box center [188, 27] width 11 height 11
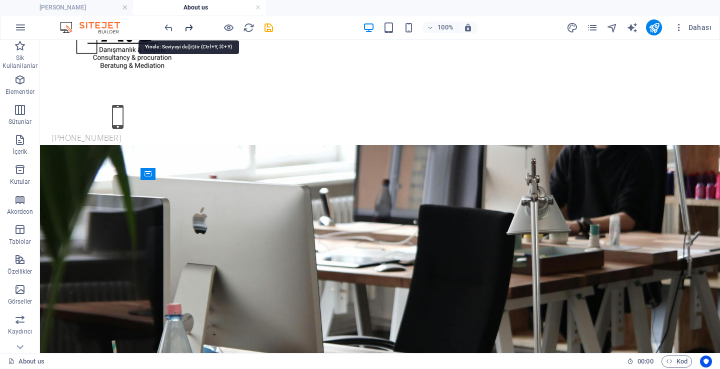
click at [189, 22] on icon "redo" at bounding box center [188, 27] width 11 height 11
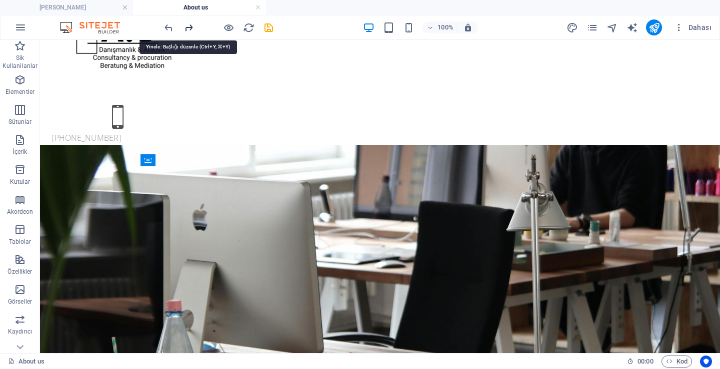
click at [189, 22] on icon "redo" at bounding box center [188, 27] width 11 height 11
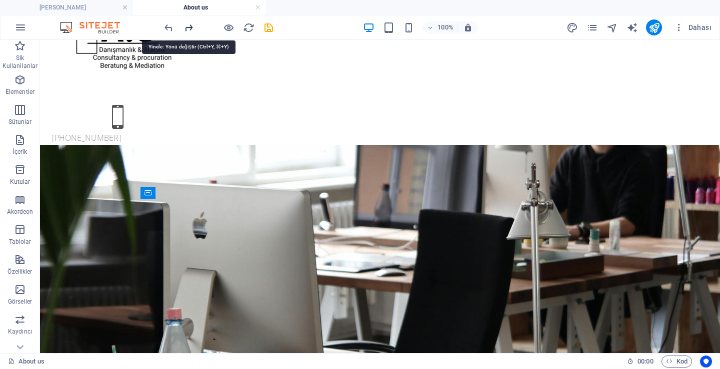
click at [186, 22] on icon "redo" at bounding box center [188, 27] width 11 height 11
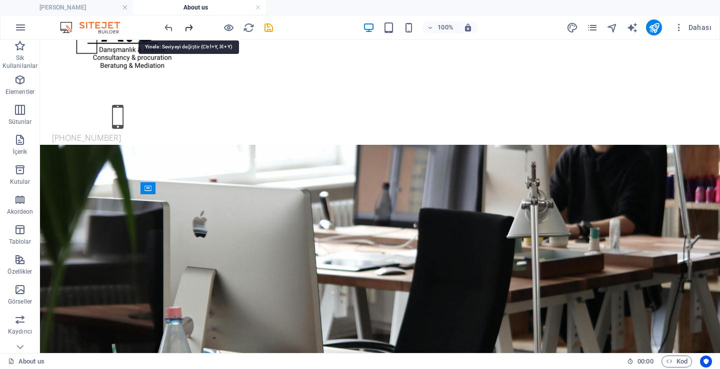
click at [186, 24] on icon "redo" at bounding box center [188, 27] width 11 height 11
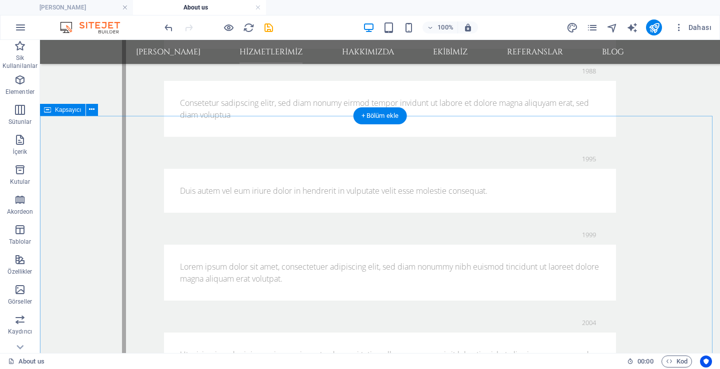
scroll to position [1000, 0]
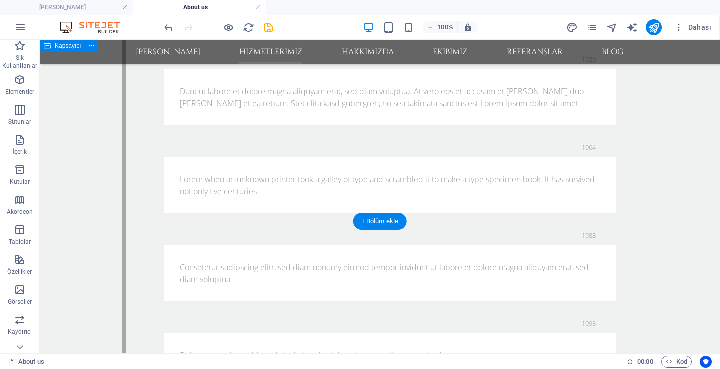
click at [129, 177] on div "Family tradition since [DATE] 1845 Nam liber tempor cum soluta nobis eleifend o…" at bounding box center [380, 323] width 680 height 877
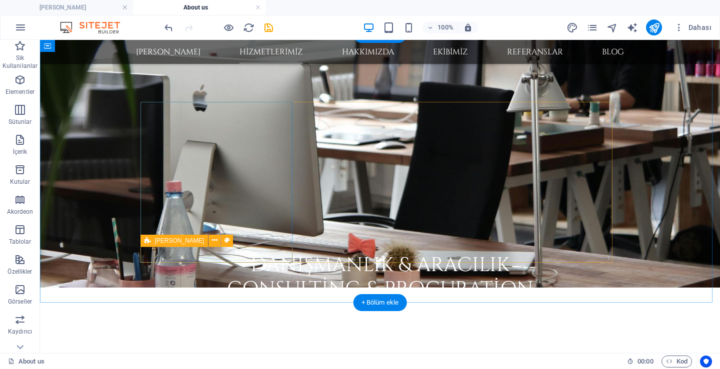
scroll to position [503, 0]
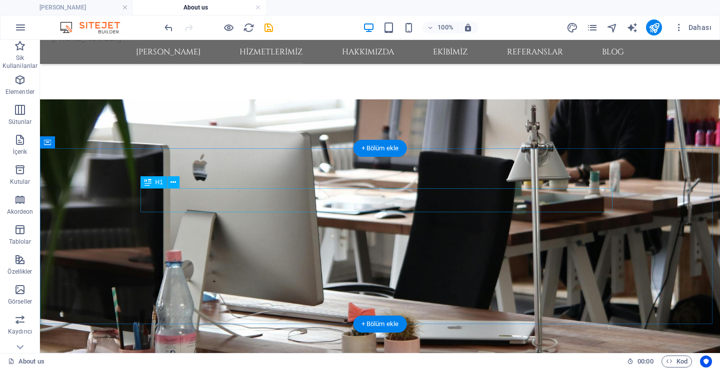
scroll to position [400, 0]
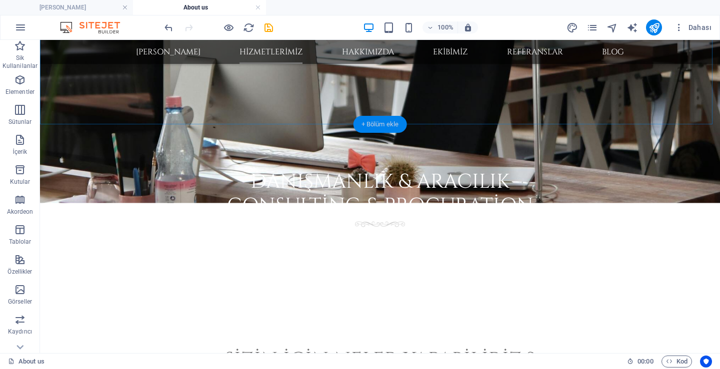
drag, startPoint x: 365, startPoint y: 128, endPoint x: 188, endPoint y: 82, distance: 182.2
click at [365, 128] on div "+ Bölüm ekle" at bounding box center [379, 124] width 53 height 17
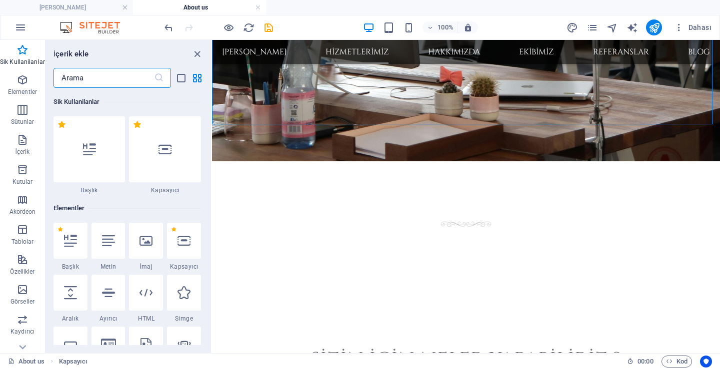
scroll to position [200, 0]
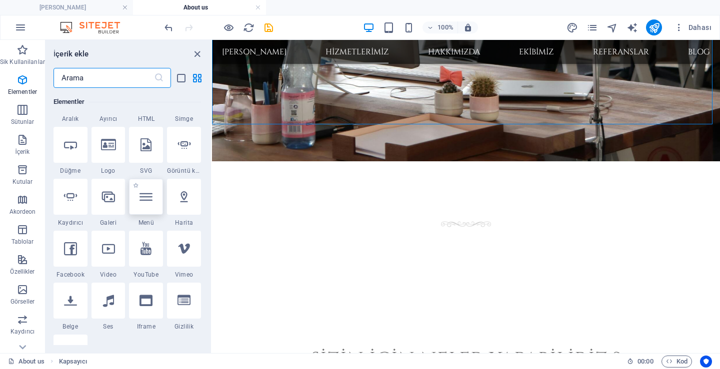
click at [136, 210] on div at bounding box center [146, 197] width 34 height 36
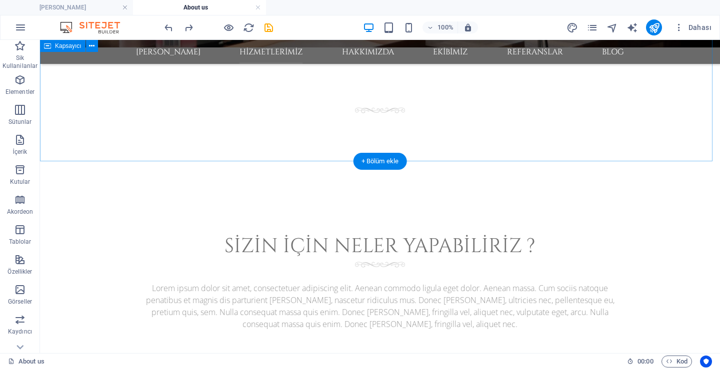
scroll to position [321, 0]
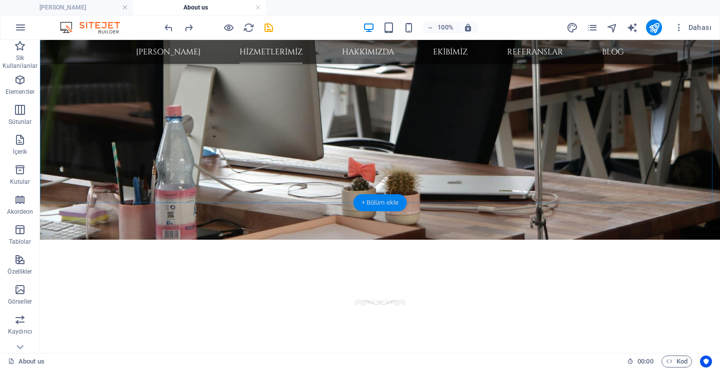
click at [373, 195] on div "+ Bölüm ekle" at bounding box center [379, 202] width 53 height 17
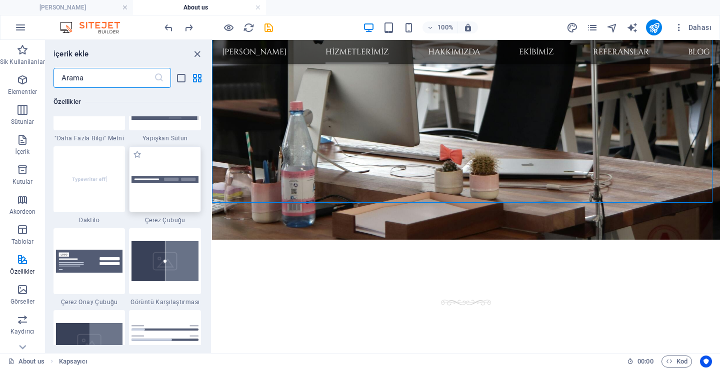
scroll to position [4148, 0]
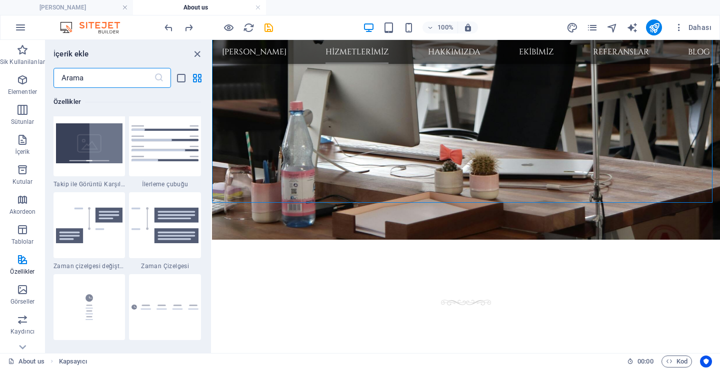
click at [120, 84] on input "text" at bounding box center [103, 78] width 100 height 20
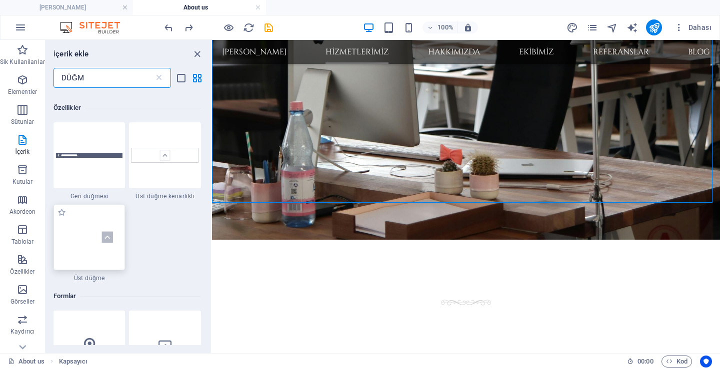
scroll to position [77, 0]
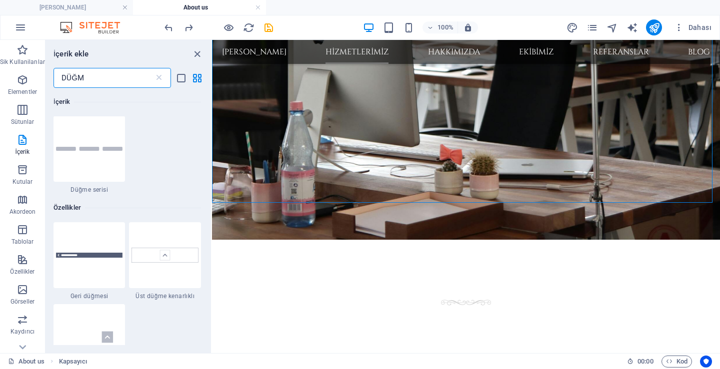
type input "DÜĞM"
click at [157, 79] on icon at bounding box center [159, 78] width 10 height 10
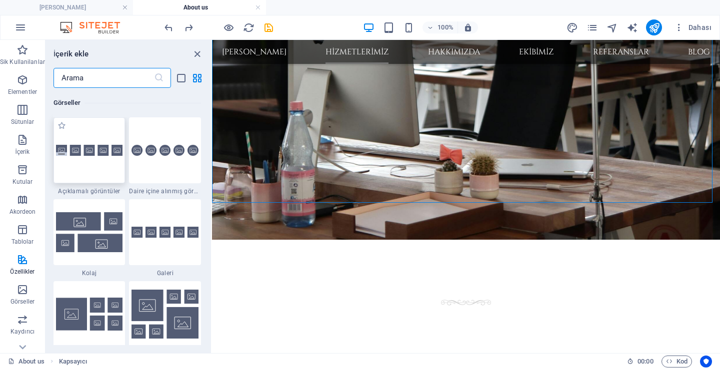
scroll to position [5048, 0]
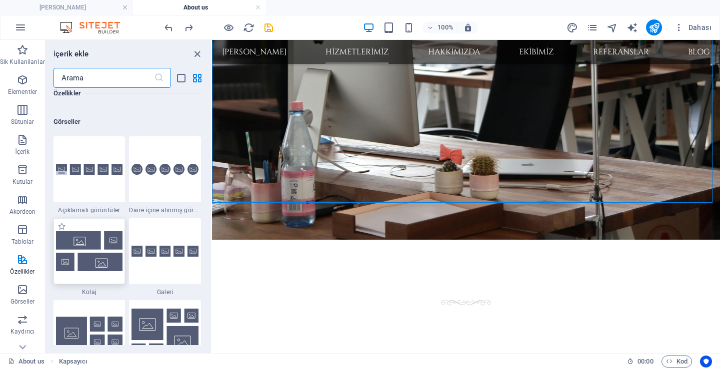
click at [89, 264] on img at bounding box center [89, 251] width 67 height 40
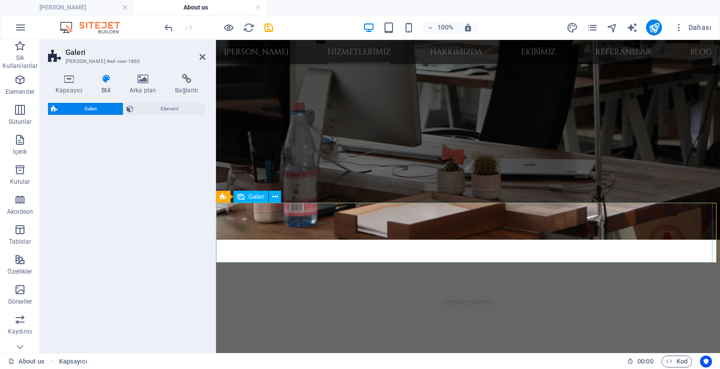
select select "rem"
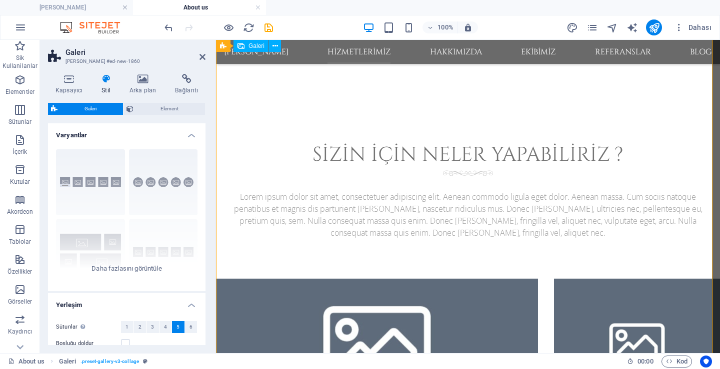
scroll to position [621, 0]
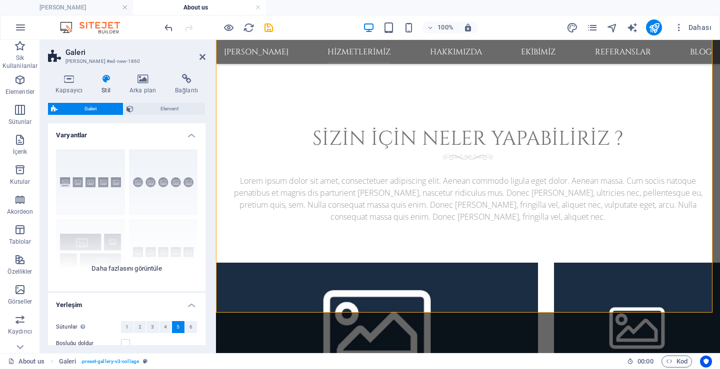
click at [128, 271] on div "Açıklamalar Daire Kolaj Varsayılan Kılavuz Kılavuz kaydırıldı" at bounding box center [126, 216] width 157 height 150
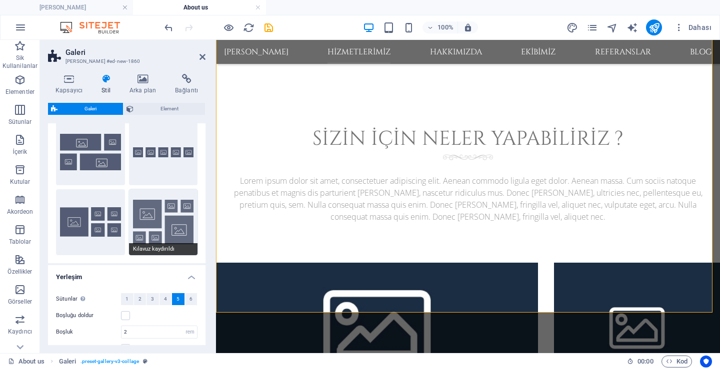
scroll to position [229, 0]
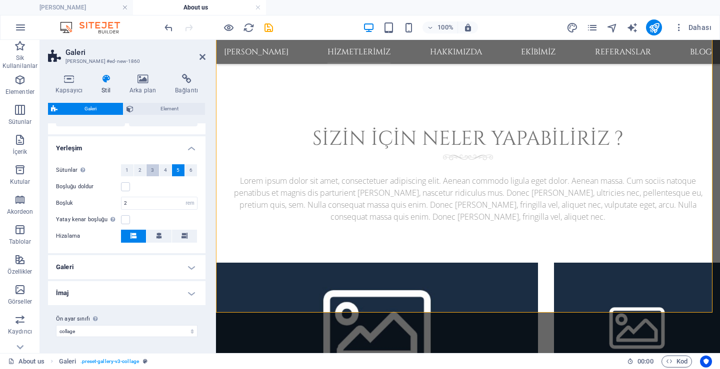
click at [157, 171] on button "3" at bounding box center [152, 170] width 12 height 12
click at [164, 173] on span "4" at bounding box center [165, 170] width 3 height 12
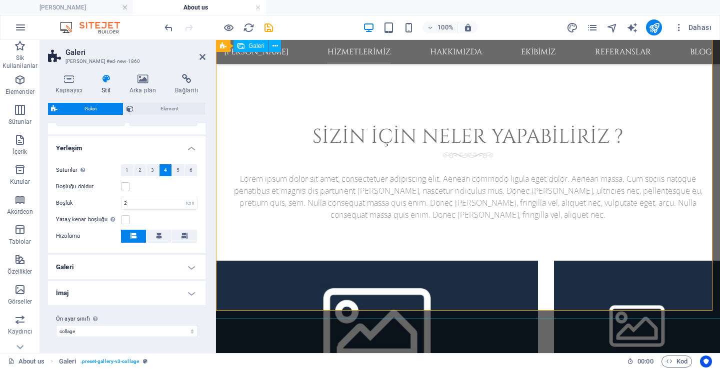
scroll to position [621, 0]
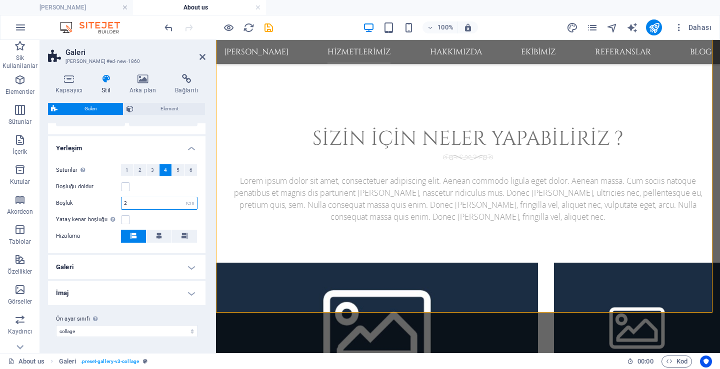
click at [154, 207] on input "2" at bounding box center [158, 203] width 75 height 12
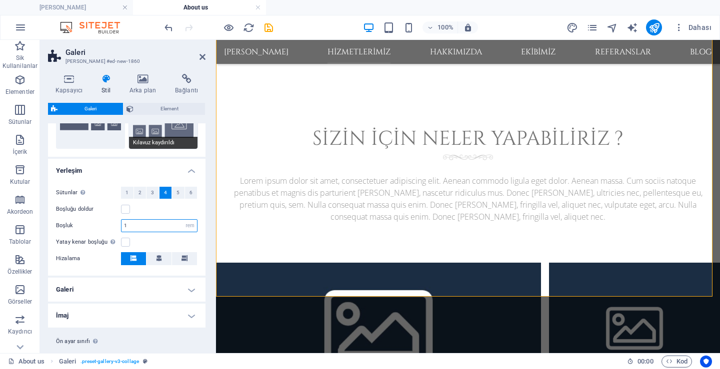
scroll to position [229, 0]
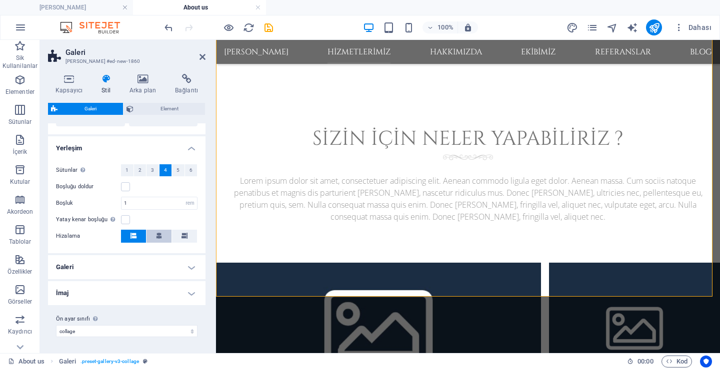
click at [160, 234] on icon at bounding box center [159, 236] width 6 height 6
click at [132, 236] on icon at bounding box center [133, 236] width 6 height 6
click at [182, 263] on h4 "Galeri" at bounding box center [126, 267] width 157 height 24
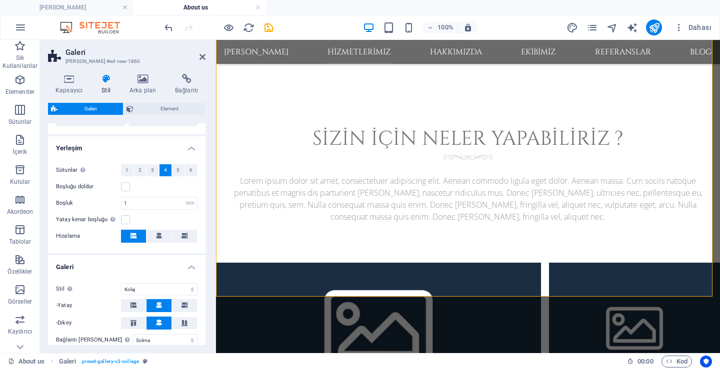
scroll to position [340, 0]
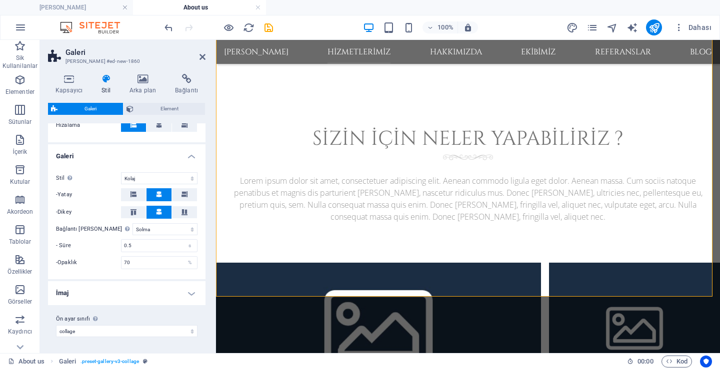
click at [184, 291] on h4 "İmaj" at bounding box center [126, 293] width 157 height 24
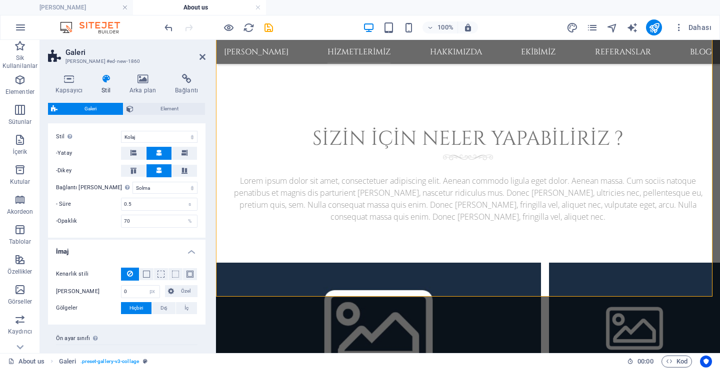
scroll to position [401, 0]
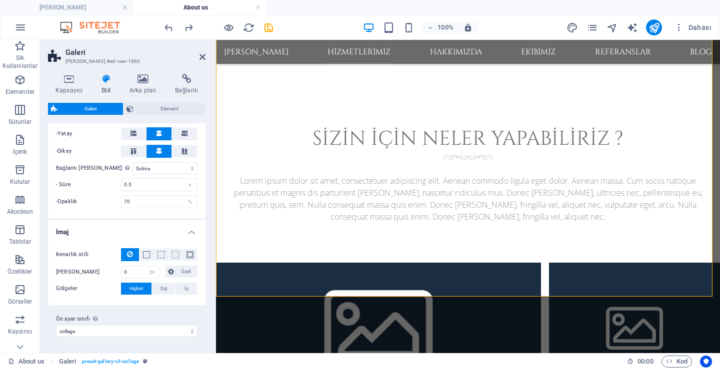
type input "2"
click at [163, 29] on icon "undo" at bounding box center [168, 27] width 11 height 11
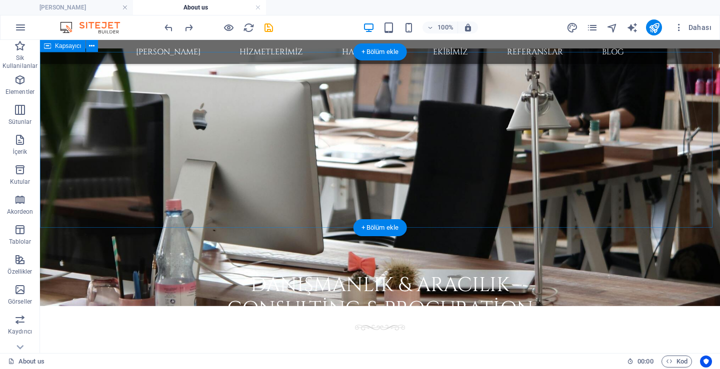
scroll to position [300, 0]
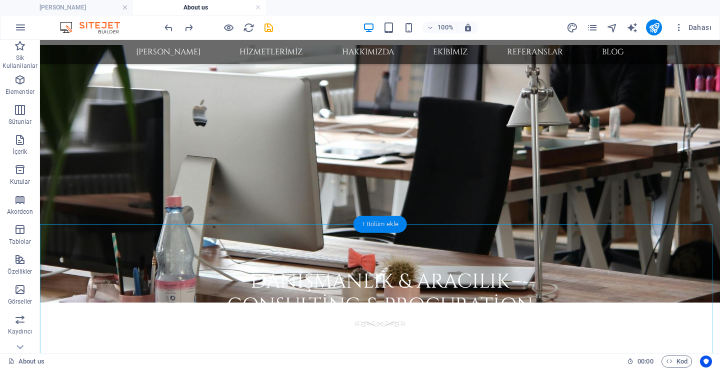
drag, startPoint x: 366, startPoint y: 221, endPoint x: 153, endPoint y: 183, distance: 216.3
click at [366, 221] on div "+ Bölüm ekle" at bounding box center [379, 224] width 53 height 17
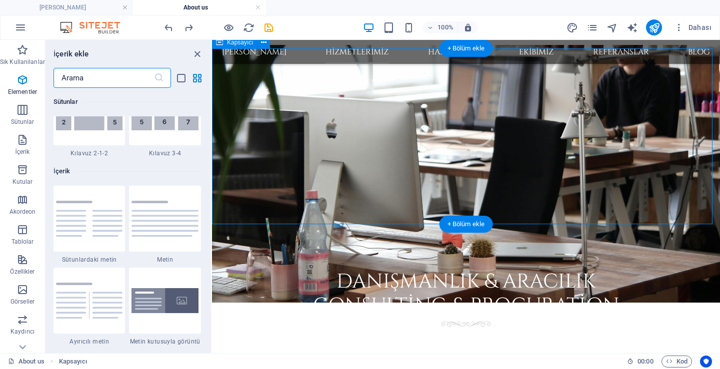
scroll to position [1749, 0]
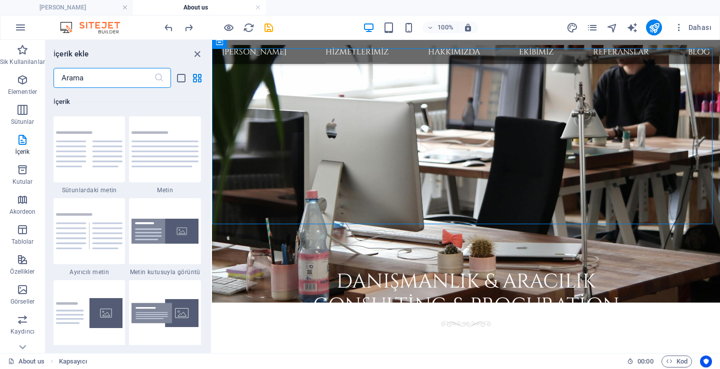
click at [119, 80] on input "text" at bounding box center [103, 78] width 100 height 20
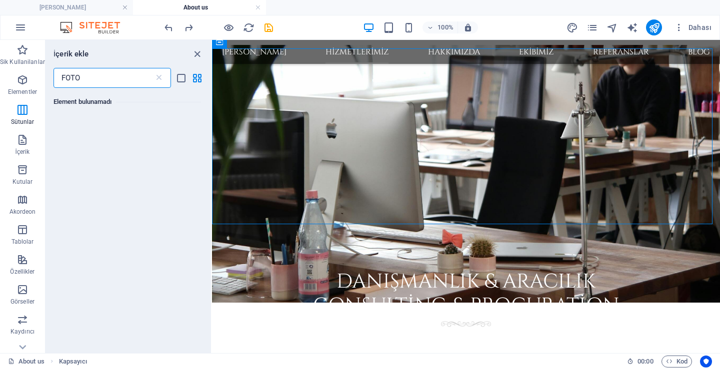
scroll to position [0, 0]
type input "F"
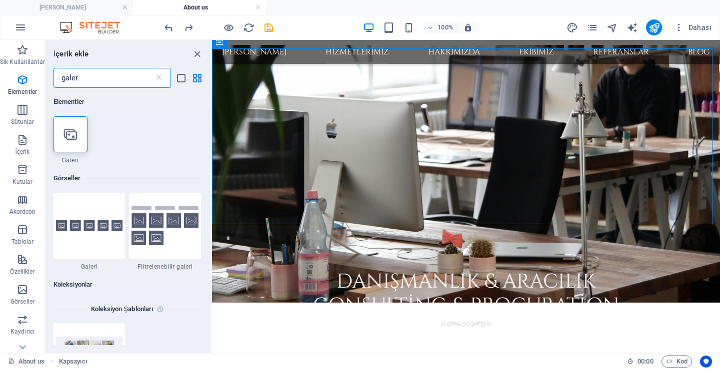
type input "galer"
click at [129, 180] on h6 "Görseller" at bounding box center [126, 178] width 147 height 12
click at [20, 159] on button "İçerik" at bounding box center [22, 145] width 45 height 30
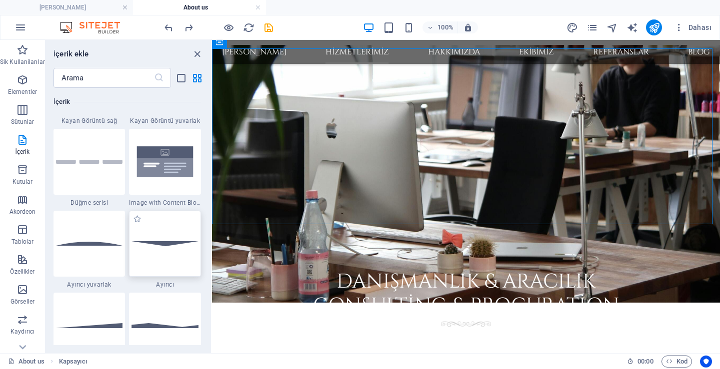
scroll to position [2110, 0]
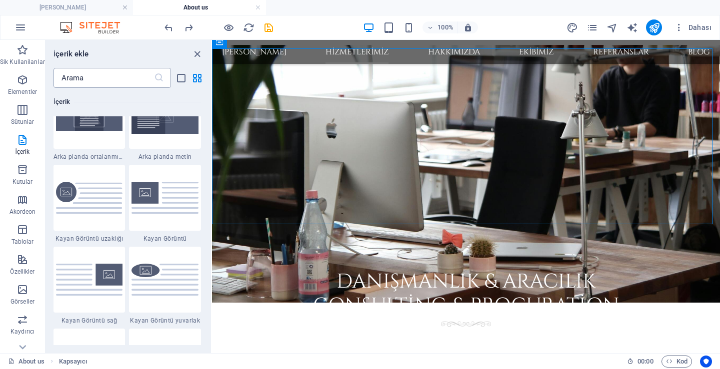
click at [119, 88] on div "İçerik" at bounding box center [126, 102] width 147 height 28
click at [119, 86] on input "text" at bounding box center [103, 78] width 100 height 20
click at [119, 83] on input "text" at bounding box center [103, 78] width 100 height 20
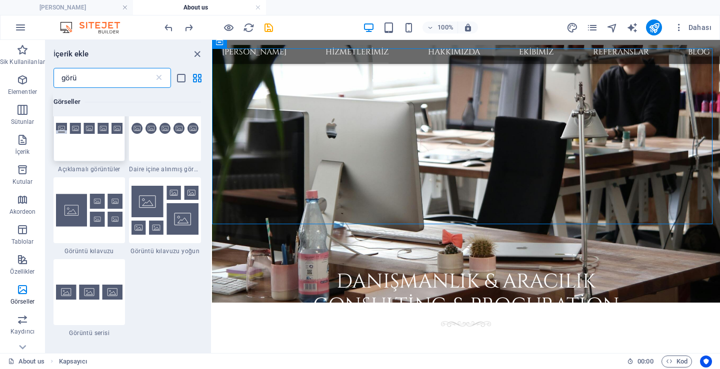
scroll to position [645, 0]
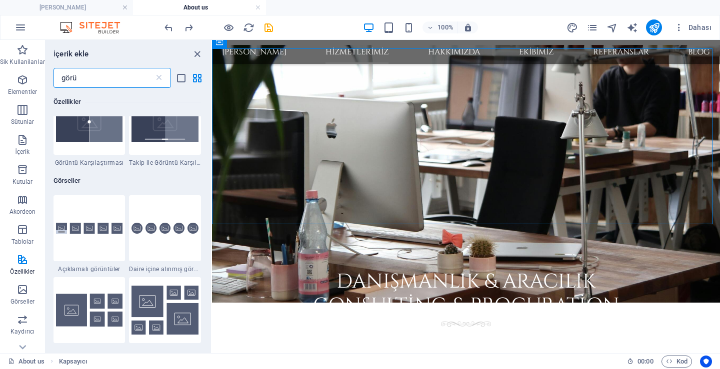
type input "görü"
click at [97, 233] on img at bounding box center [89, 228] width 67 height 11
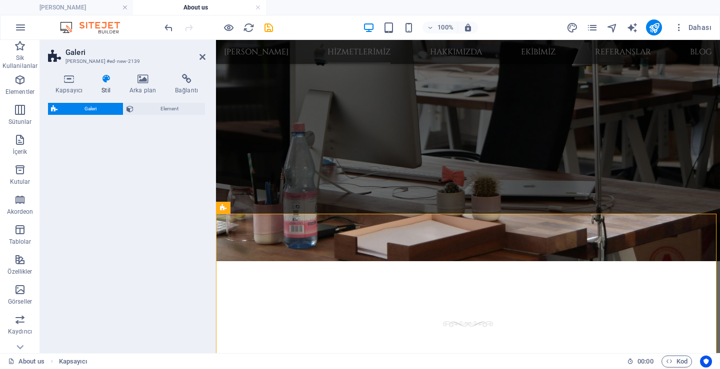
select select "rem"
select select "preset-gallery-v3-captions"
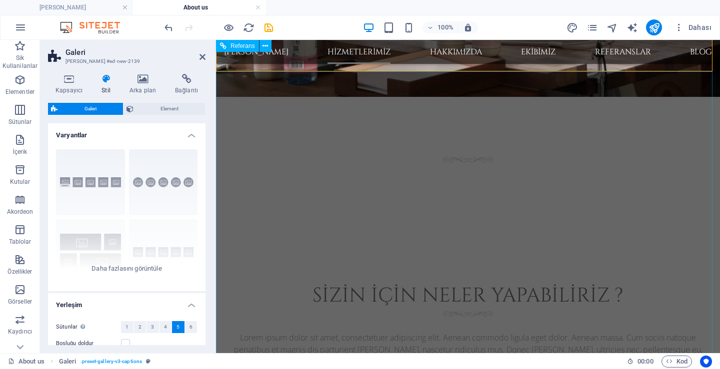
scroll to position [408, 0]
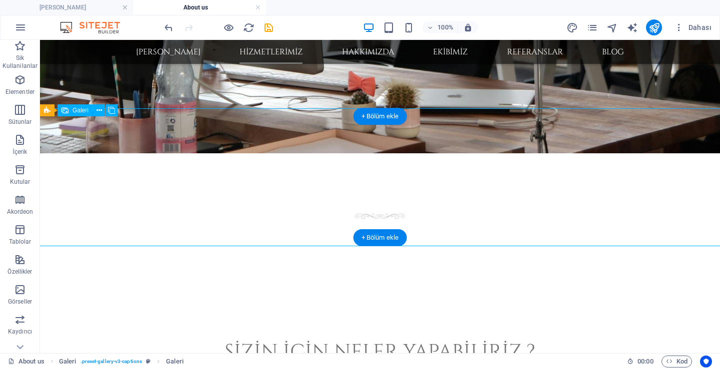
select select "4"
select select "px"
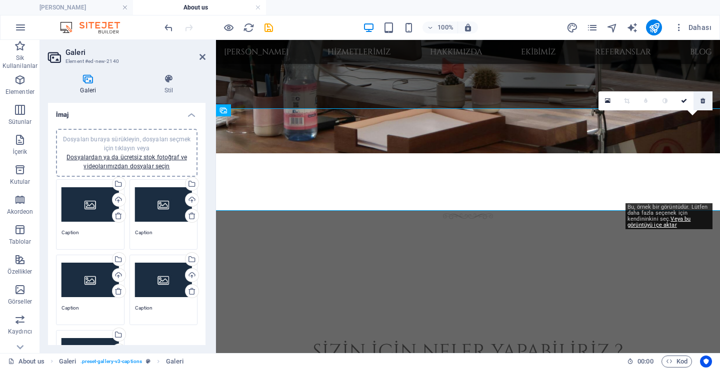
click at [702, 103] on icon at bounding box center [702, 101] width 4 height 6
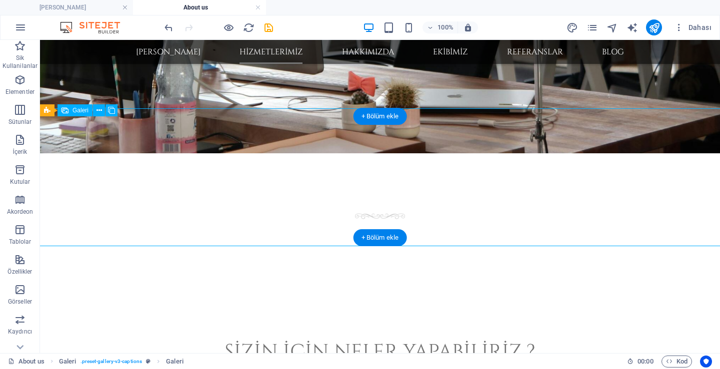
select select "4"
select select "px"
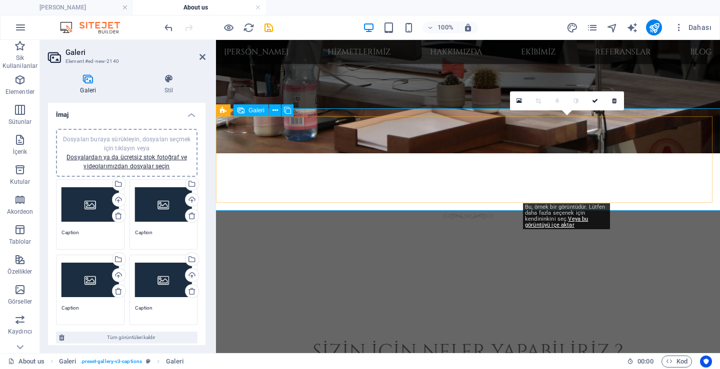
drag, startPoint x: 569, startPoint y: 163, endPoint x: 649, endPoint y: 145, distance: 82.6
drag, startPoint x: 589, startPoint y: 177, endPoint x: 638, endPoint y: 169, distance: 49.1
drag, startPoint x: 593, startPoint y: 162, endPoint x: 537, endPoint y: 148, distance: 57.6
click at [597, 99] on icon at bounding box center [595, 101] width 6 height 6
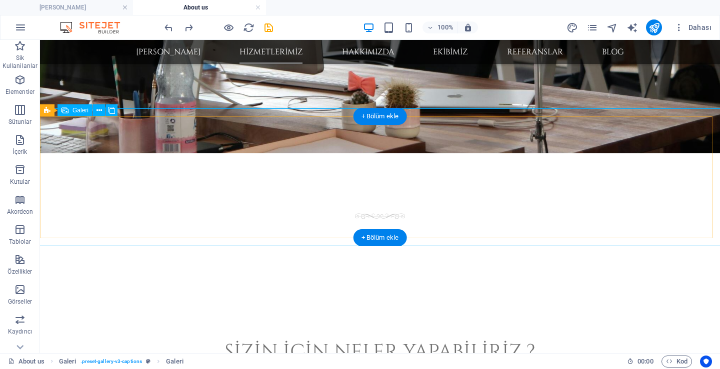
drag, startPoint x: 377, startPoint y: 203, endPoint x: 241, endPoint y: 270, distance: 151.3
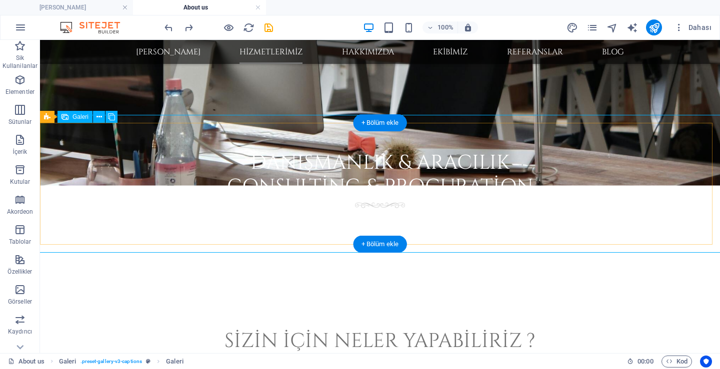
scroll to position [401, 0]
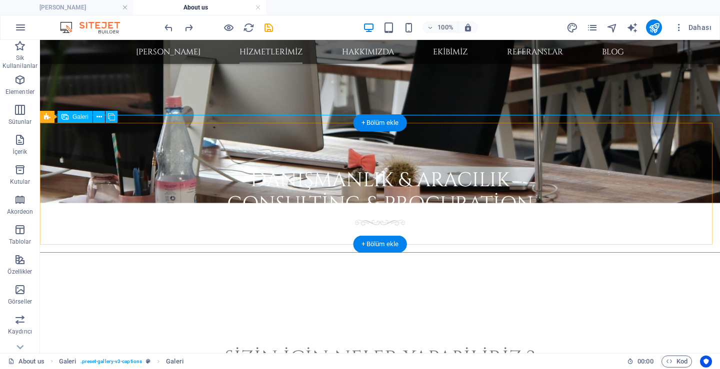
select select "4"
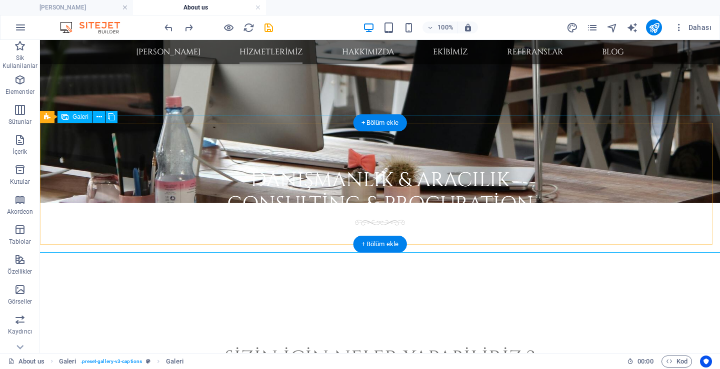
select select "px"
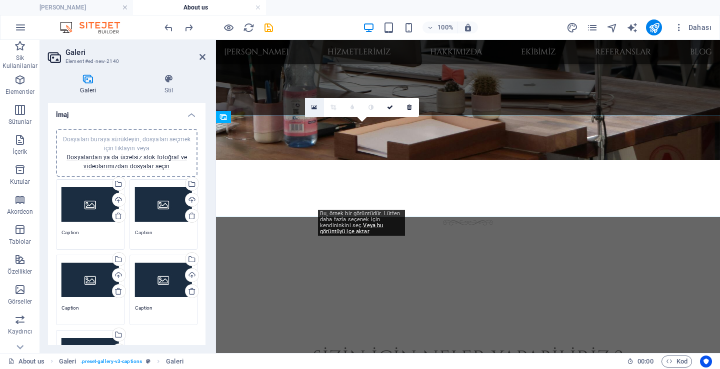
click at [322, 109] on link at bounding box center [314, 107] width 19 height 19
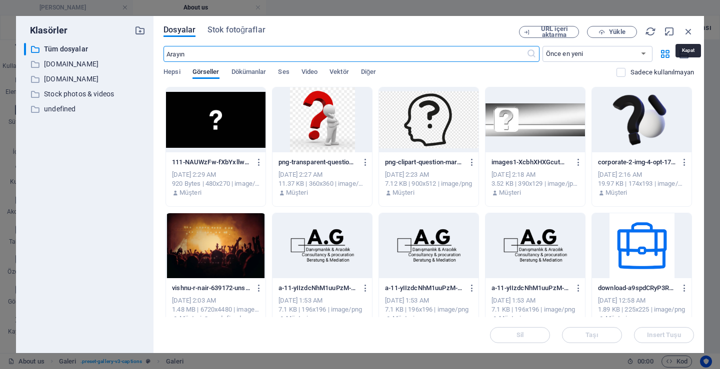
click at [686, 28] on icon "button" at bounding box center [688, 31] width 11 height 11
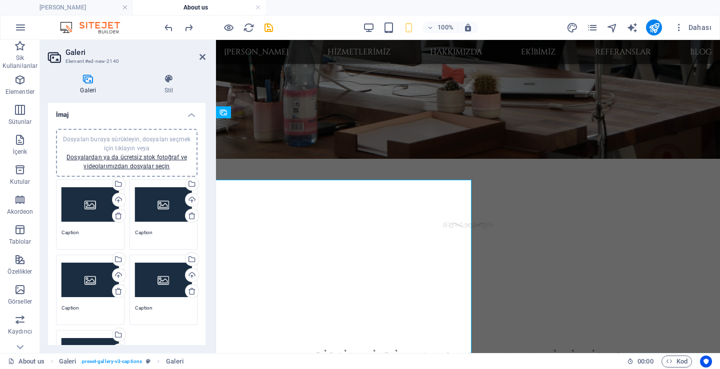
scroll to position [401, 0]
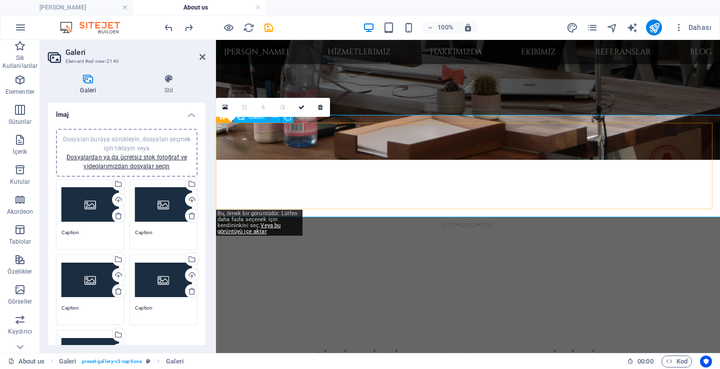
click at [321, 105] on icon at bounding box center [320, 107] width 4 height 6
click at [315, 107] on link at bounding box center [320, 107] width 19 height 19
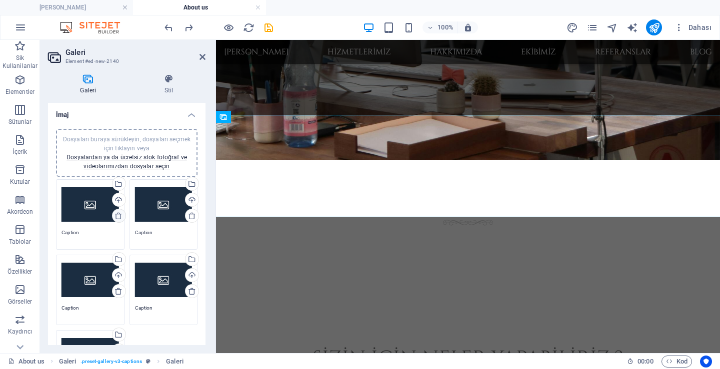
click at [116, 213] on icon at bounding box center [118, 216] width 8 height 8
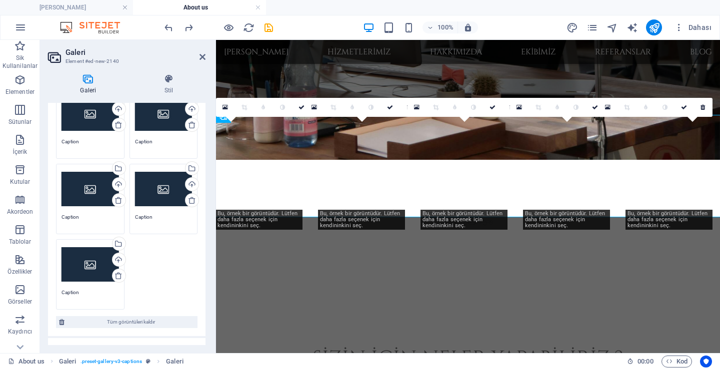
scroll to position [100, 0]
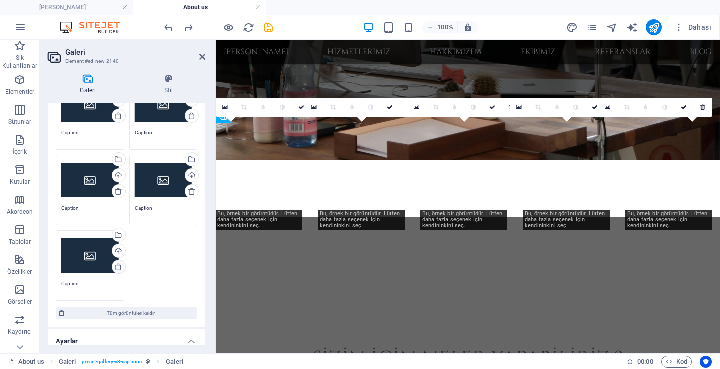
click at [117, 271] on link at bounding box center [119, 267] width 14 height 14
click at [188, 195] on icon at bounding box center [192, 191] width 8 height 8
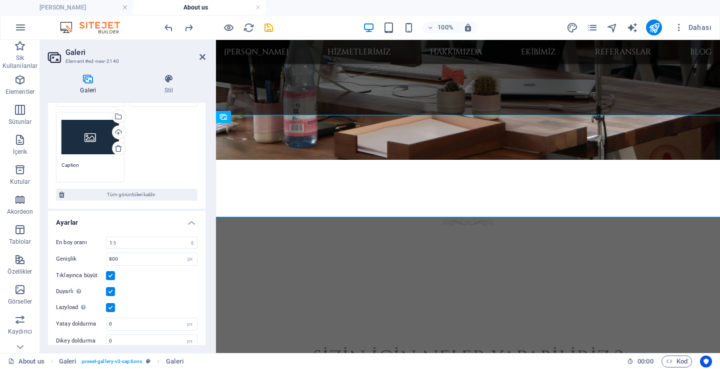
scroll to position [229, 0]
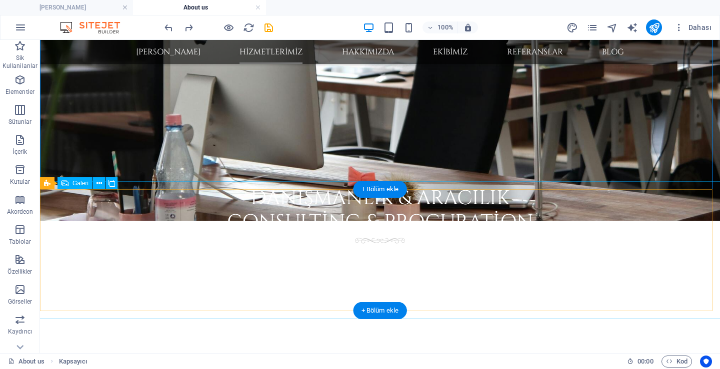
scroll to position [401, 0]
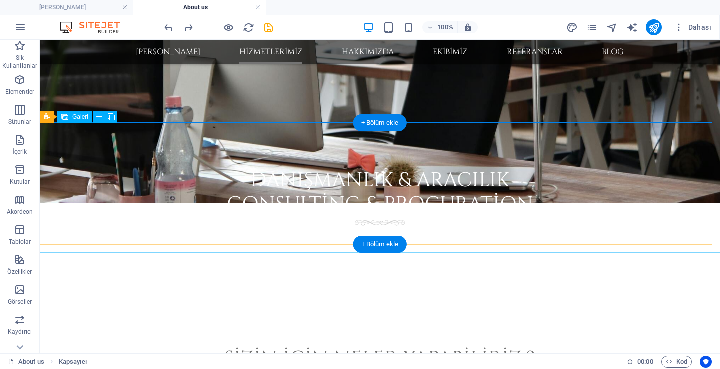
select select "4"
select select "px"
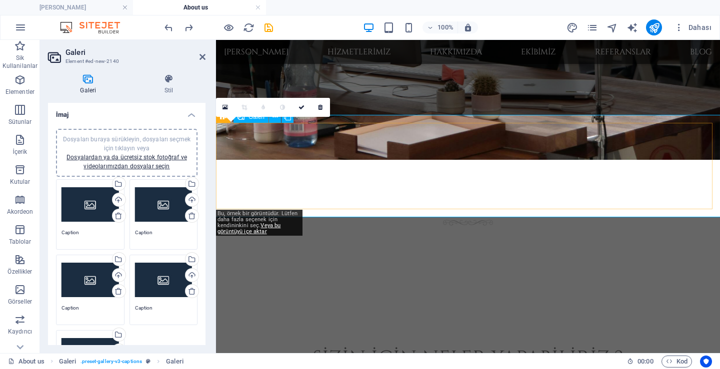
click at [226, 107] on icon at bounding box center [224, 107] width 5 height 7
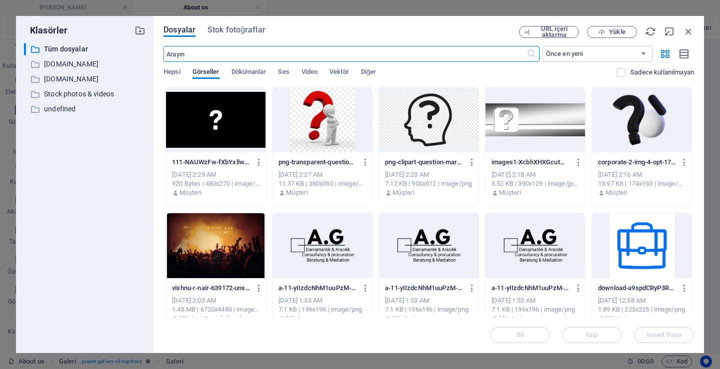
scroll to position [406, 0]
click at [621, 31] on span "Yükle" at bounding box center [617, 32] width 16 height 6
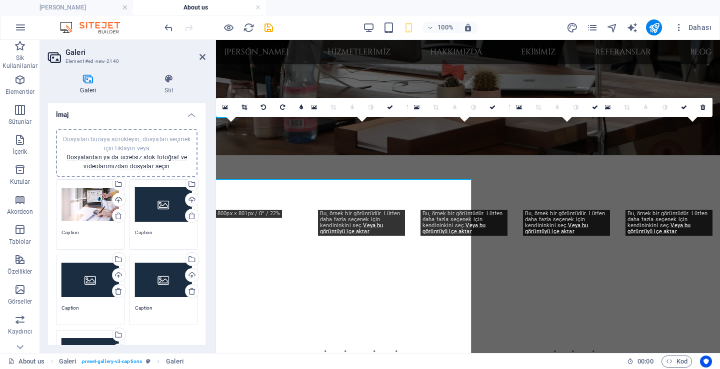
scroll to position [401, 0]
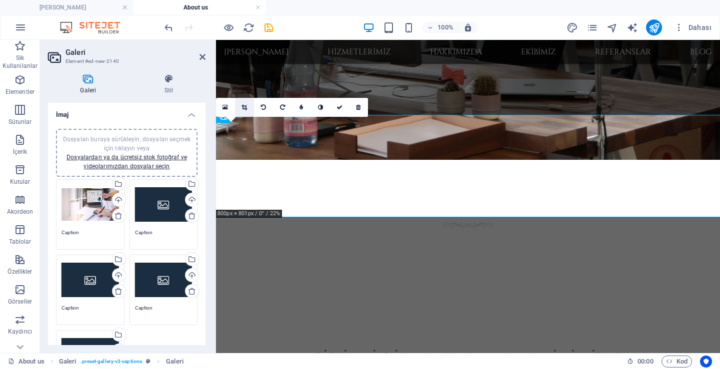
click at [243, 106] on icon at bounding box center [243, 107] width 5 height 6
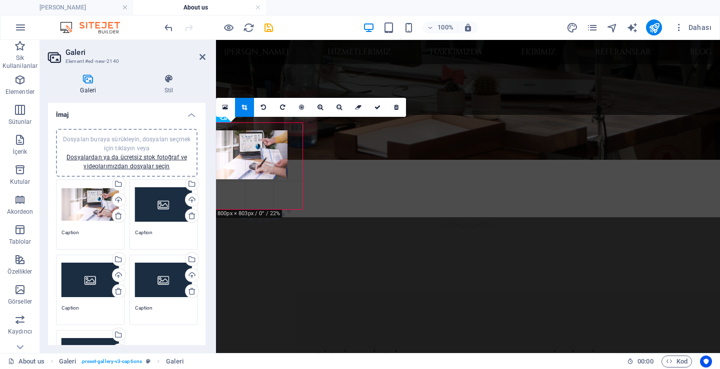
drag, startPoint x: 271, startPoint y: 163, endPoint x: 257, endPoint y: 171, distance: 16.1
click at [257, 171] on div at bounding box center [244, 154] width 86 height 48
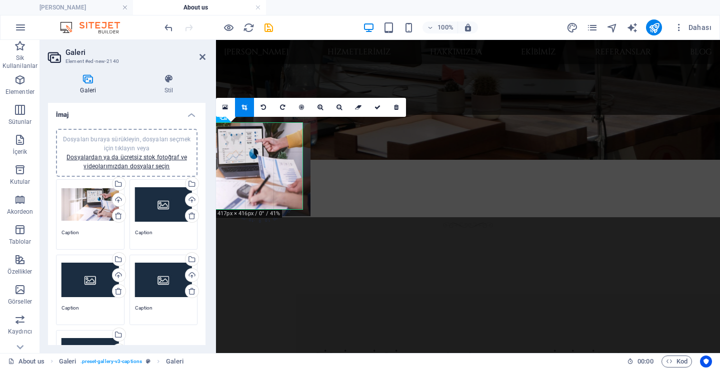
drag, startPoint x: 263, startPoint y: 168, endPoint x: 241, endPoint y: 177, distance: 24.0
click at [241, 177] on div at bounding box center [227, 169] width 166 height 93
drag, startPoint x: 247, startPoint y: 177, endPoint x: 255, endPoint y: 178, distance: 8.0
click at [255, 178] on div at bounding box center [229, 169] width 166 height 93
click at [376, 106] on icon at bounding box center [377, 107] width 6 height 6
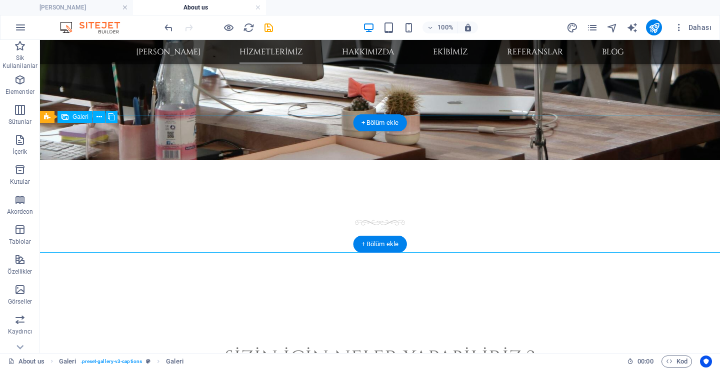
select select "4"
select select "px"
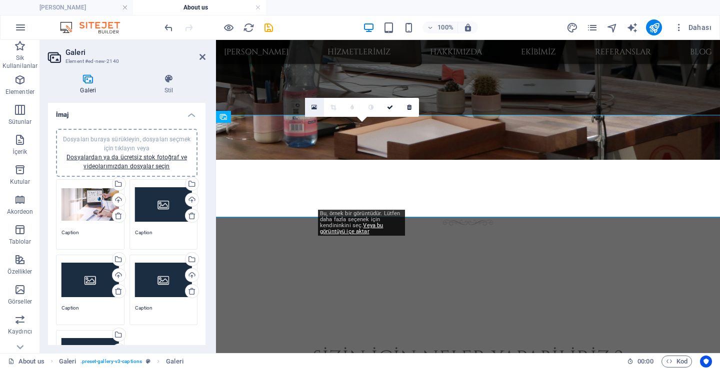
click at [311, 107] on link at bounding box center [314, 107] width 19 height 19
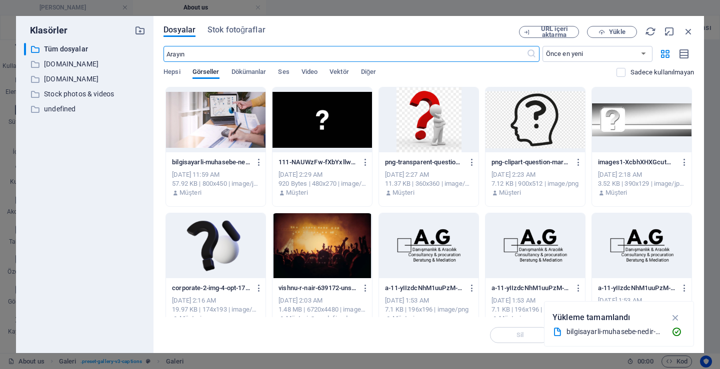
scroll to position [406, 0]
click at [688, 29] on icon "button" at bounding box center [688, 31] width 11 height 11
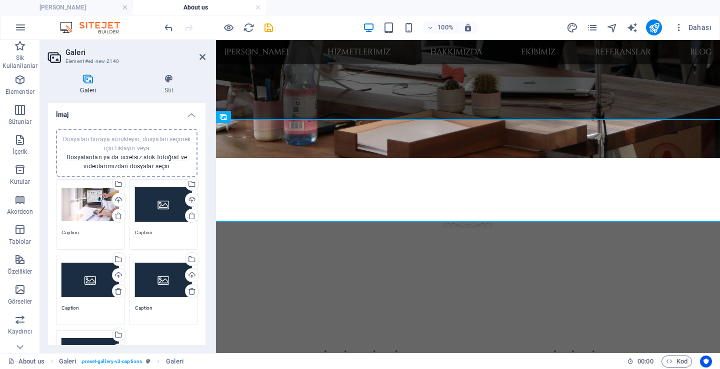
scroll to position [401, 0]
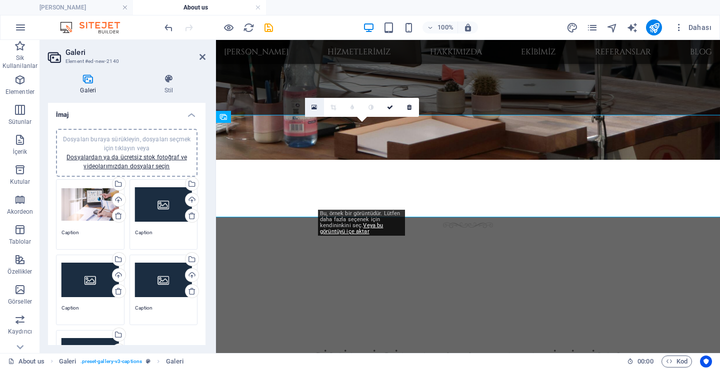
drag, startPoint x: 316, startPoint y: 109, endPoint x: 100, endPoint y: 69, distance: 220.1
click at [316, 109] on icon at bounding box center [313, 107] width 5 height 7
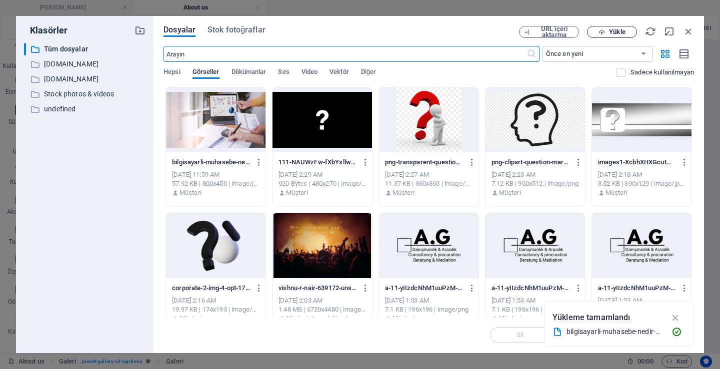
click at [603, 28] on button "Yükle" at bounding box center [612, 32] width 50 height 12
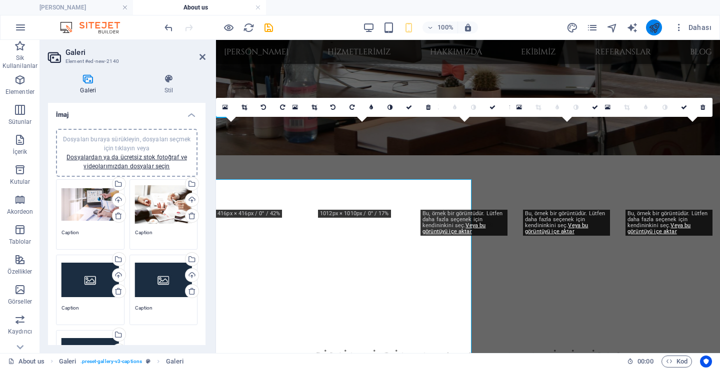
scroll to position [401, 0]
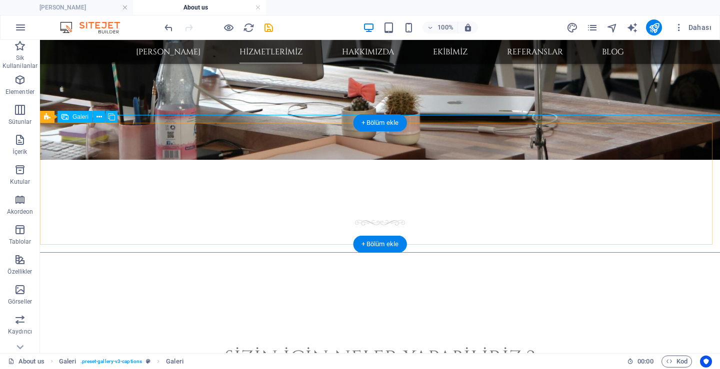
select select "4"
select select "px"
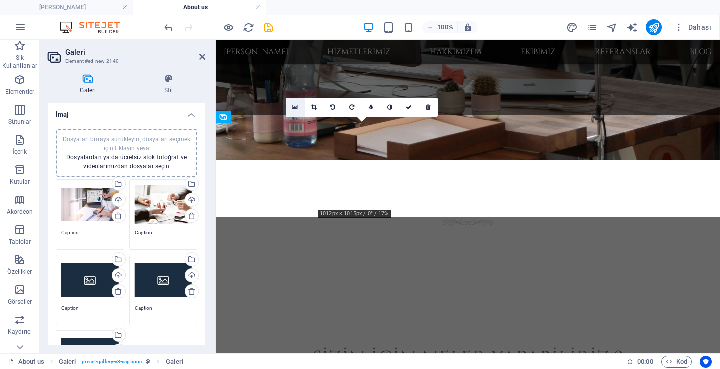
click at [298, 104] on link at bounding box center [295, 107] width 19 height 19
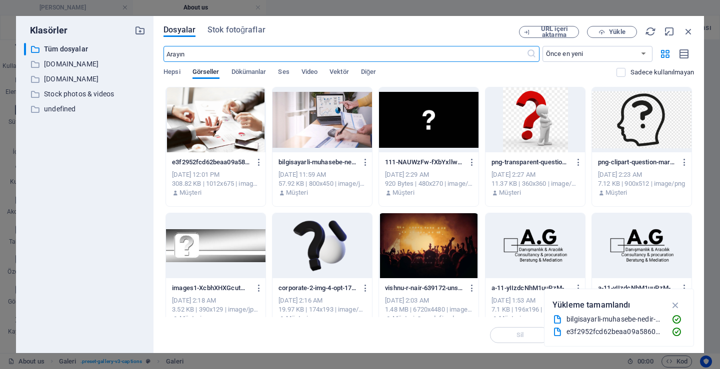
scroll to position [406, 0]
click at [620, 29] on span "Yükle" at bounding box center [617, 32] width 16 height 6
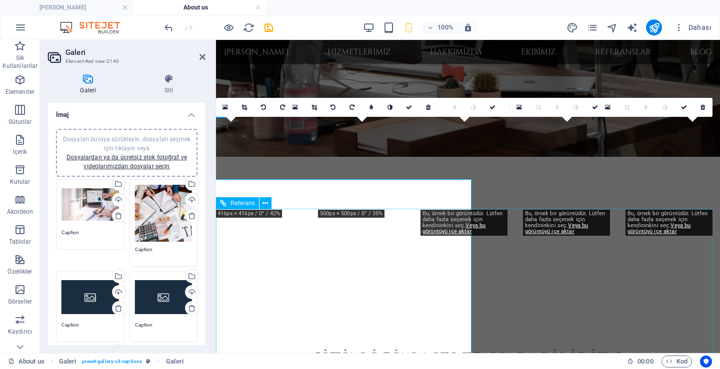
scroll to position [401, 0]
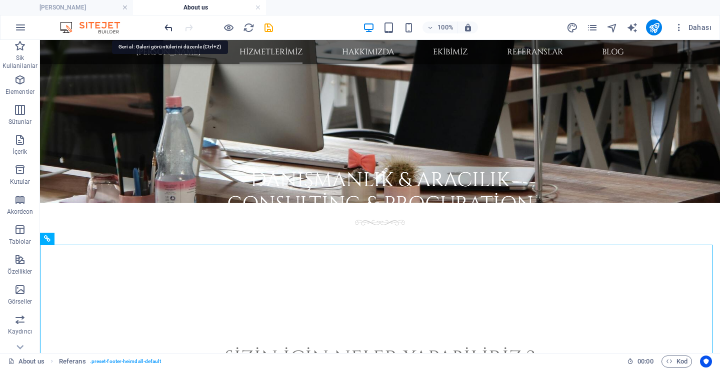
click at [168, 25] on icon "undo" at bounding box center [168, 27] width 11 height 11
click at [168, 26] on icon "undo" at bounding box center [168, 27] width 11 height 11
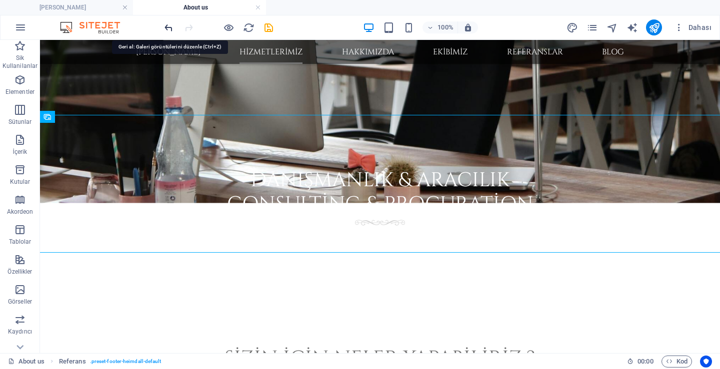
click at [170, 25] on icon "undo" at bounding box center [168, 27] width 11 height 11
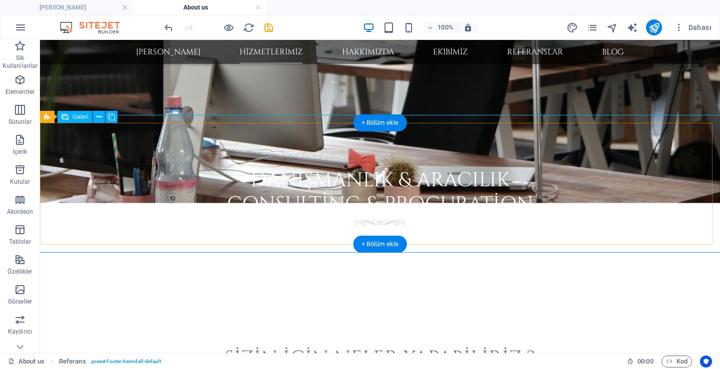
select select "4"
select select "px"
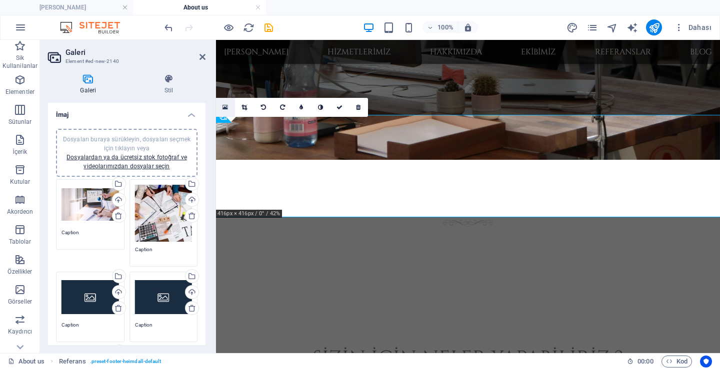
click at [226, 104] on icon at bounding box center [224, 107] width 5 height 7
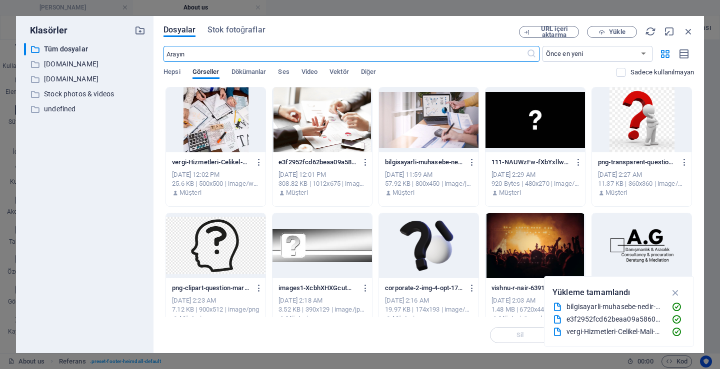
scroll to position [406, 0]
click at [336, 136] on div at bounding box center [321, 119] width 99 height 65
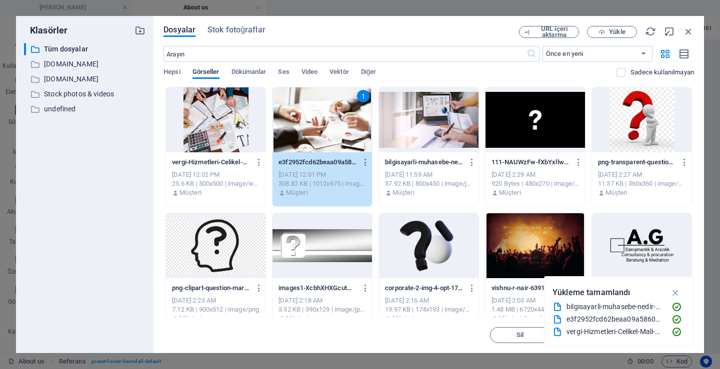
click at [342, 146] on div "1" at bounding box center [321, 119] width 99 height 65
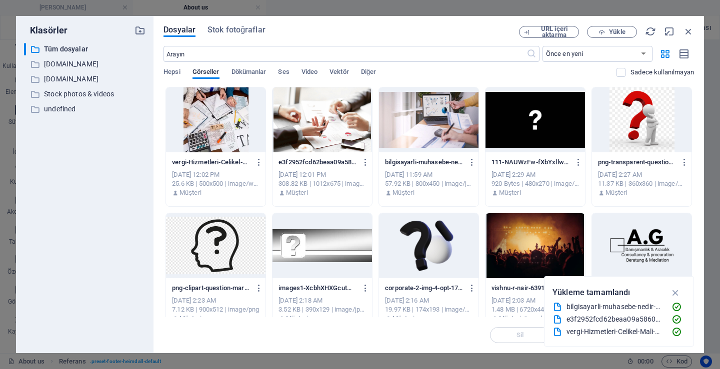
click at [365, 99] on div at bounding box center [321, 119] width 99 height 65
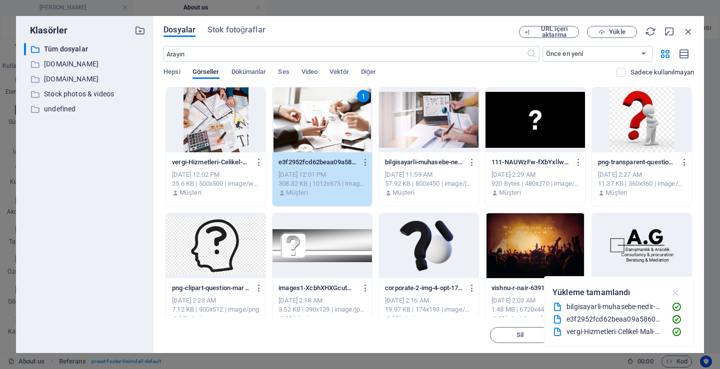
click at [672, 291] on icon "button" at bounding box center [675, 292] width 11 height 11
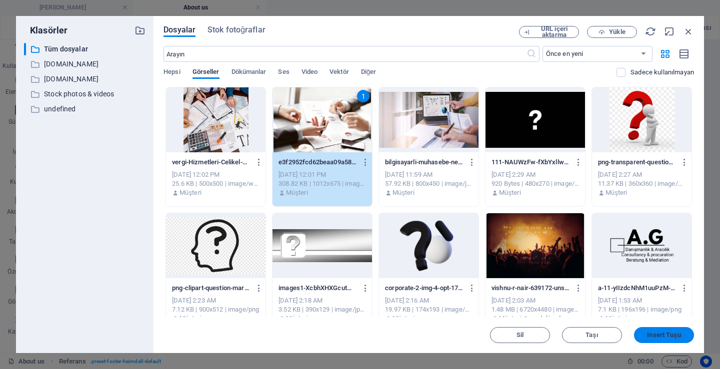
click at [685, 336] on span "Insert Tuşu" at bounding box center [664, 335] width 52 height 6
click at [648, 342] on button "Insert Tuşu" at bounding box center [664, 335] width 60 height 16
click at [648, 341] on div "Sil Taşı Insert Tuşu" at bounding box center [428, 330] width 530 height 26
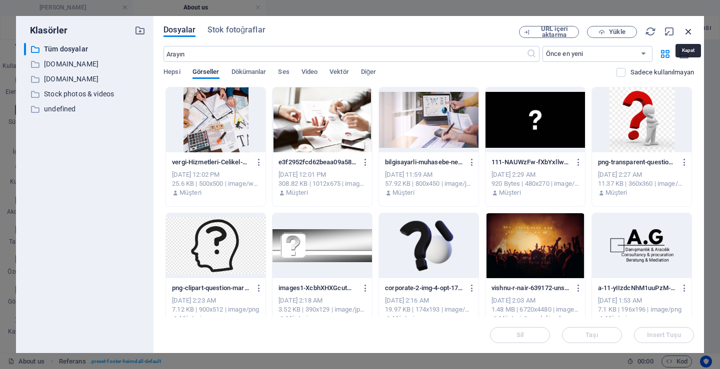
click at [686, 27] on icon "button" at bounding box center [688, 31] width 11 height 11
select select "image"
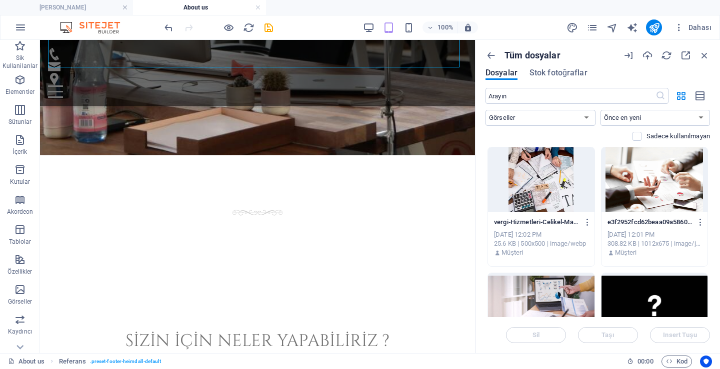
drag, startPoint x: 714, startPoint y: 49, endPoint x: 709, endPoint y: 53, distance: 6.0
click at [713, 49] on div "Tüm dosyalar Dosyalar Stok fotoğraflar ​ Hepsi Görseller Dökümanlar Ses Video V…" at bounding box center [597, 196] width 244 height 313
click at [709, 53] on icon "button" at bounding box center [704, 55] width 11 height 11
click at [699, 55] on icon "button" at bounding box center [704, 55] width 11 height 11
click at [700, 55] on icon "button" at bounding box center [704, 55] width 11 height 11
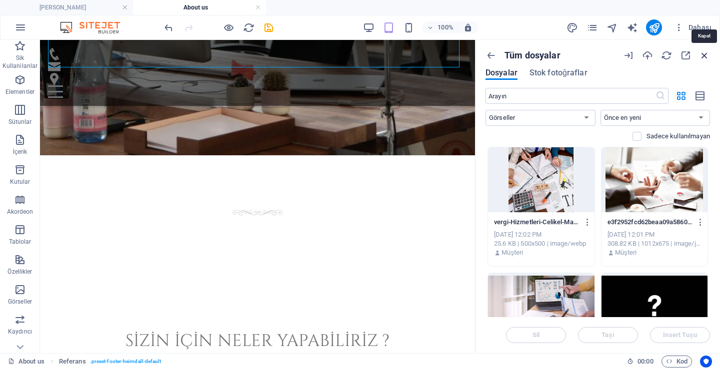
click at [701, 56] on icon "button" at bounding box center [704, 55] width 11 height 11
click at [492, 50] on icon "button" at bounding box center [490, 55] width 11 height 11
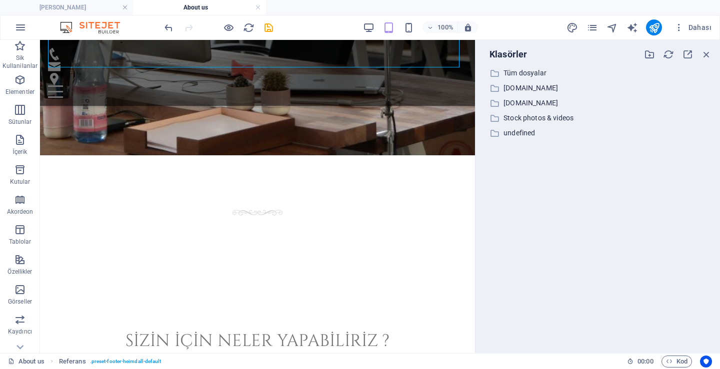
click at [712, 48] on div "Klasörler ​ Tüm dosyalar Tüm dosyalar ​ [DOMAIN_NAME] [DOMAIN_NAME] ​ [DOMAIN_N…" at bounding box center [597, 196] width 244 height 313
click at [711, 48] on div "Klasörler" at bounding box center [597, 54] width 228 height 13
click at [708, 53] on icon "button" at bounding box center [706, 54] width 11 height 11
click at [269, 26] on icon "save" at bounding box center [268, 27] width 11 height 11
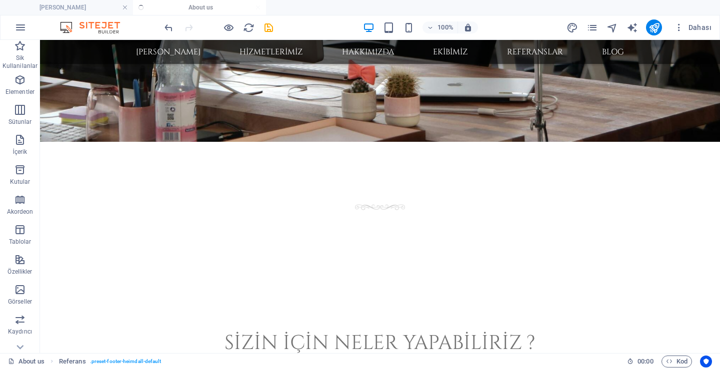
scroll to position [417, 0]
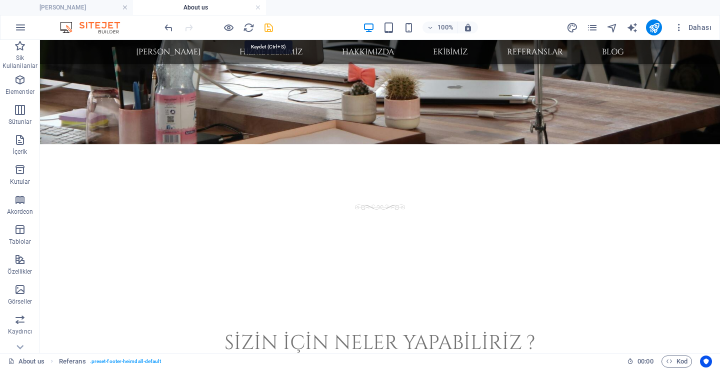
click at [269, 25] on icon "save" at bounding box center [268, 27] width 11 height 11
click at [259, 28] on div at bounding box center [218, 27] width 112 height 16
click at [263, 28] on icon "save" at bounding box center [268, 27] width 11 height 11
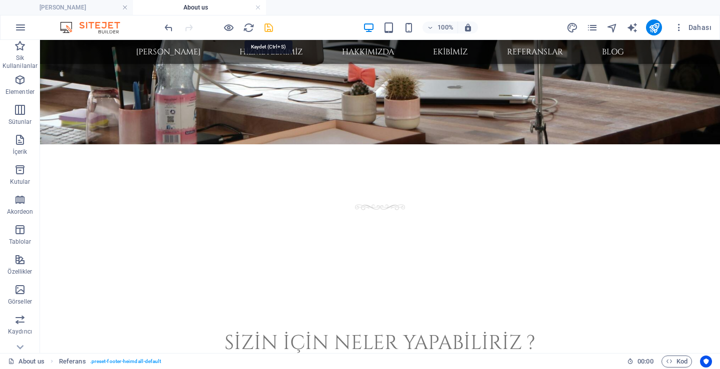
click at [263, 27] on icon "save" at bounding box center [268, 27] width 11 height 11
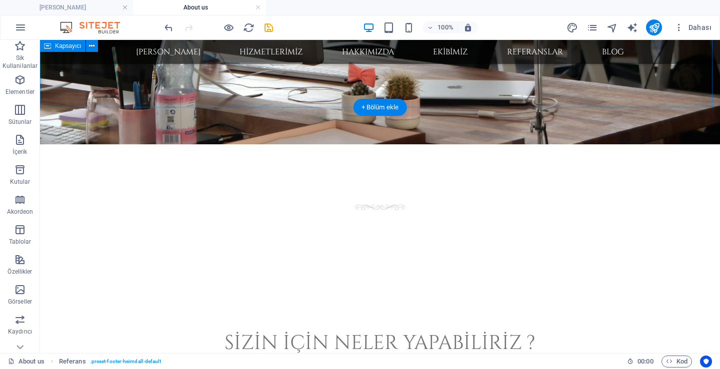
drag, startPoint x: 426, startPoint y: 84, endPoint x: 396, endPoint y: 89, distance: 30.3
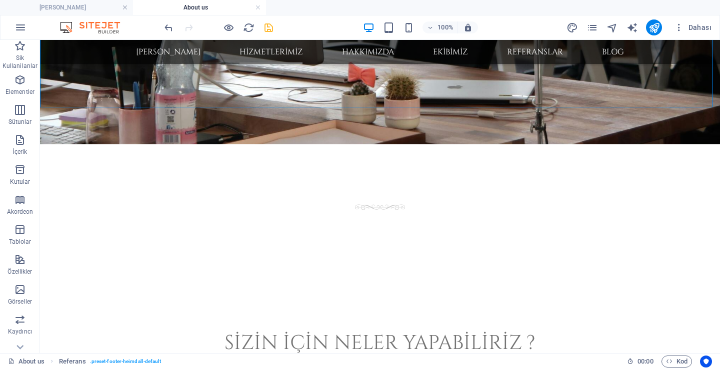
click at [268, 27] on icon "save" at bounding box center [268, 27] width 11 height 11
click at [270, 31] on icon "save" at bounding box center [268, 27] width 11 height 11
click at [271, 31] on icon "save" at bounding box center [268, 27] width 11 height 11
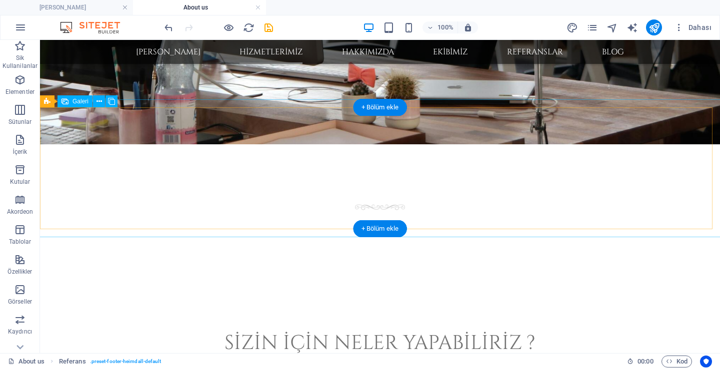
select select "4"
select select "px"
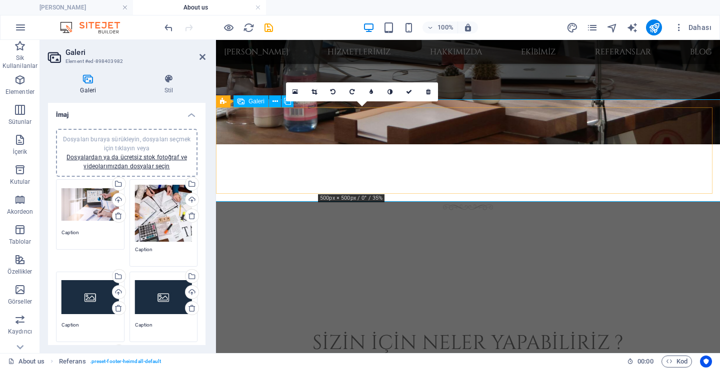
click at [427, 94] on icon at bounding box center [428, 92] width 4 height 6
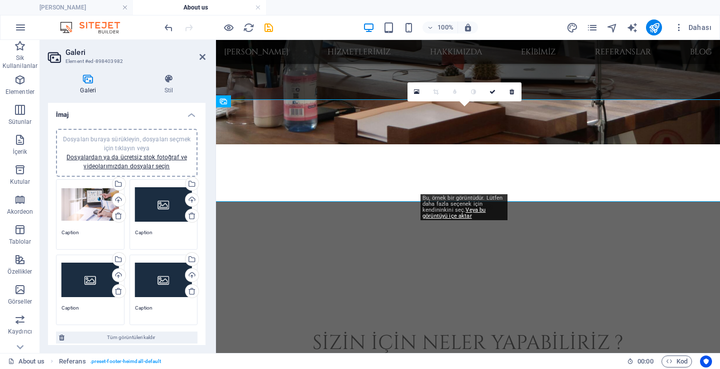
click at [450, 89] on link at bounding box center [454, 91] width 19 height 19
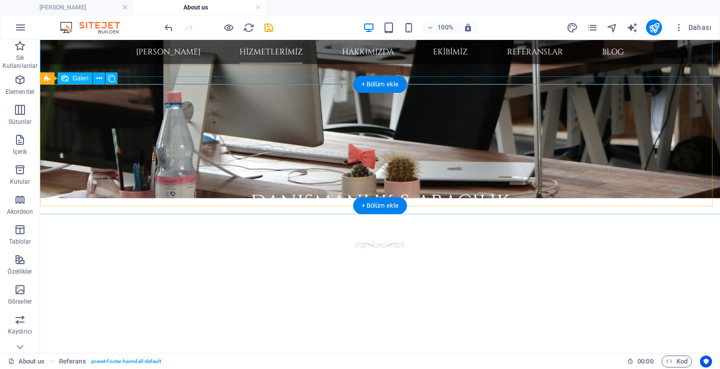
scroll to position [440, 0]
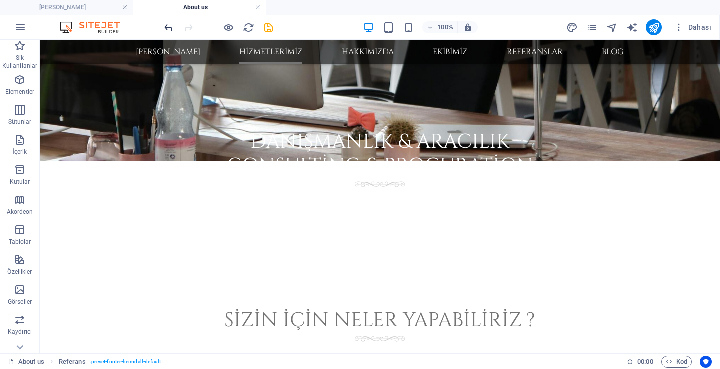
click at [169, 24] on icon "undo" at bounding box center [168, 27] width 11 height 11
click at [172, 28] on icon "undo" at bounding box center [168, 27] width 11 height 11
click at [263, 23] on icon "save" at bounding box center [268, 27] width 11 height 11
click at [271, 29] on icon "save" at bounding box center [268, 27] width 11 height 11
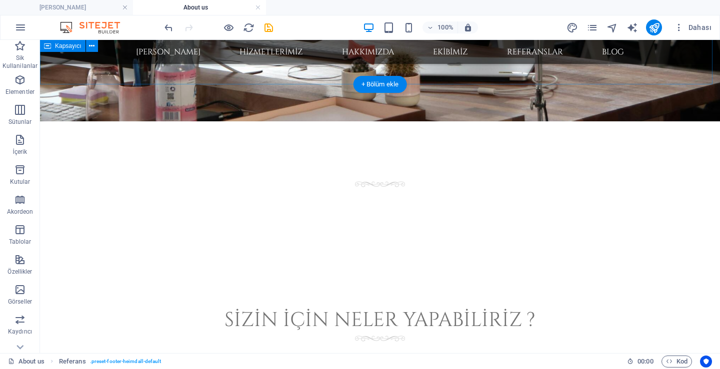
scroll to position [540, 0]
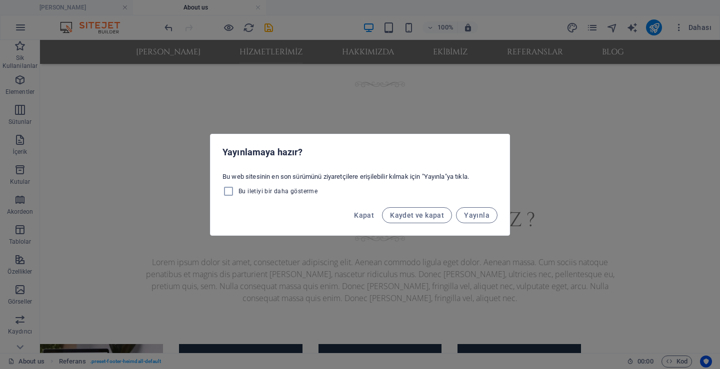
click at [396, 123] on div "Yayınlamaya hazır? Bu web sitesinin en son sürümünü ziyaretçilere erişilebilir …" at bounding box center [360, 184] width 720 height 369
click at [411, 214] on span "Kaydet ve kapat" at bounding box center [417, 215] width 54 height 8
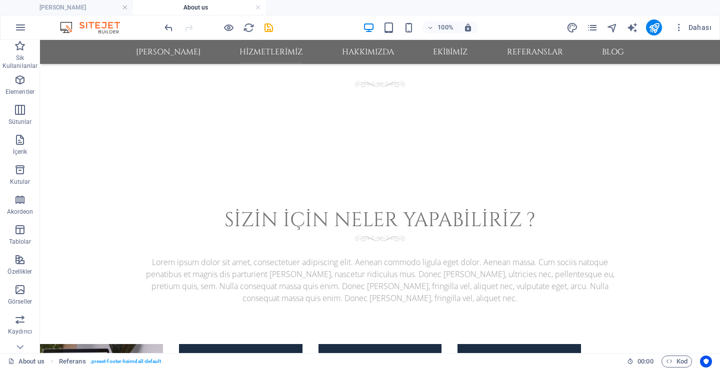
click at [276, 26] on div "100% Dahası" at bounding box center [438, 27] width 553 height 16
click at [274, 27] on div "100% Dahası" at bounding box center [438, 27] width 553 height 16
click at [272, 27] on icon "save" at bounding box center [268, 27] width 11 height 11
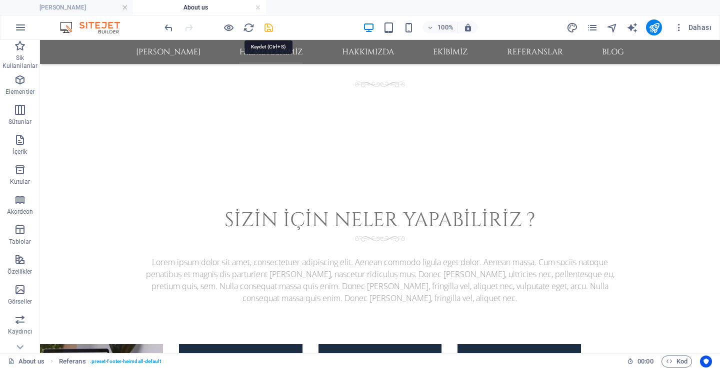
click at [272, 27] on icon "save" at bounding box center [268, 27] width 11 height 11
